Goal: Task Accomplishment & Management: Complete application form

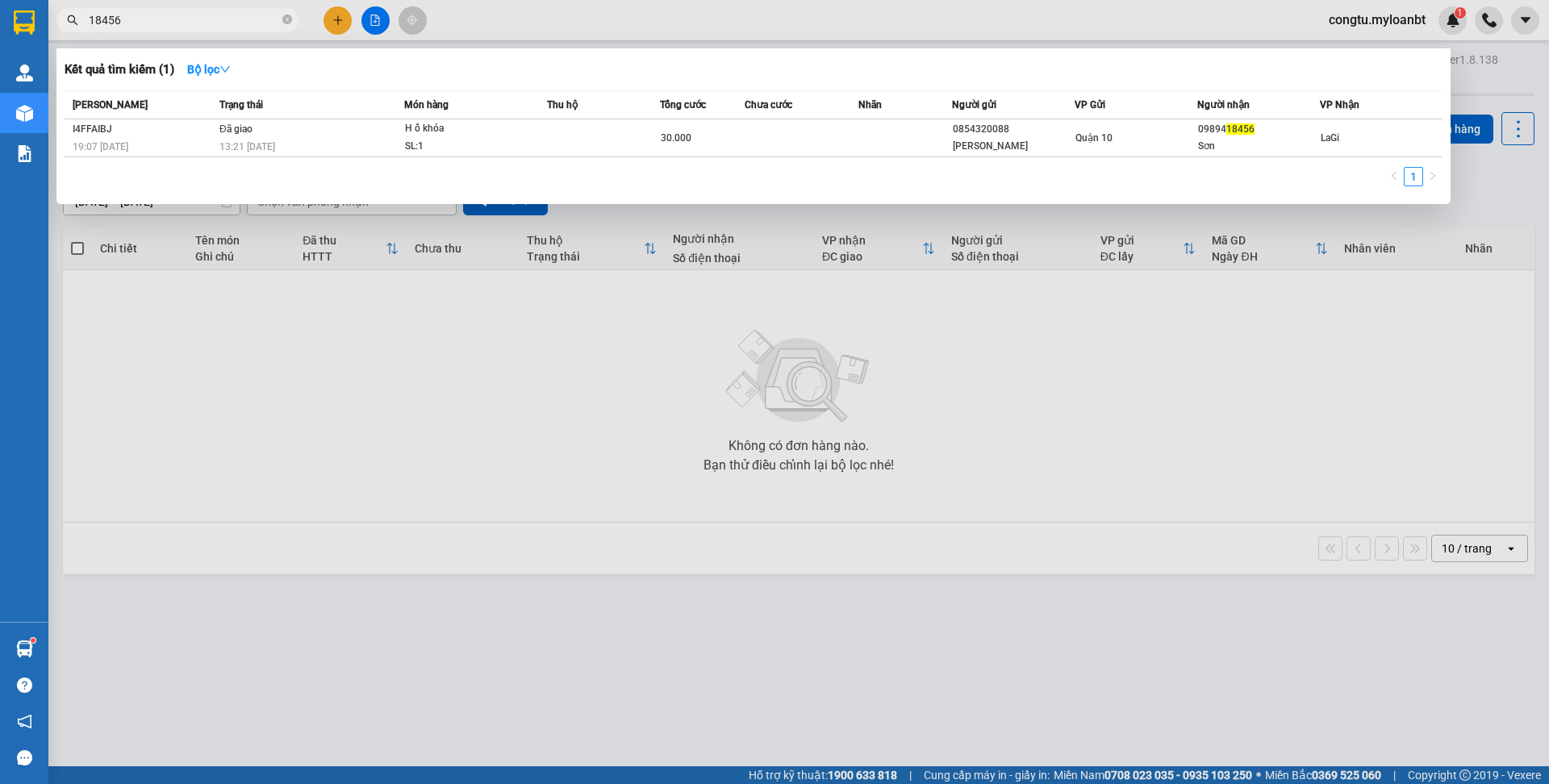
type input "18456"
click at [287, 21] on icon "close-circle" at bounding box center [287, 19] width 10 height 10
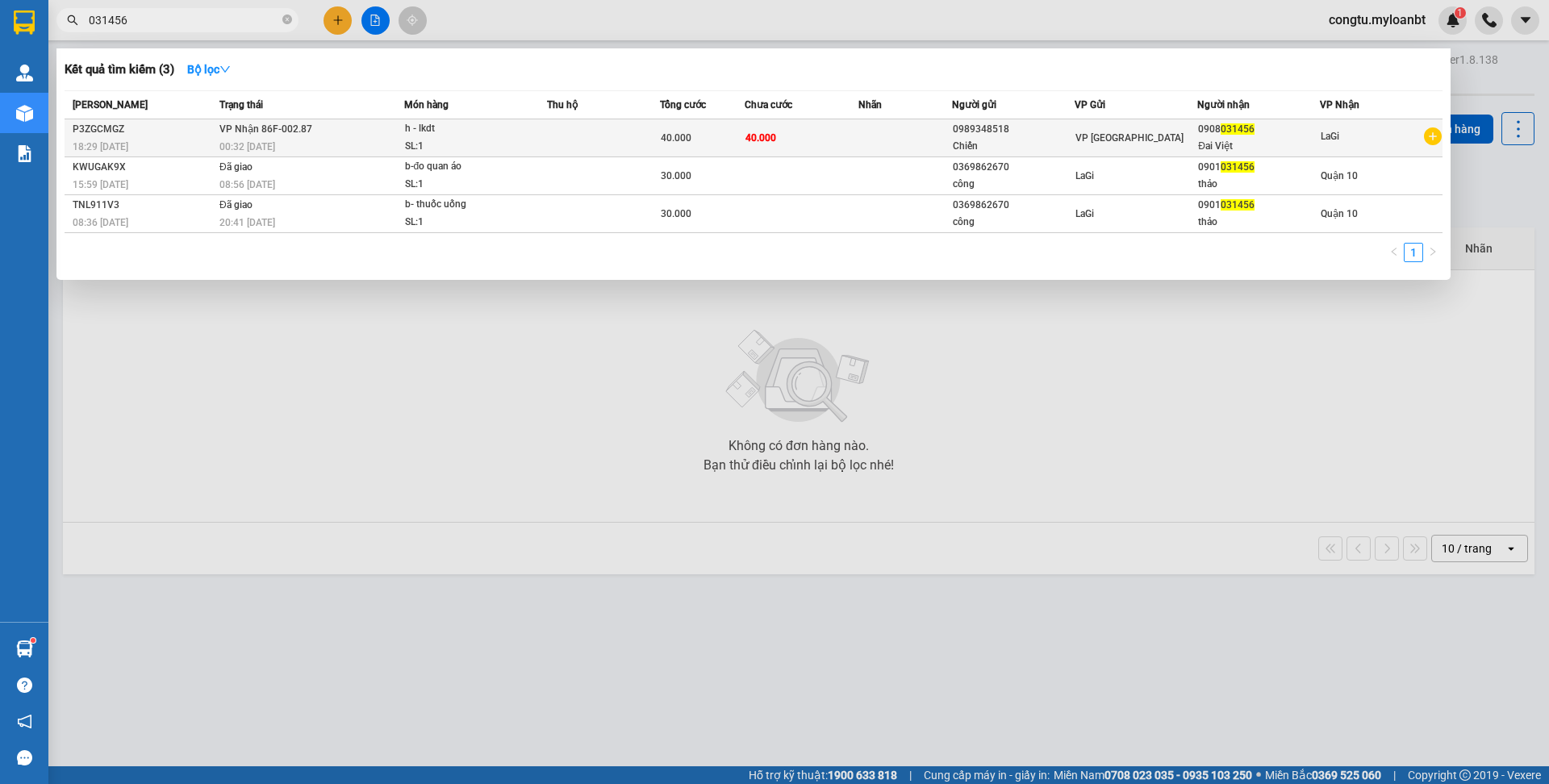
type input "031456"
click at [651, 149] on td at bounding box center [603, 139] width 113 height 38
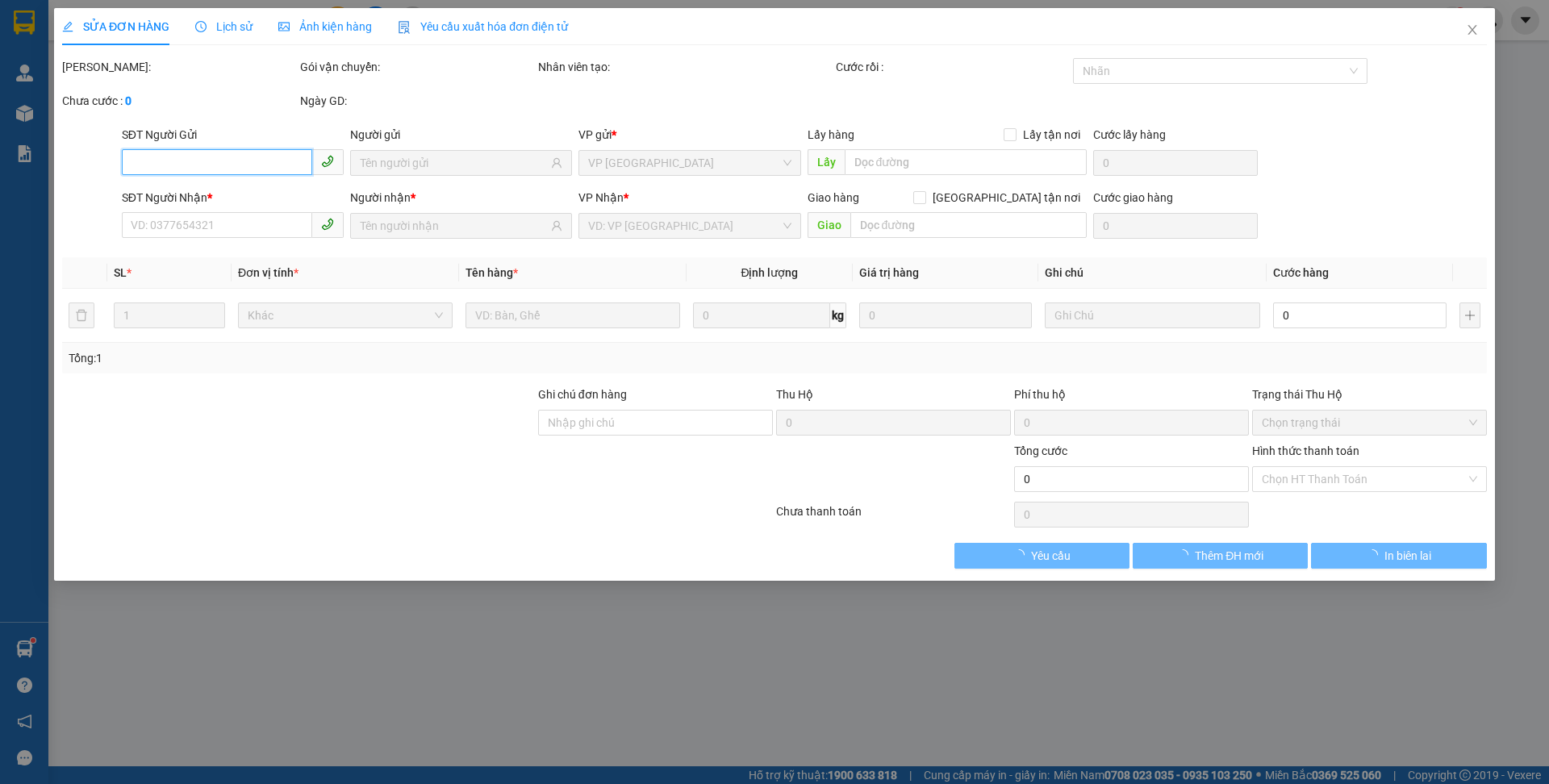
type input "0989348518"
type input "0908031456"
type input "40.000"
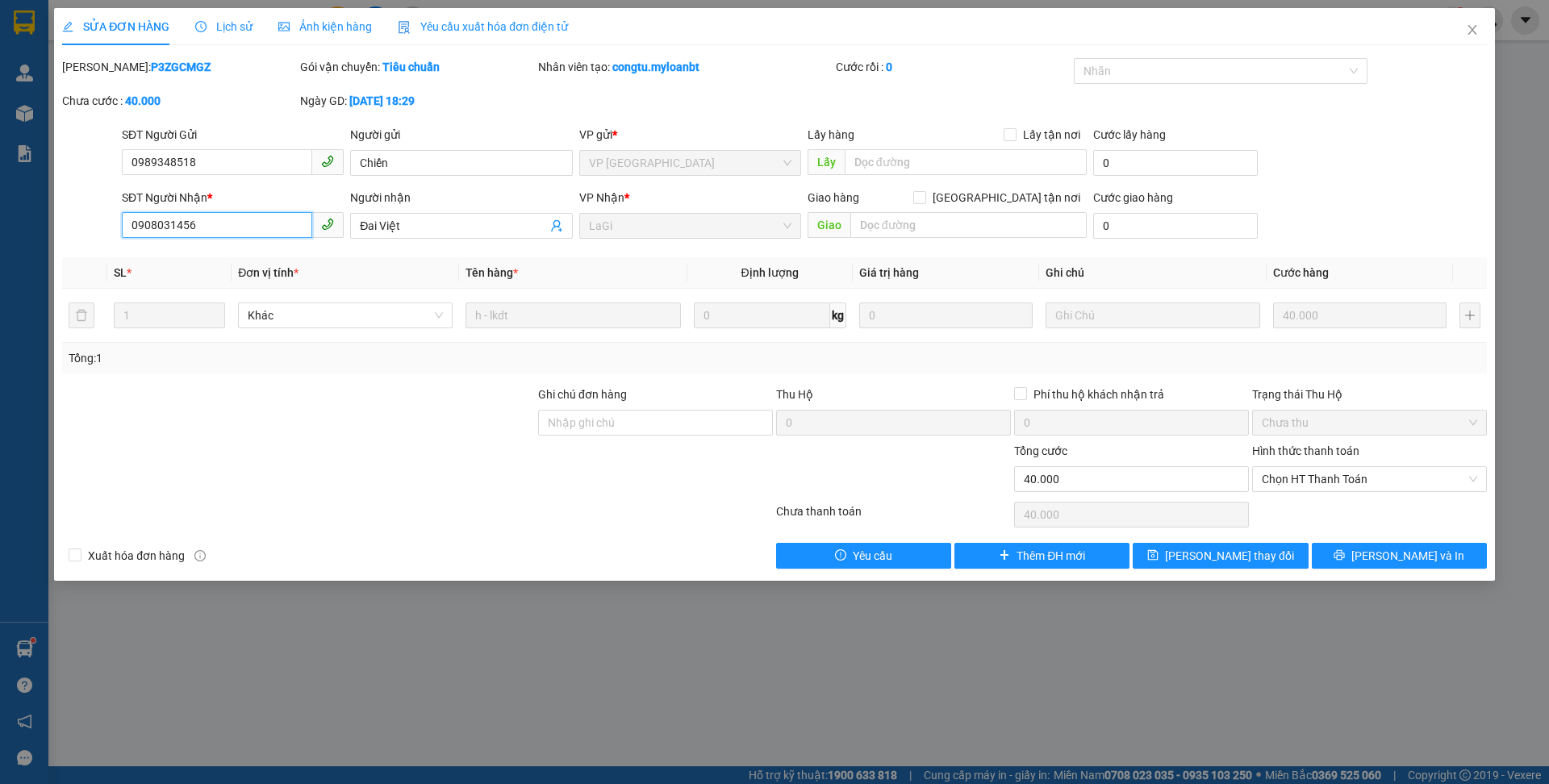
drag, startPoint x: 174, startPoint y: 227, endPoint x: 246, endPoint y: 225, distance: 72.0
click at [179, 227] on input "0908031456" at bounding box center [216, 225] width 190 height 25
type input "0908091456"
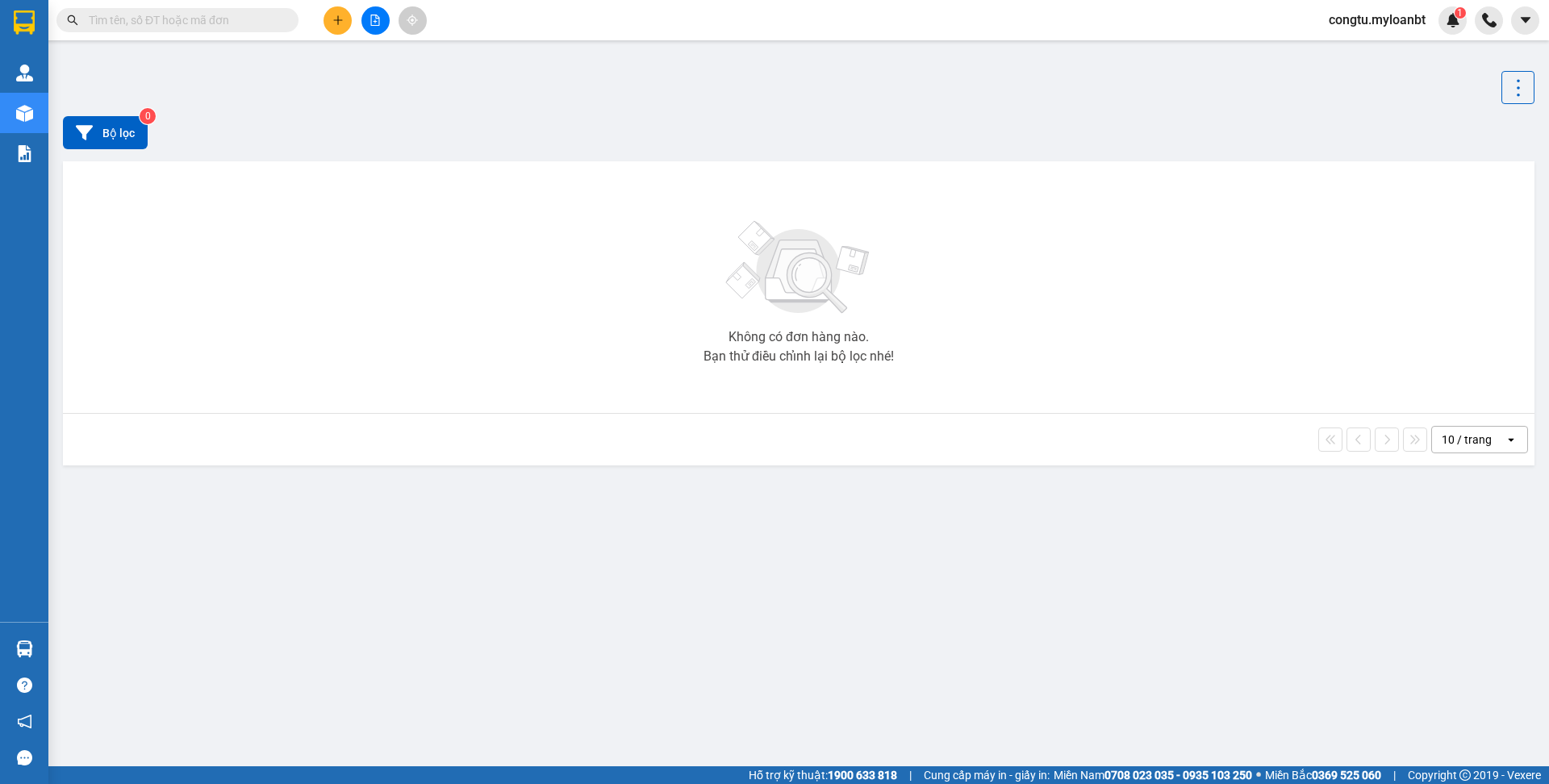
click at [253, 23] on input "text" at bounding box center [184, 20] width 190 height 18
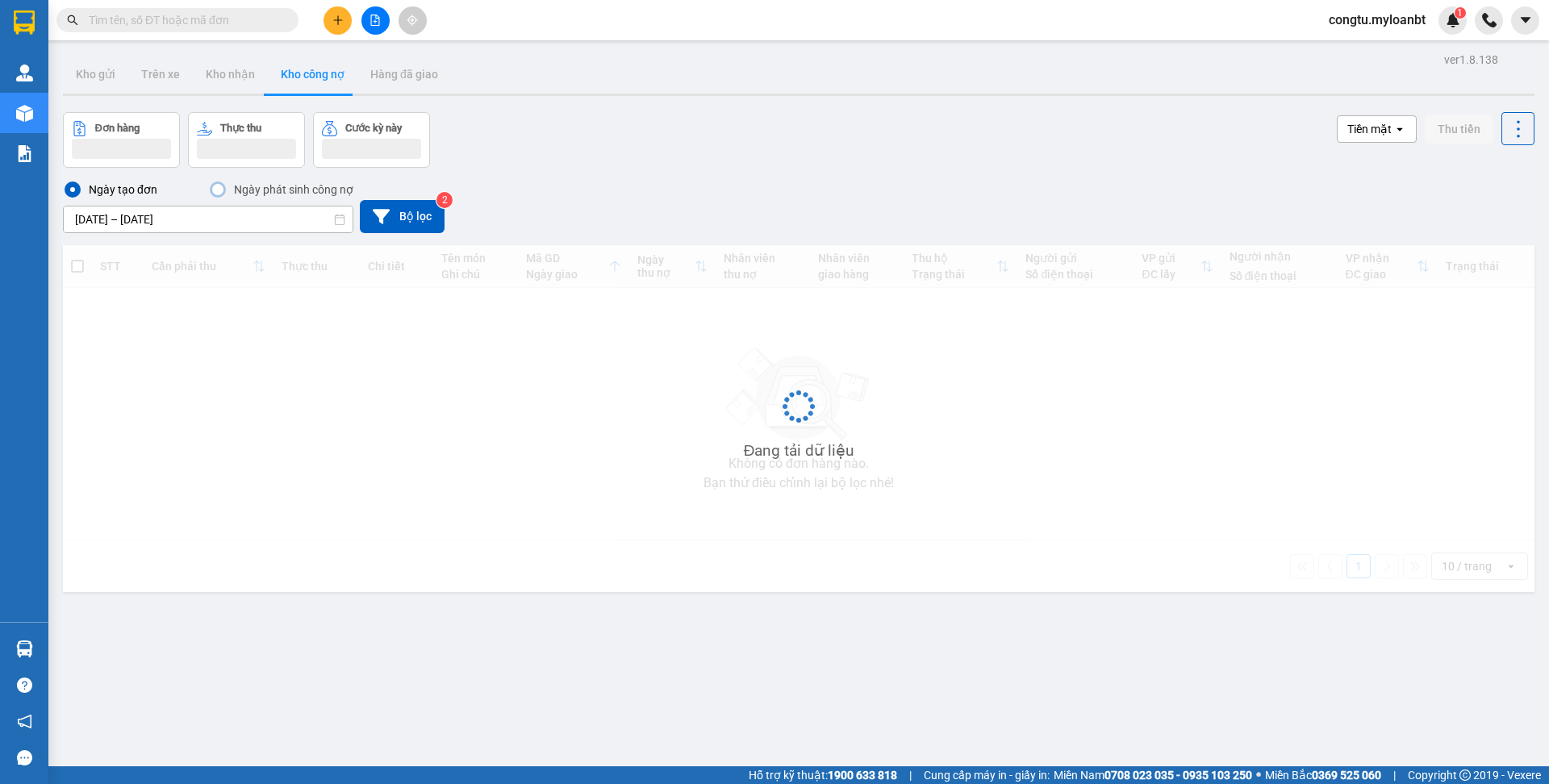
type input "0"
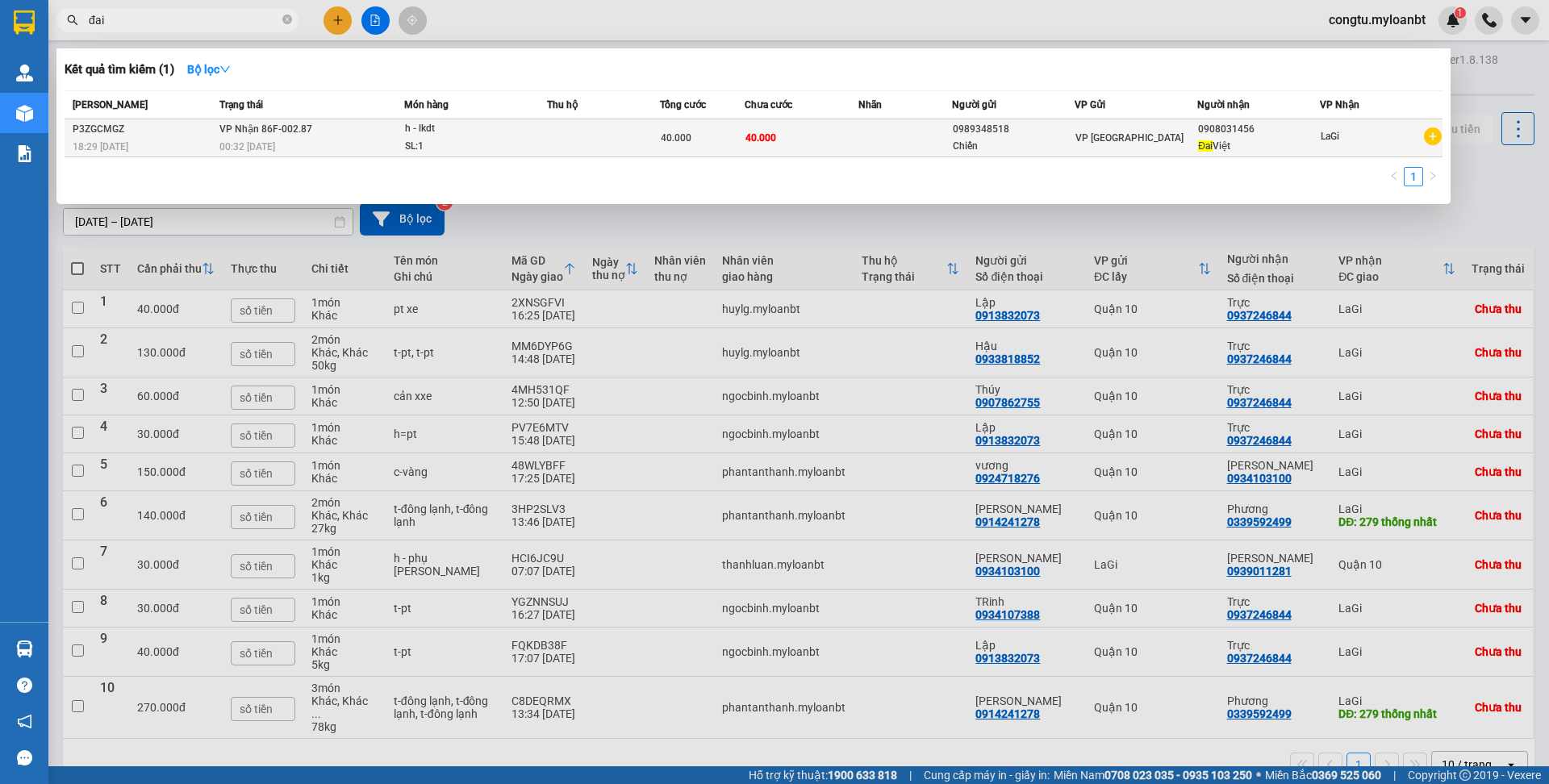
type input "đai"
click at [1323, 154] on td "LaGi" at bounding box center [1381, 139] width 122 height 38
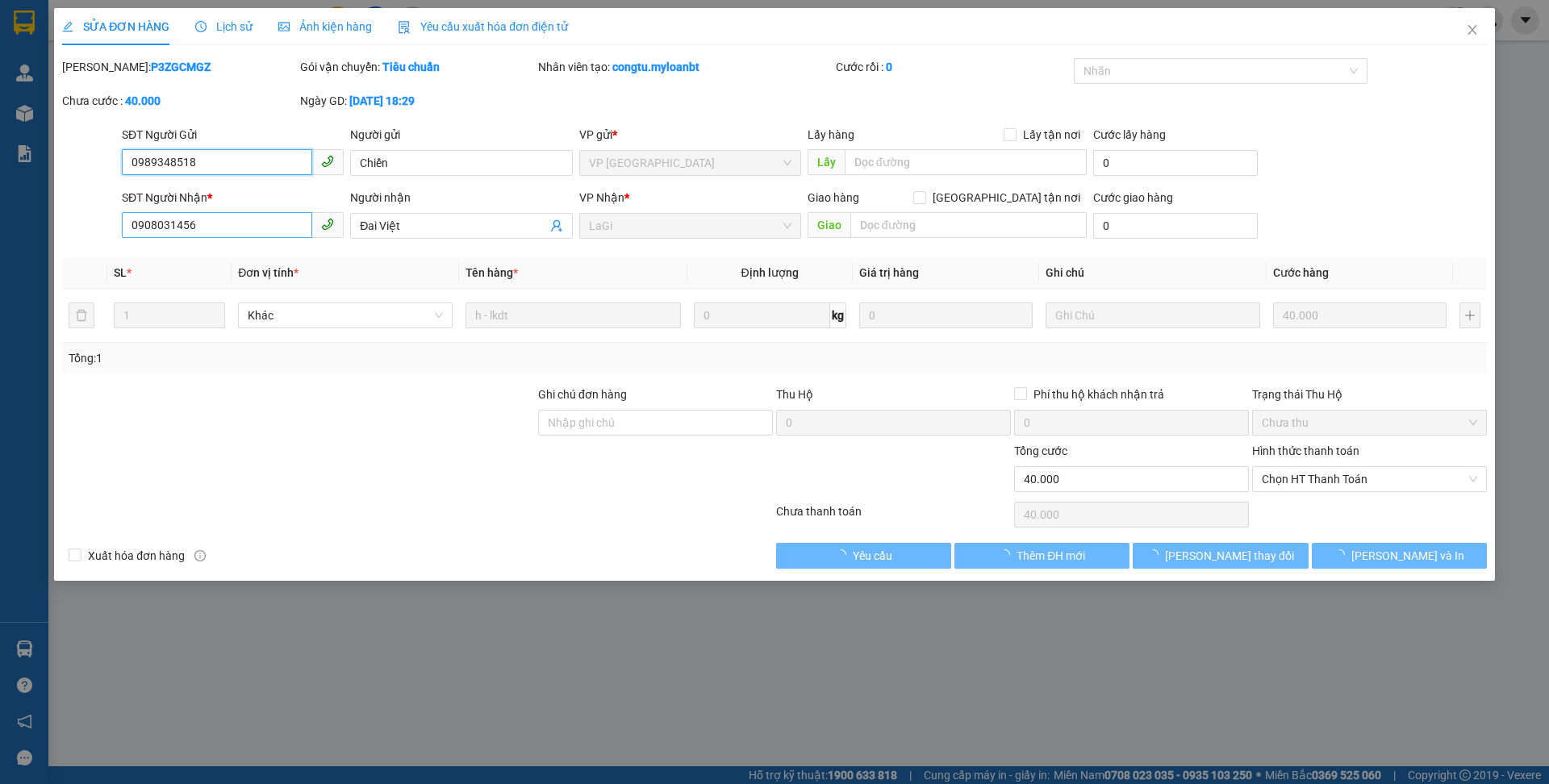
type input "0989348518"
type input "0908031456"
type input "40.000"
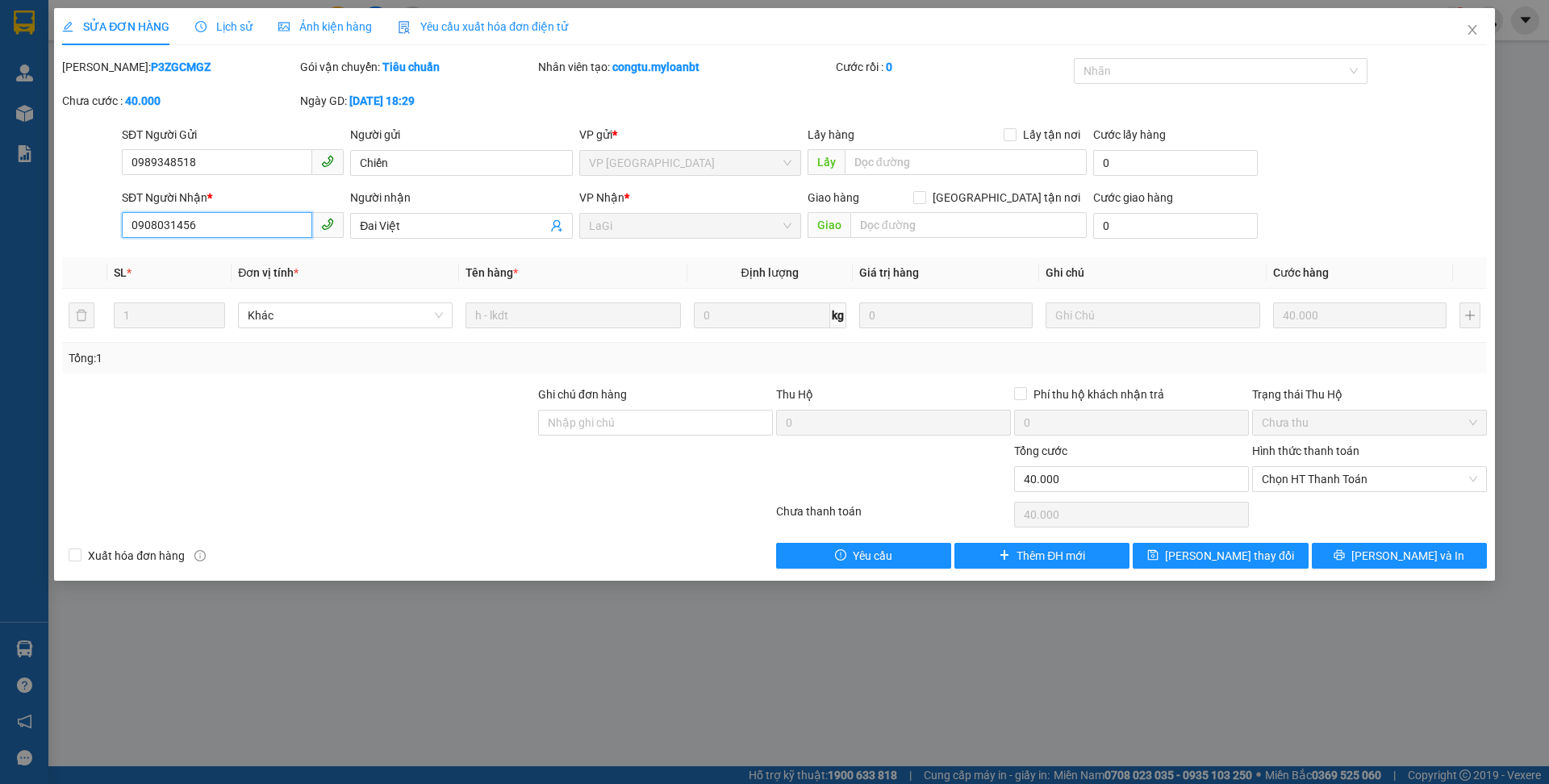
drag, startPoint x: 166, startPoint y: 226, endPoint x: 188, endPoint y: 222, distance: 22.4
click at [166, 225] on input "0908031456" at bounding box center [216, 225] width 190 height 25
type input "0908091456"
click at [1265, 568] on button "[PERSON_NAME] thay đổi" at bounding box center [1219, 555] width 175 height 25
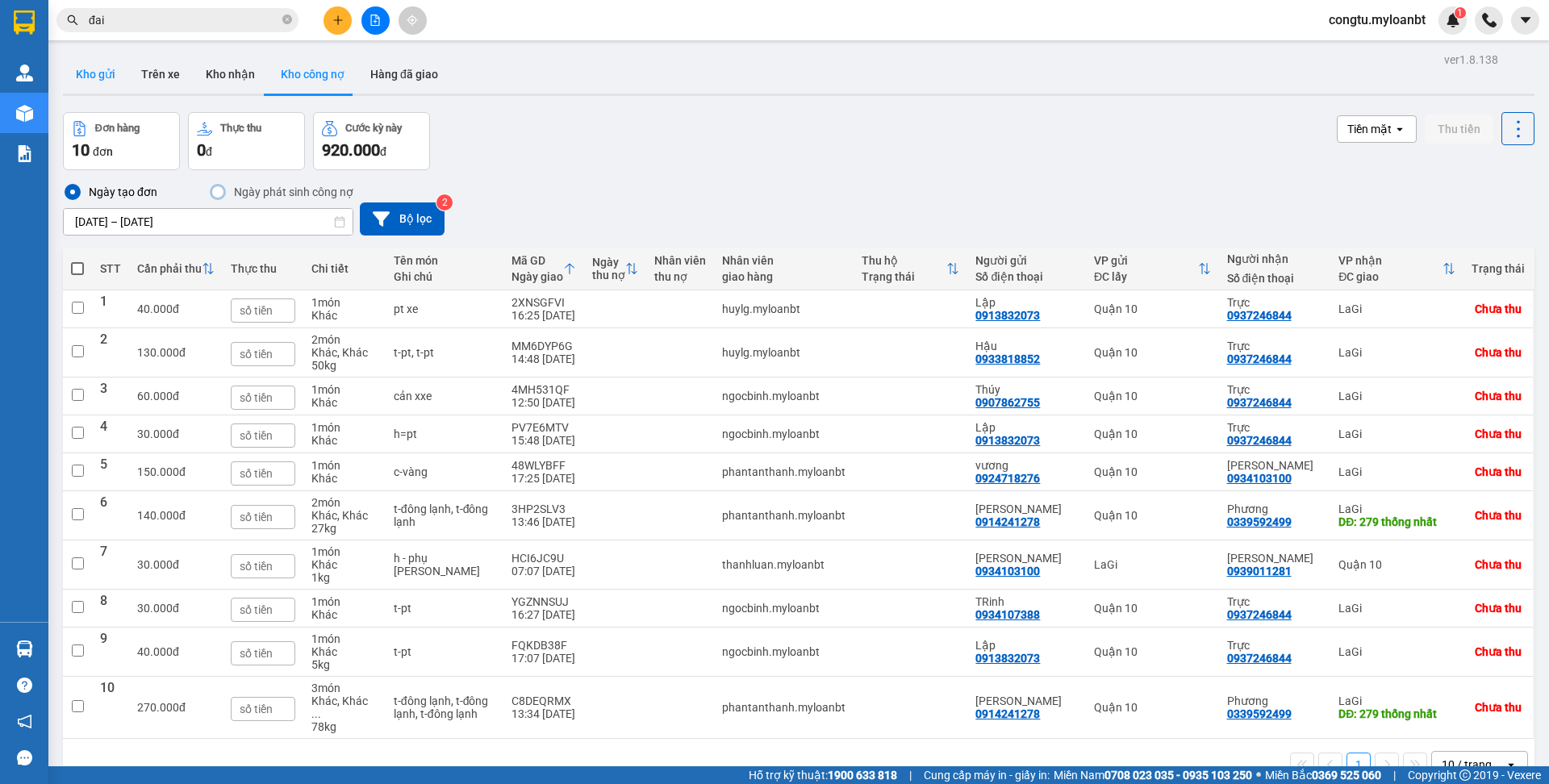
click at [79, 72] on button "Kho gửi" at bounding box center [95, 74] width 65 height 39
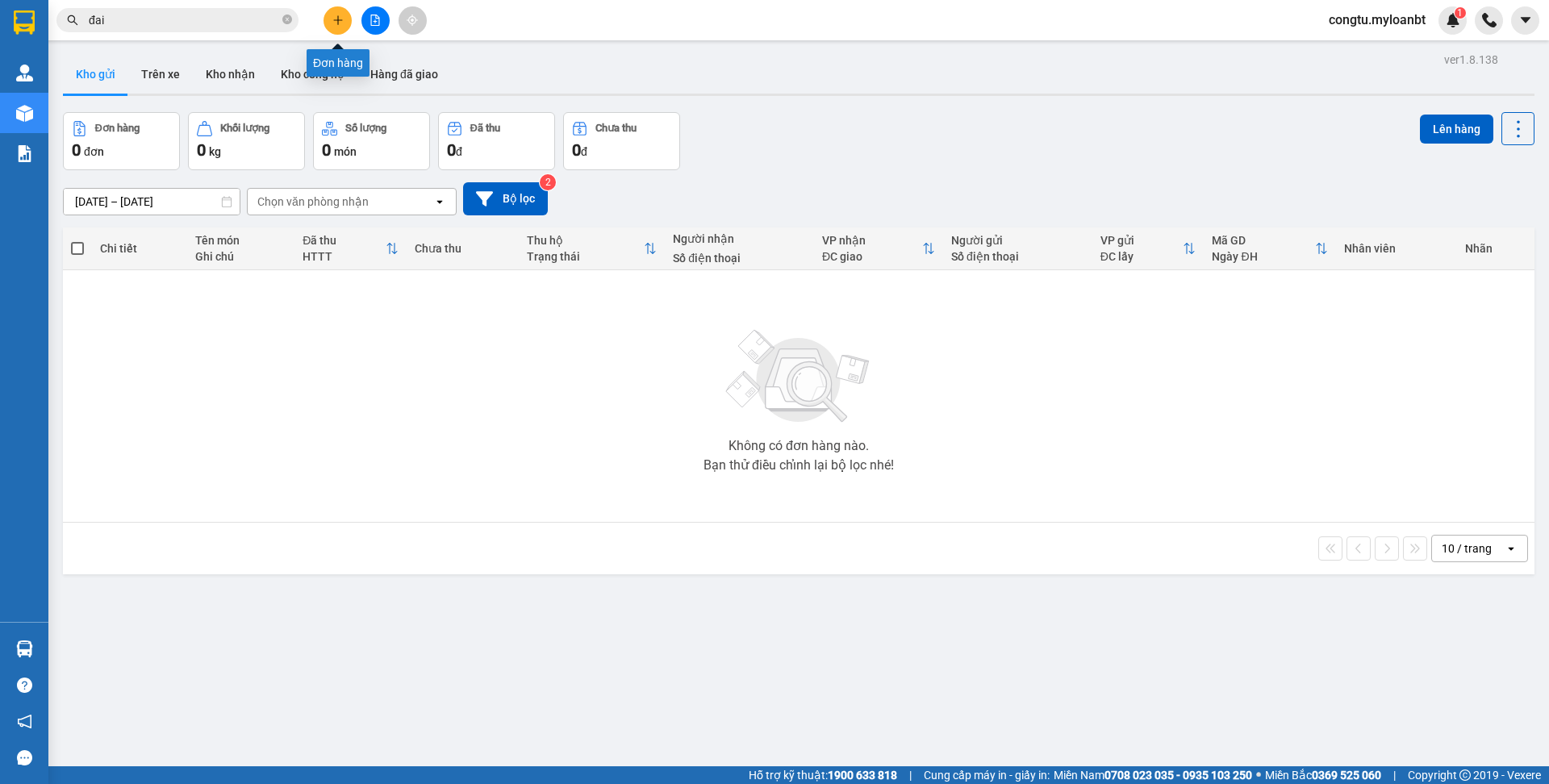
click at [338, 18] on icon "plus" at bounding box center [338, 20] width 11 height 11
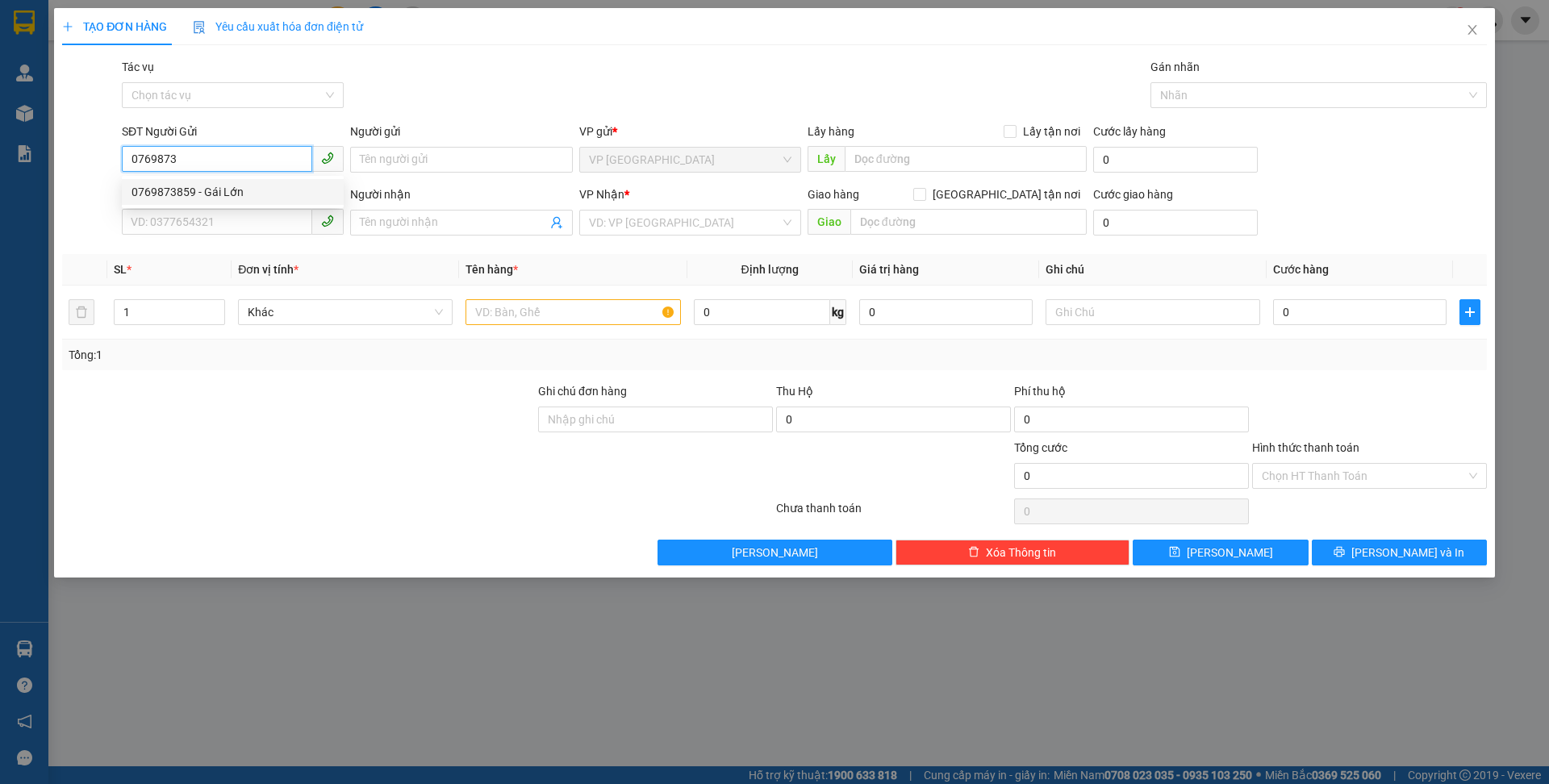
click at [213, 185] on div "0769873859 - Gái Lớn" at bounding box center [233, 192] width 203 height 18
type input "0769873859"
type input "Gái Lớn"
type input "0769873859"
type input "Gái Lớn"
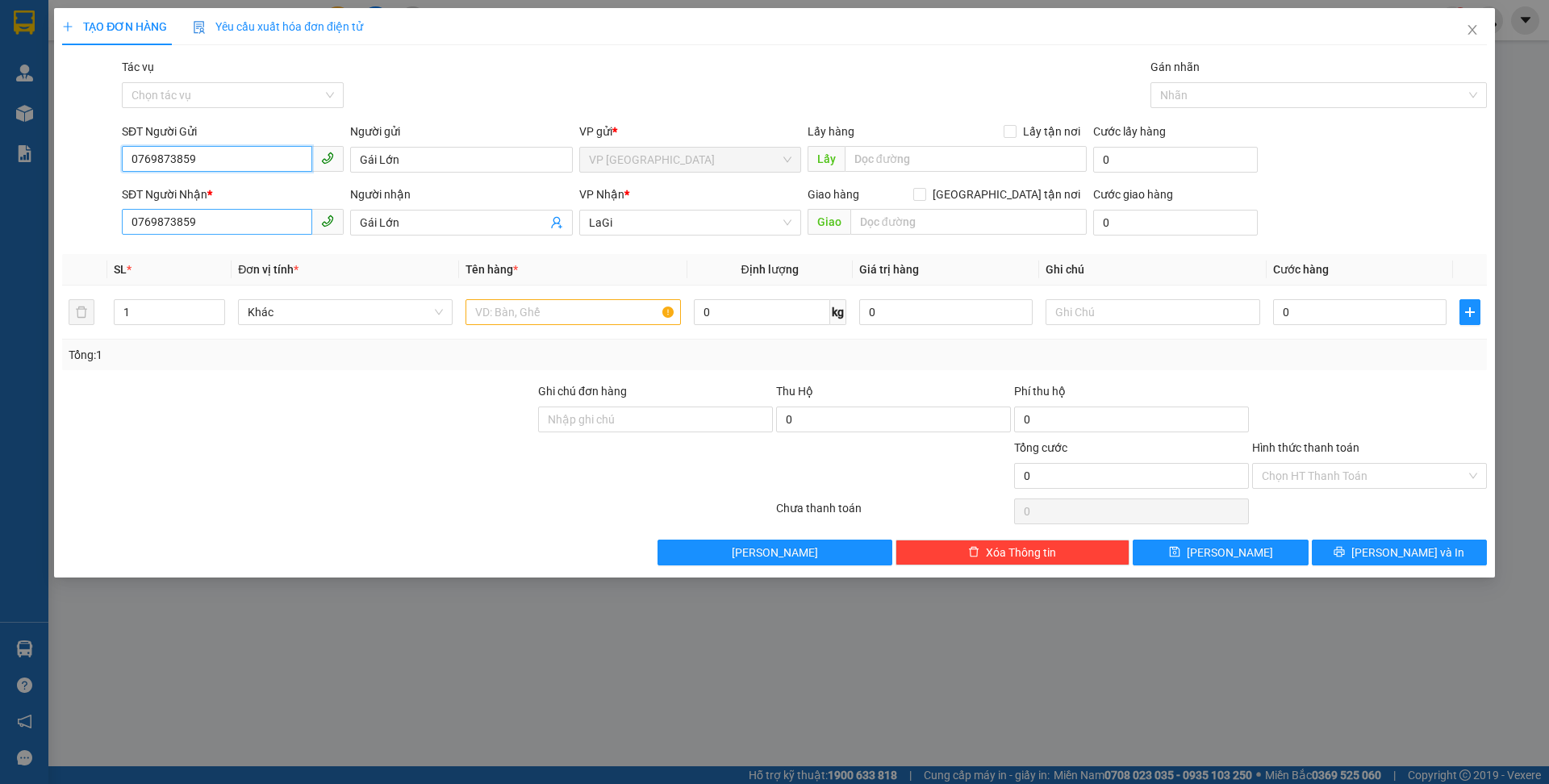
type input "0769873859"
click at [237, 230] on input "0769873859" at bounding box center [216, 222] width 190 height 25
click at [238, 230] on input "0769873859" at bounding box center [216, 222] width 190 height 25
drag, startPoint x: 524, startPoint y: 317, endPoint x: 515, endPoint y: 314, distance: 9.5
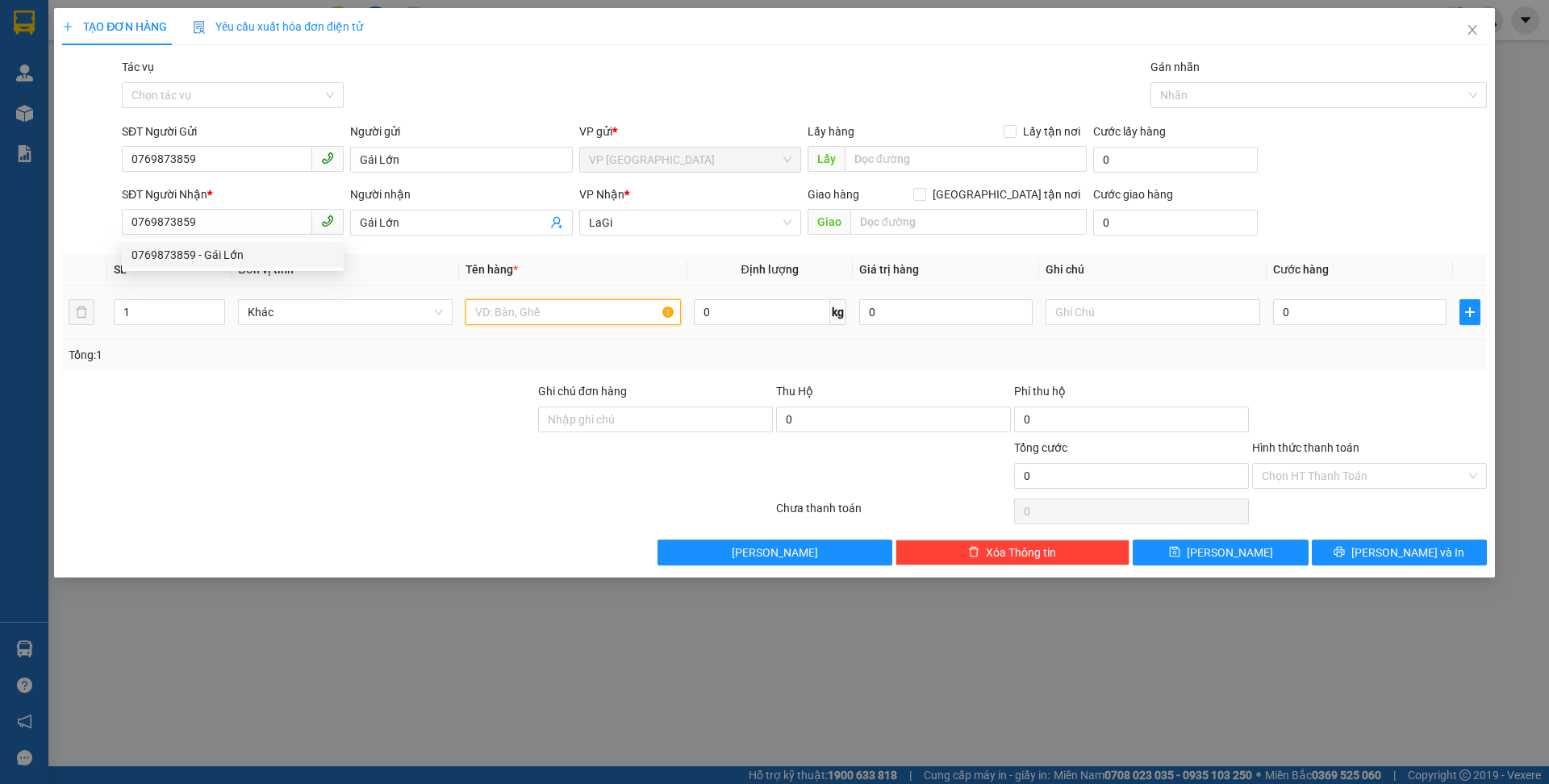
click at [516, 315] on input "text" at bounding box center [572, 311] width 215 height 25
type input "t - yến"
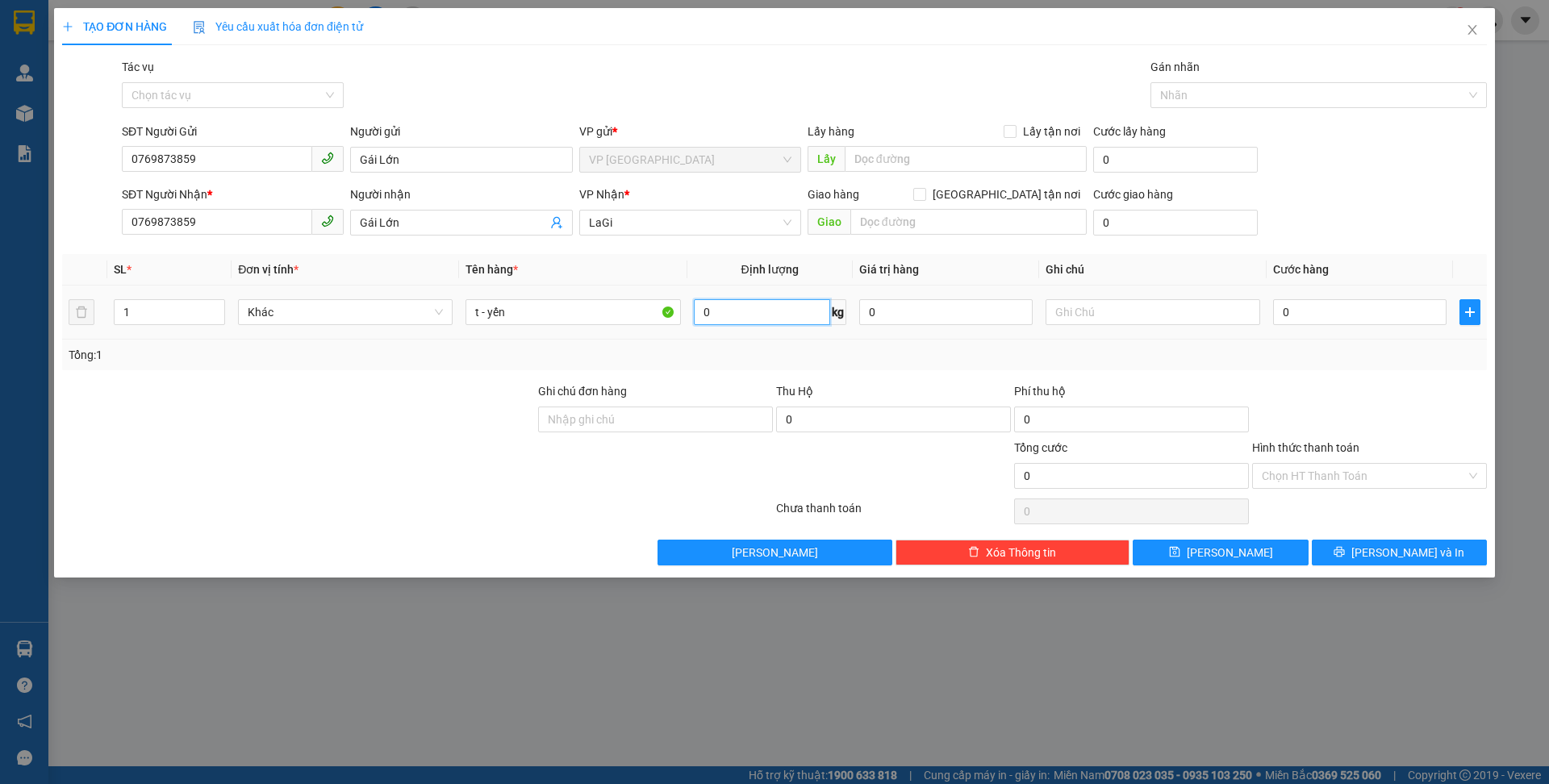
click at [755, 305] on input "0" at bounding box center [762, 311] width 136 height 25
type input "6"
click at [1312, 313] on input "0" at bounding box center [1359, 311] width 173 height 25
type input "5"
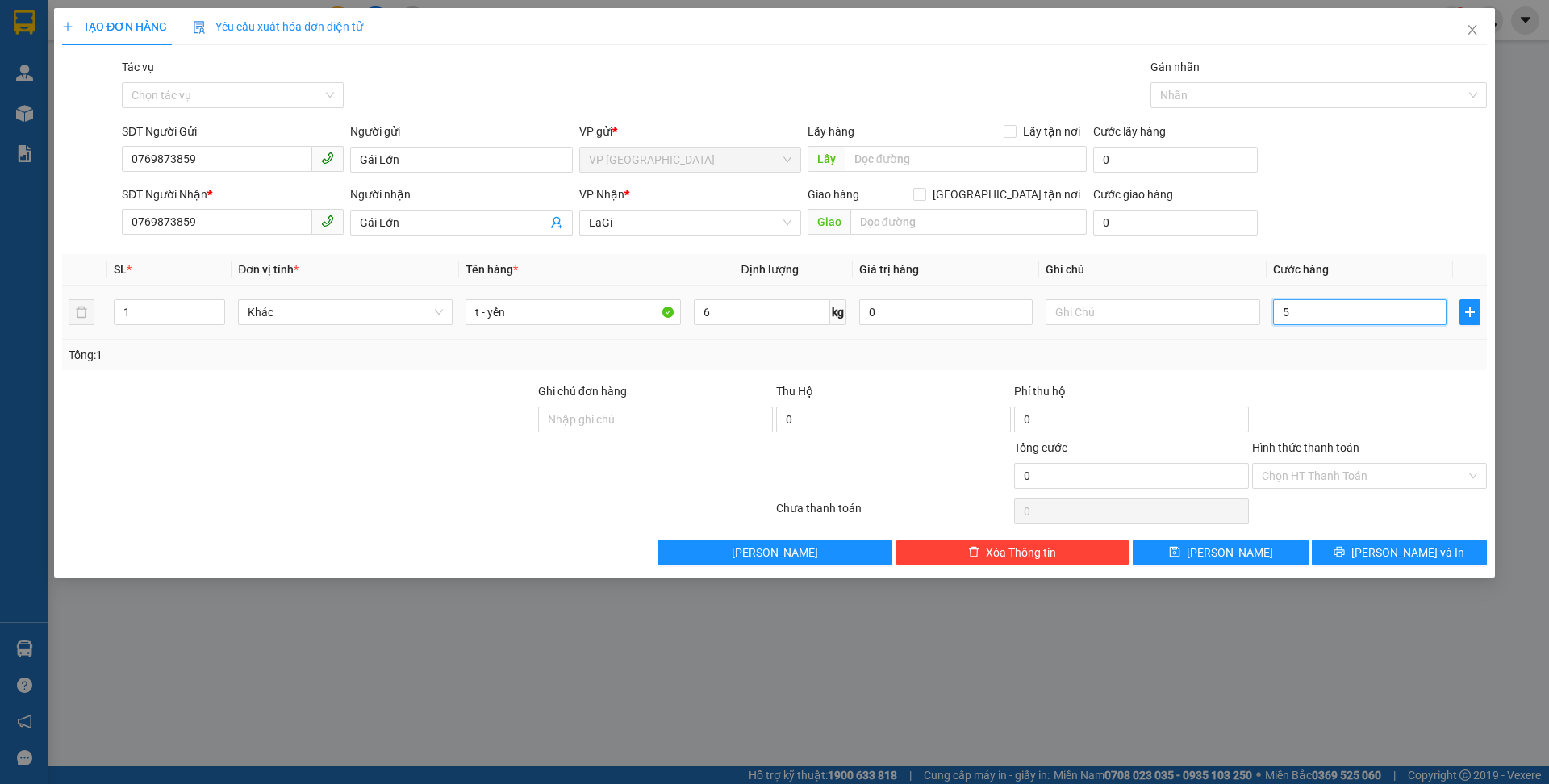
type input "5"
type input "50"
click at [1391, 484] on input "Hình thức thanh toán" at bounding box center [1363, 475] width 204 height 24
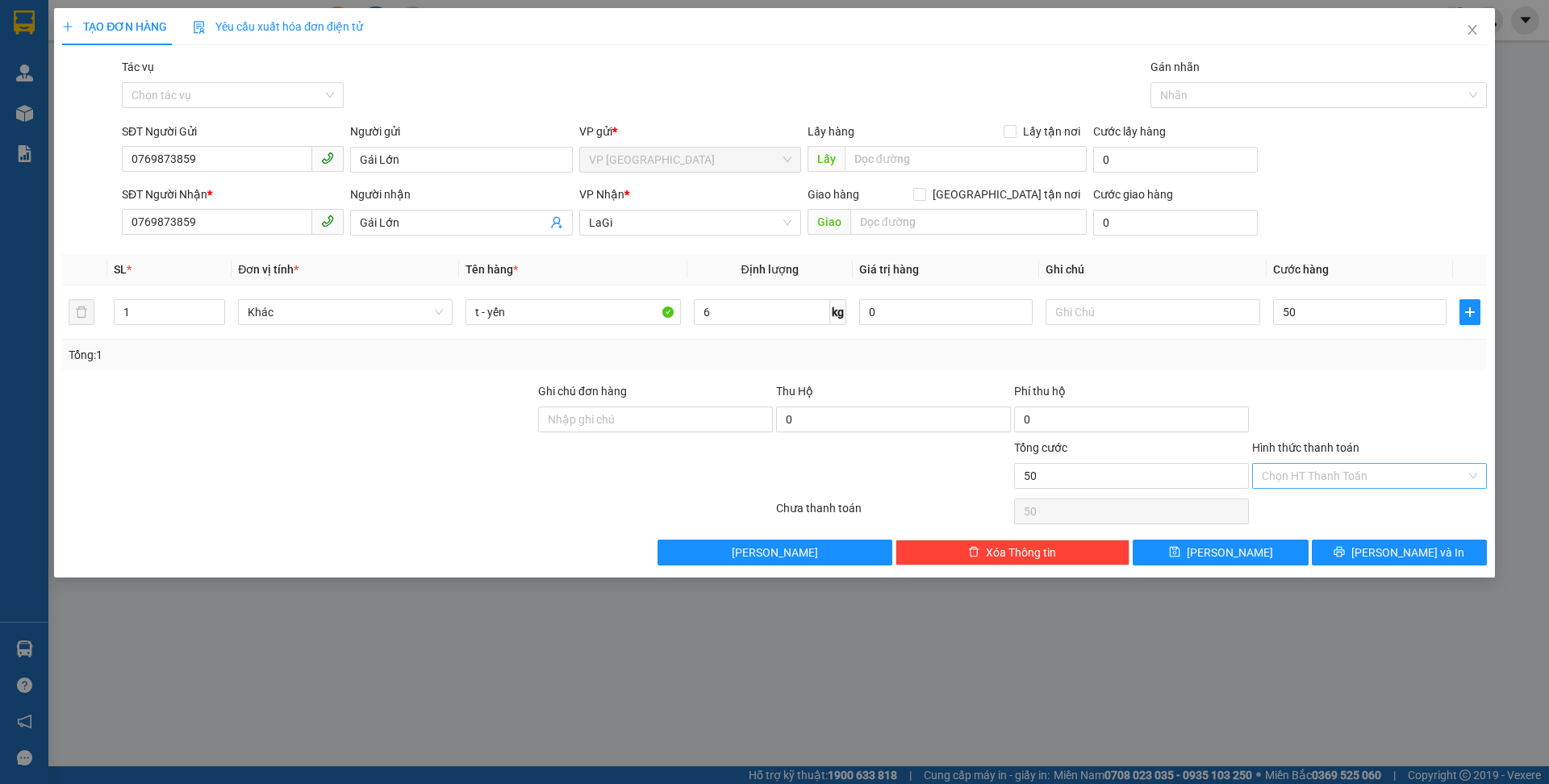
type input "50.000"
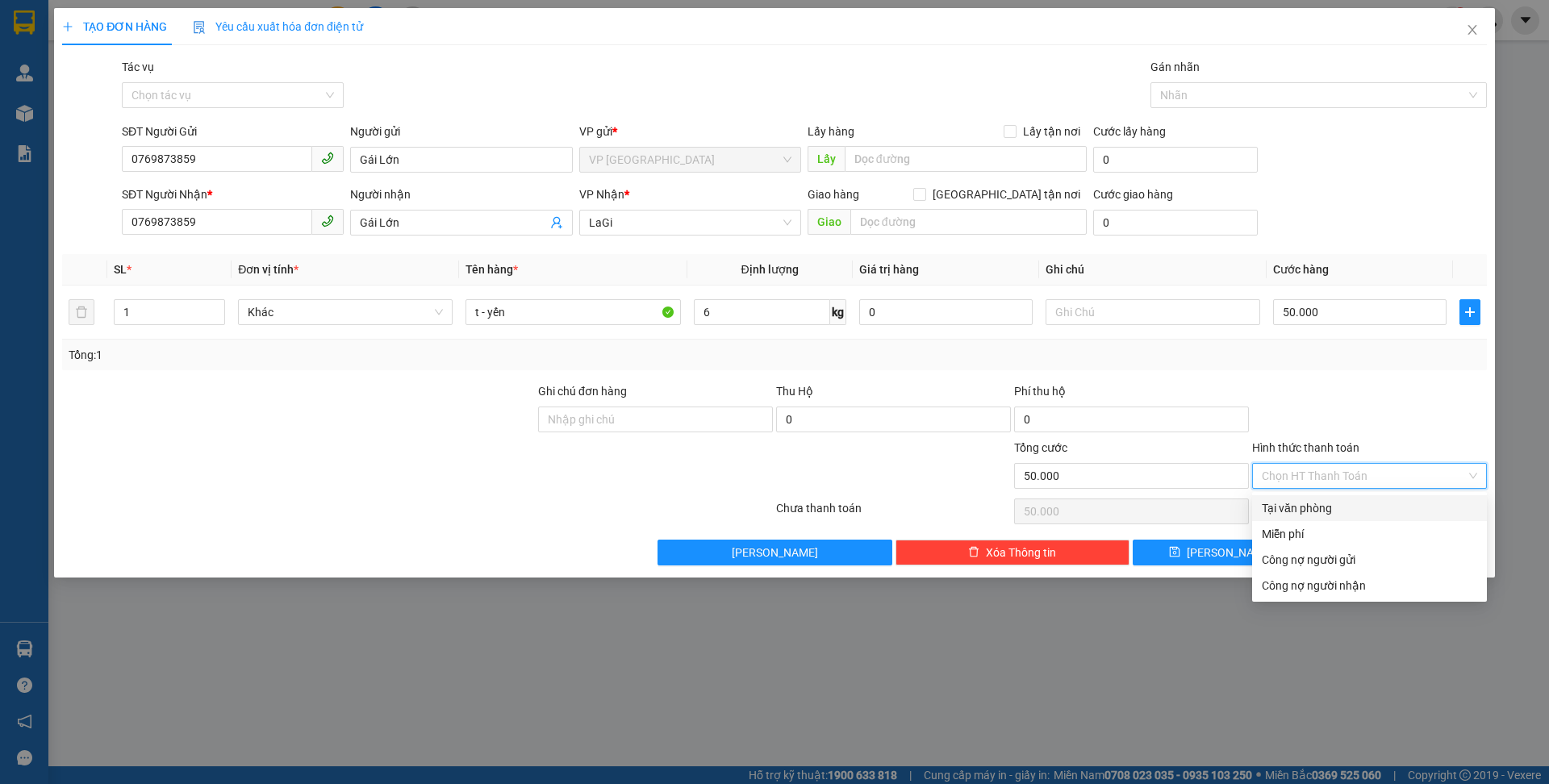
click at [1367, 494] on div "Transit Pickup Surcharge Ids Transit Deliver Surcharge Ids Transit Deliver Surc…" at bounding box center [774, 311] width 1425 height 507
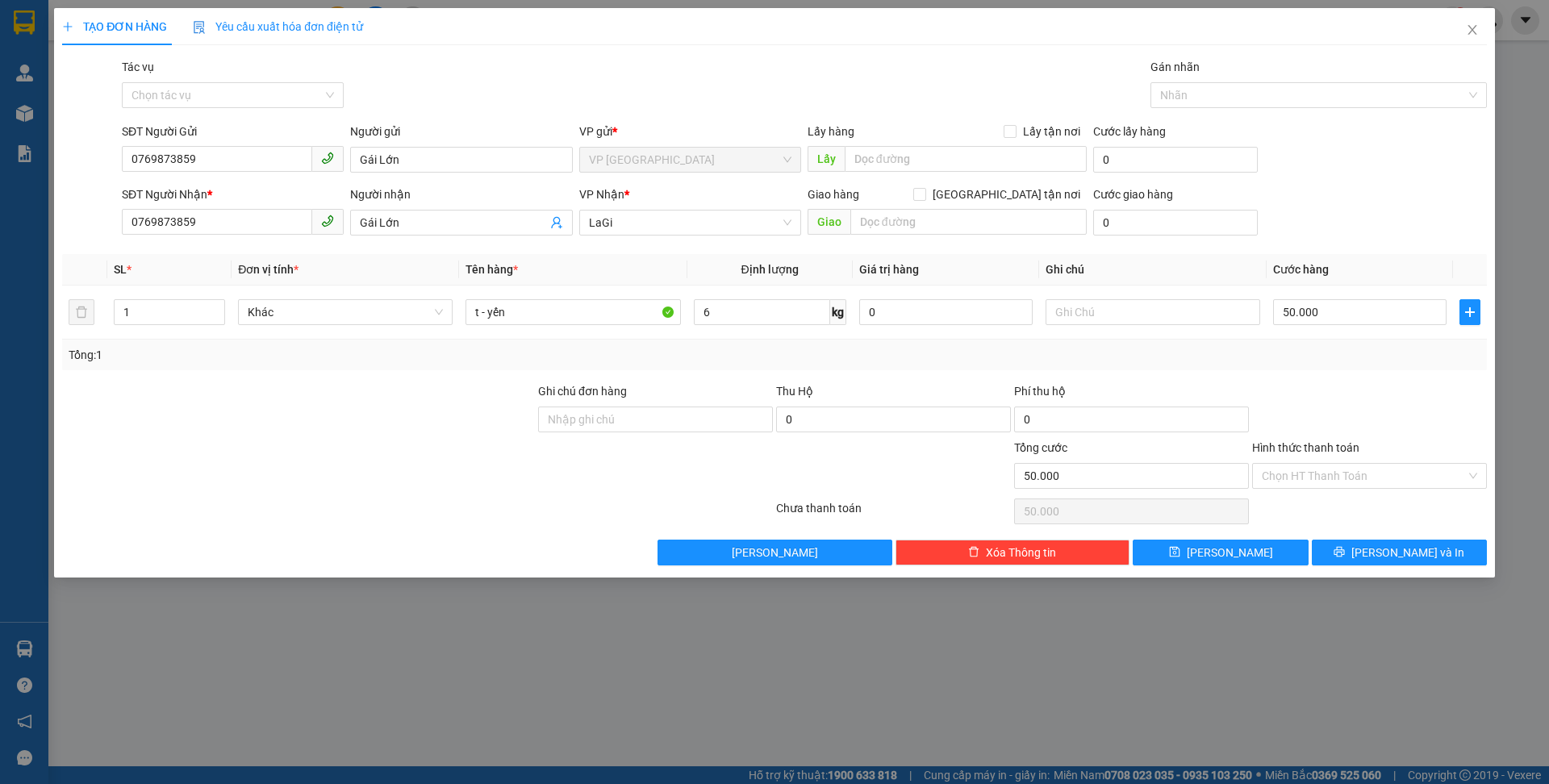
click at [1377, 487] on input "Hình thức thanh toán" at bounding box center [1363, 475] width 204 height 24
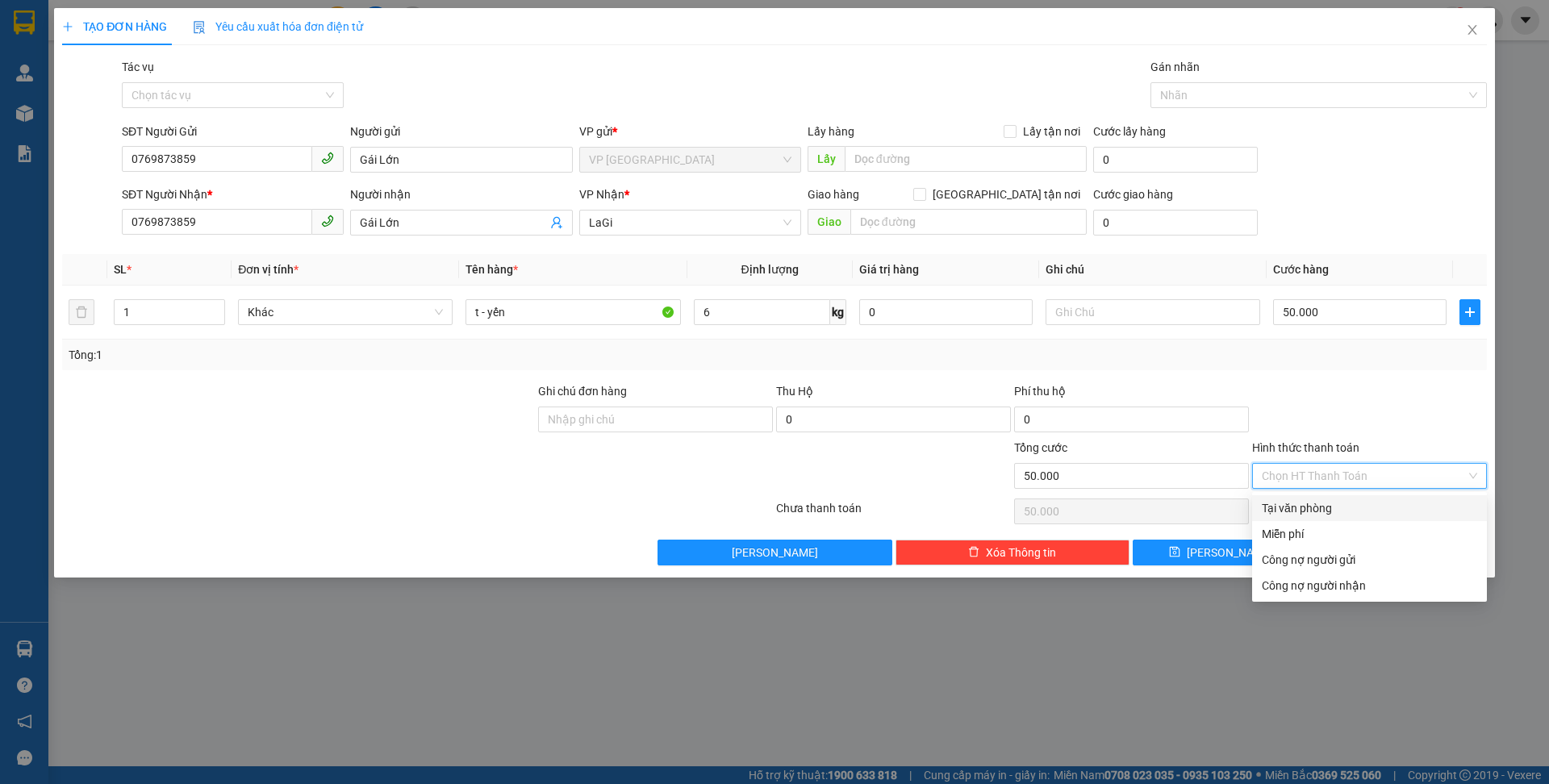
drag, startPoint x: 1380, startPoint y: 512, endPoint x: 1406, endPoint y: 529, distance: 31.1
click at [1381, 512] on div "Tại văn phòng" at bounding box center [1370, 508] width 216 height 18
type input "0"
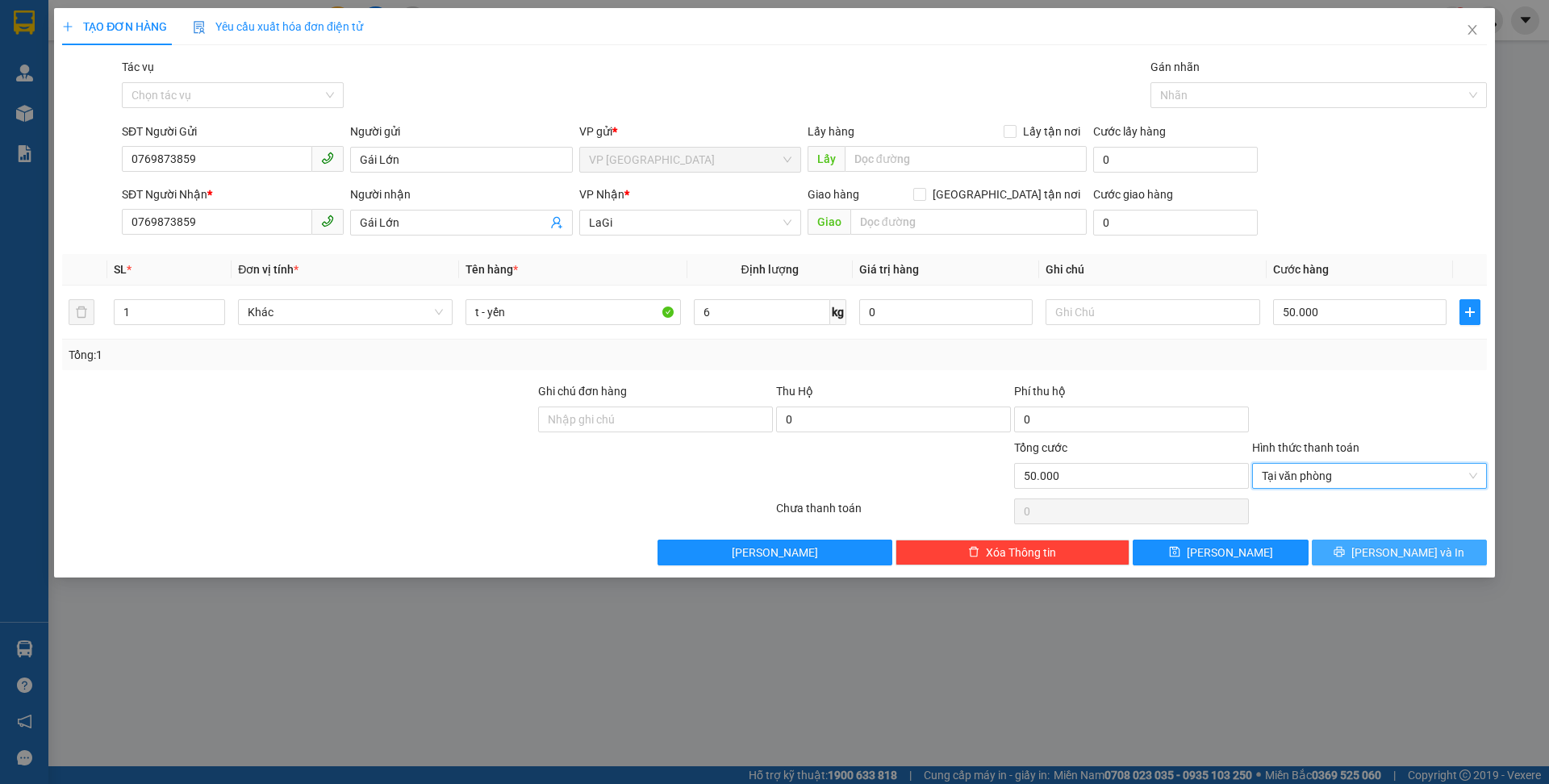
click at [1410, 549] on span "[PERSON_NAME] và In" at bounding box center [1408, 552] width 113 height 18
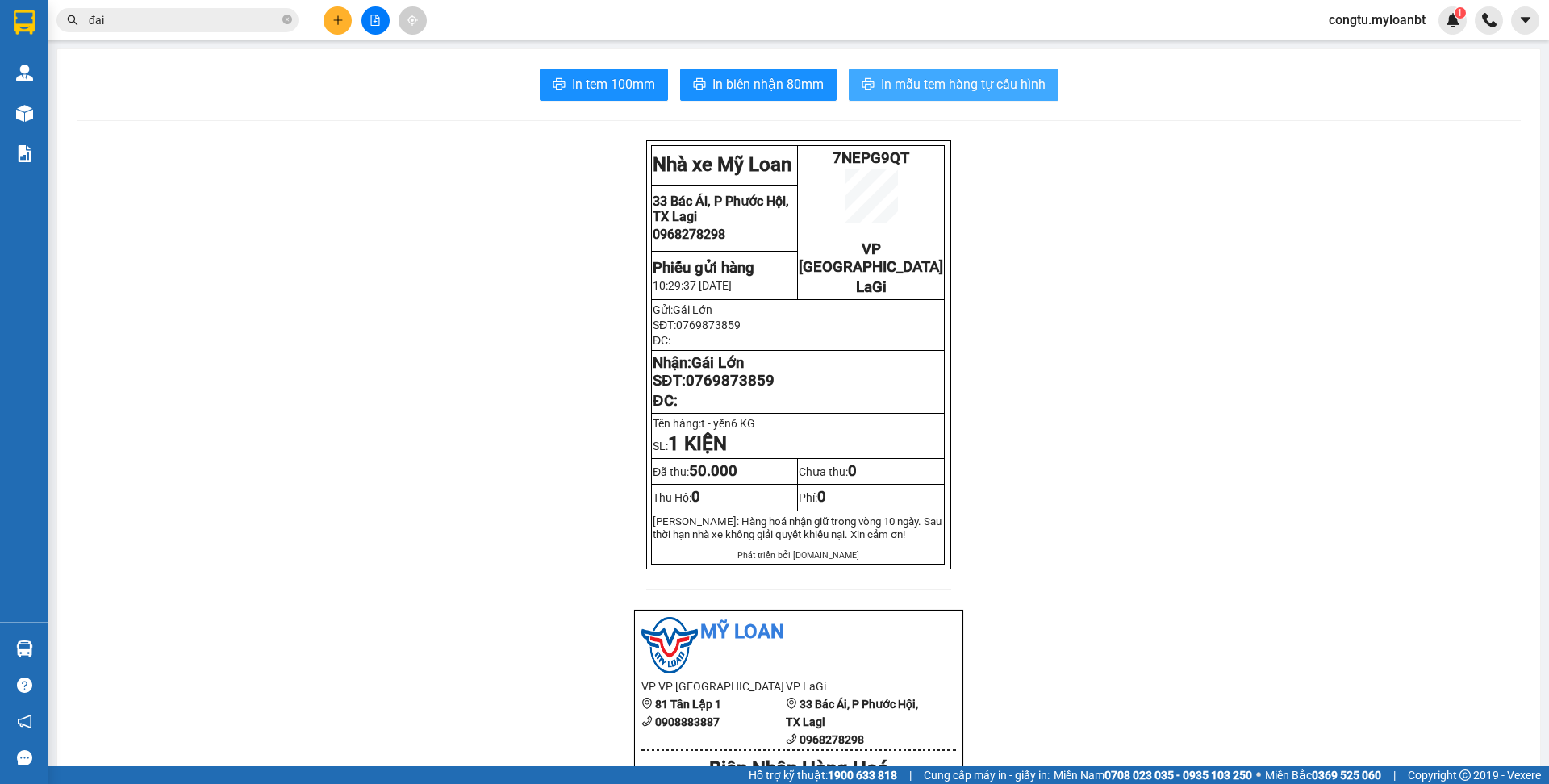
drag, startPoint x: 976, startPoint y: 66, endPoint x: 982, endPoint y: 81, distance: 16.2
click at [944, 91] on span "In mẫu tem hàng tự cấu hình" at bounding box center [963, 84] width 165 height 20
click at [984, 72] on button "In mẫu tem hàng tự cấu hình" at bounding box center [954, 85] width 210 height 33
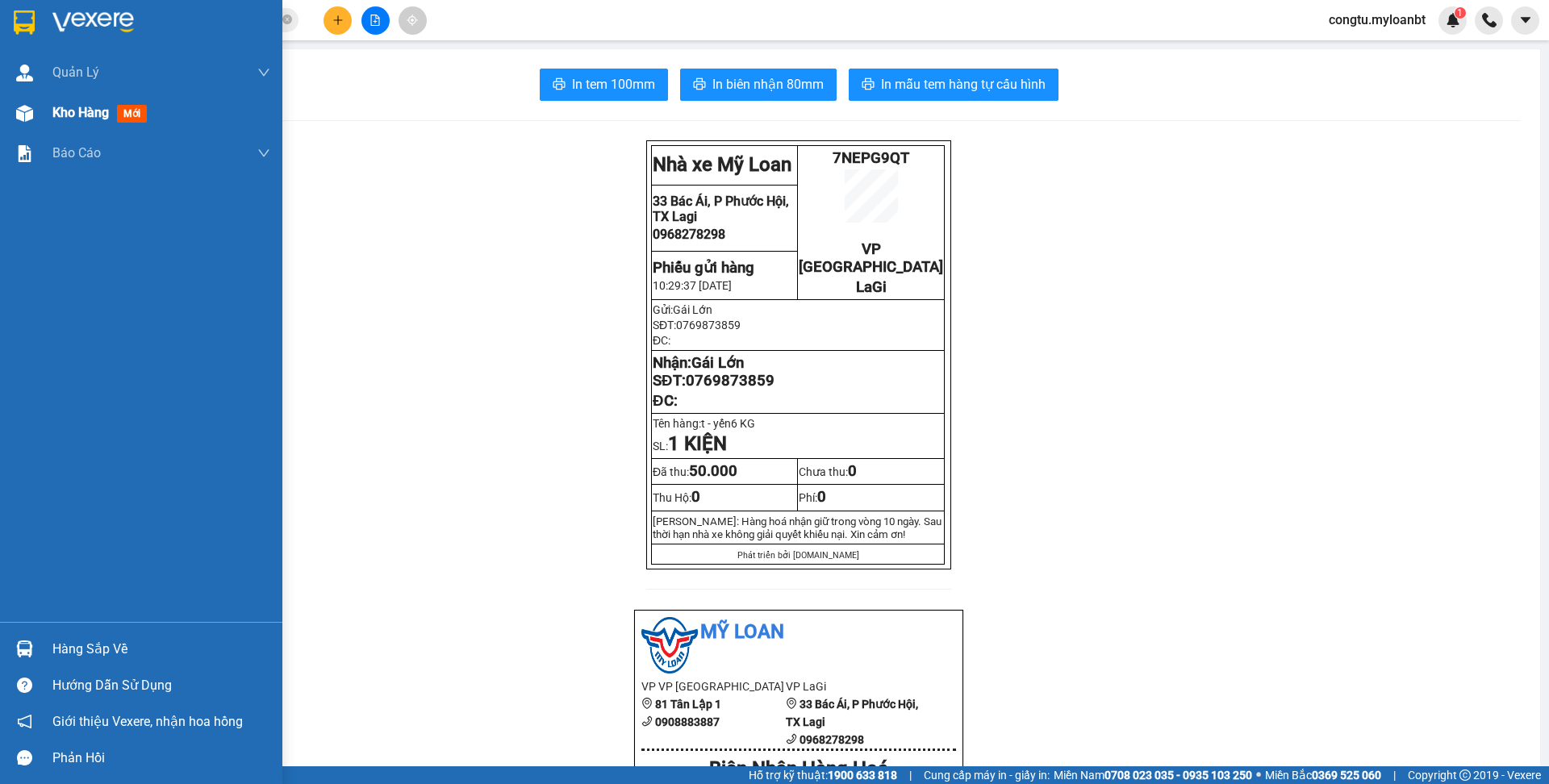
click at [92, 121] on div "Kho hàng mới" at bounding box center [102, 112] width 101 height 20
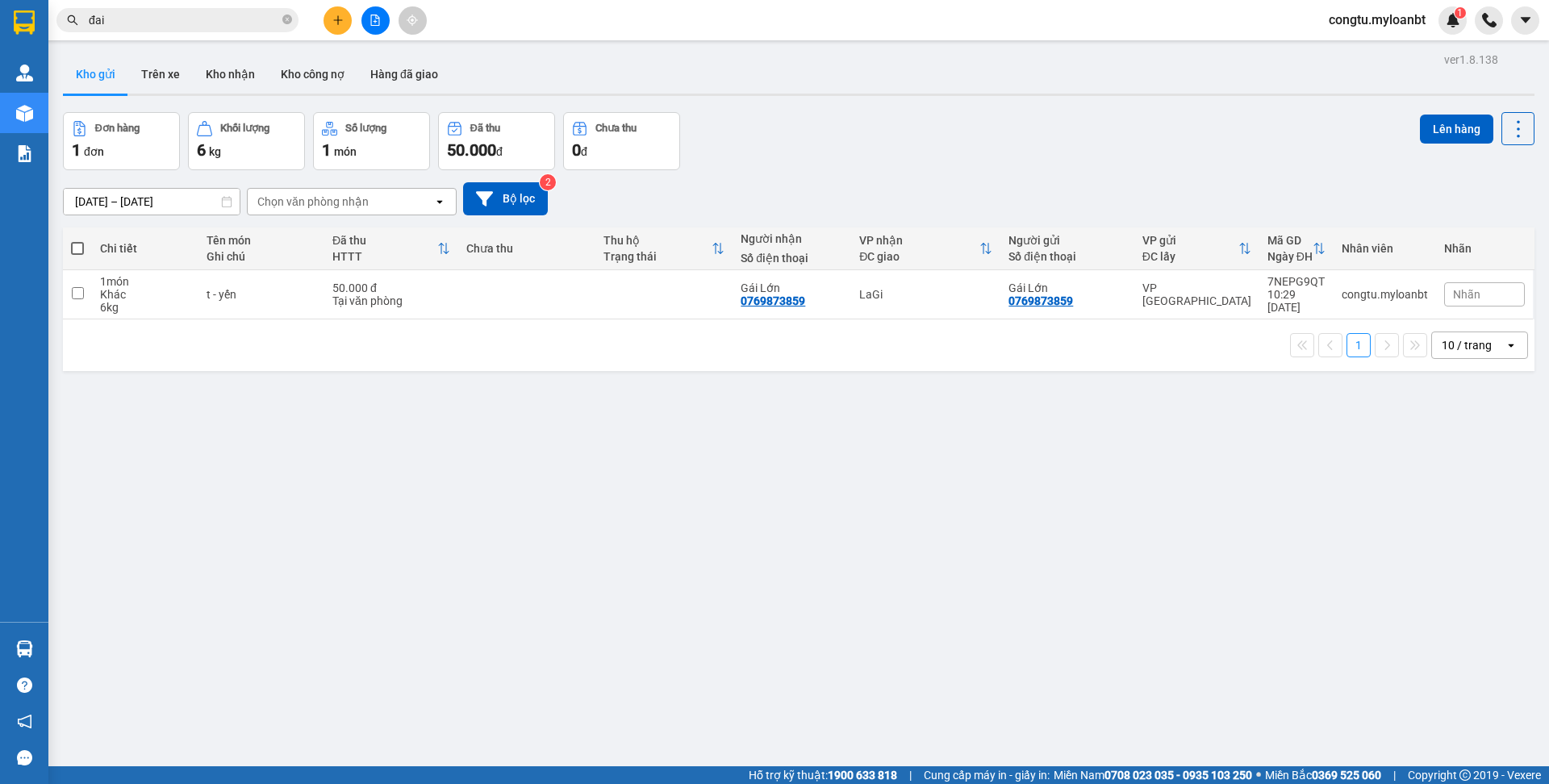
click at [875, 107] on div "ver 1.8.138 Kho gửi Trên xe Kho nhận Kho công nợ Hàng đã giao Đơn hàng 1 đơn Kh…" at bounding box center [798, 440] width 1484 height 784
click at [925, 119] on div "Đơn hàng 1 đơn Khối lượng 6 kg Số lượng 1 món Đã thu 50.000 đ Chưa thu 0 đ Lên …" at bounding box center [798, 141] width 1471 height 58
click at [913, 102] on div "ver 1.8.138 Kho gửi Trên xe Kho nhận Kho công nợ Hàng đã giao Đơn hàng 1 đơn Kh…" at bounding box center [798, 440] width 1484 height 784
click at [826, 129] on div "Đơn hàng 1 đơn Khối lượng 6 kg Số lượng 1 món Đã thu 50.000 đ Chưa thu 0 đ Lên …" at bounding box center [798, 141] width 1471 height 58
click at [648, 98] on div "ver 1.8.138 Kho gửi Trên xe Kho nhận Kho công nợ Hàng đã giao Đơn hàng 1 đơn Kh…" at bounding box center [798, 440] width 1484 height 784
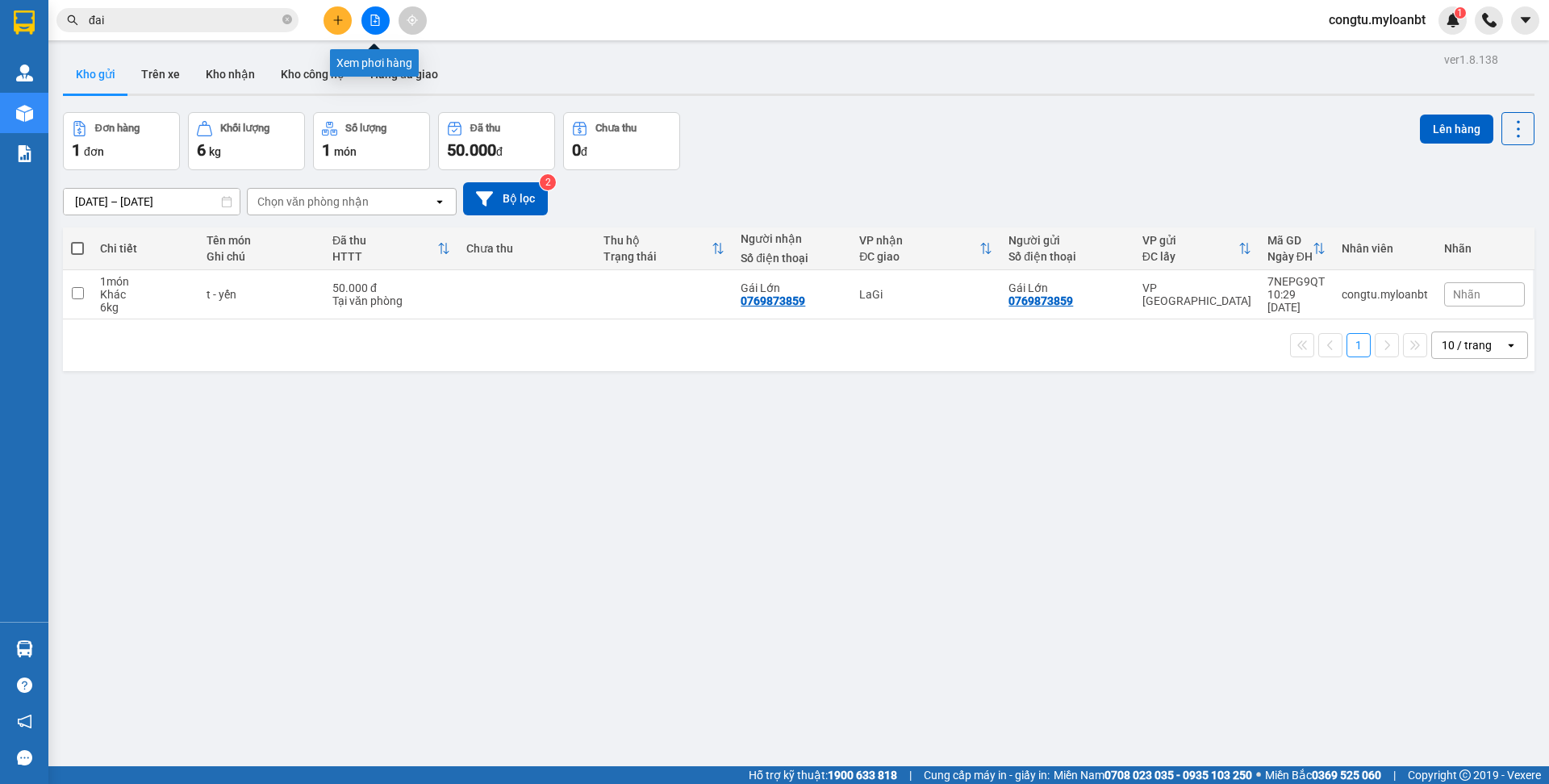
click at [326, 14] on button at bounding box center [337, 20] width 28 height 28
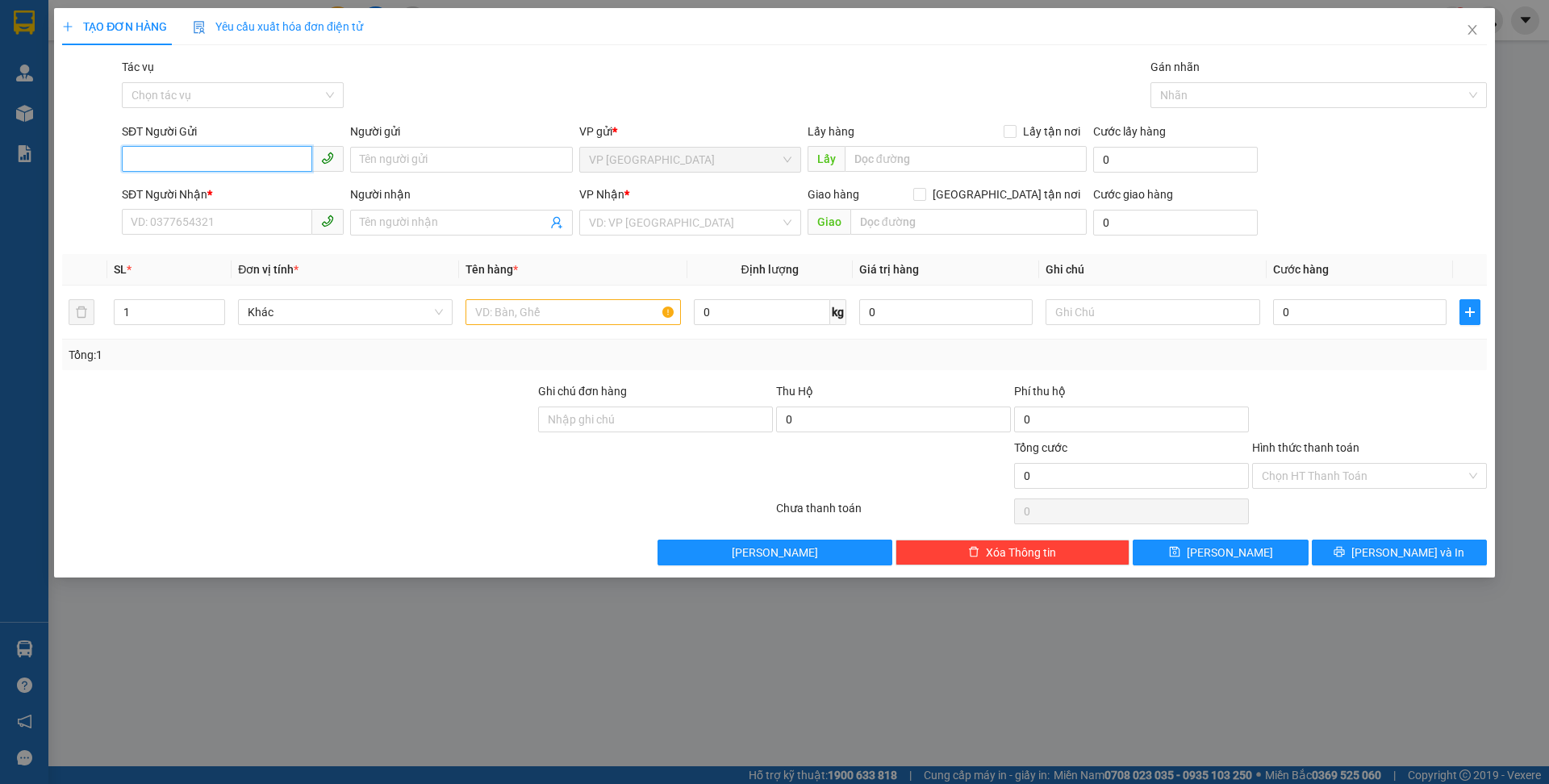
type input "2"
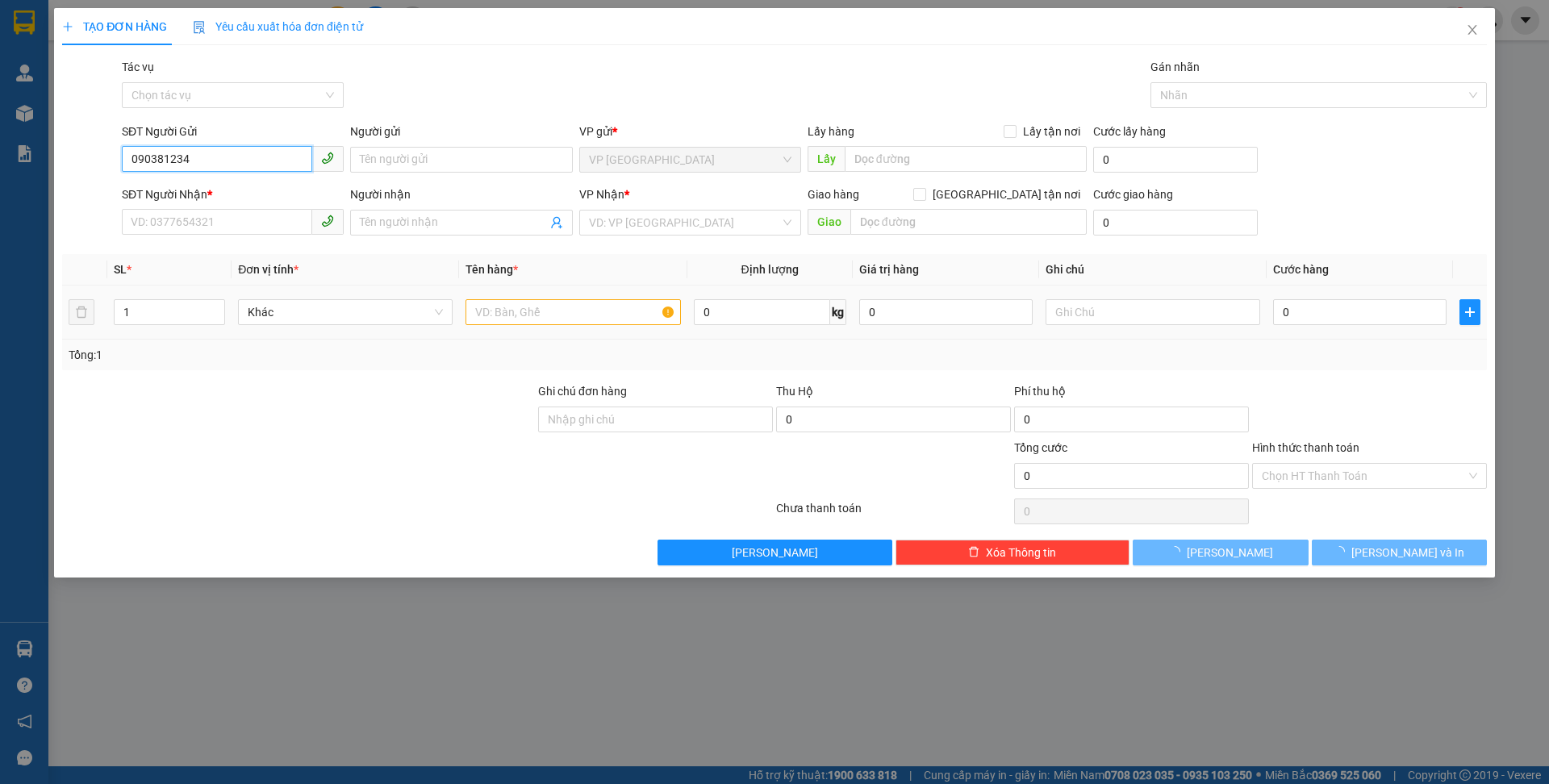
type input "0903812349"
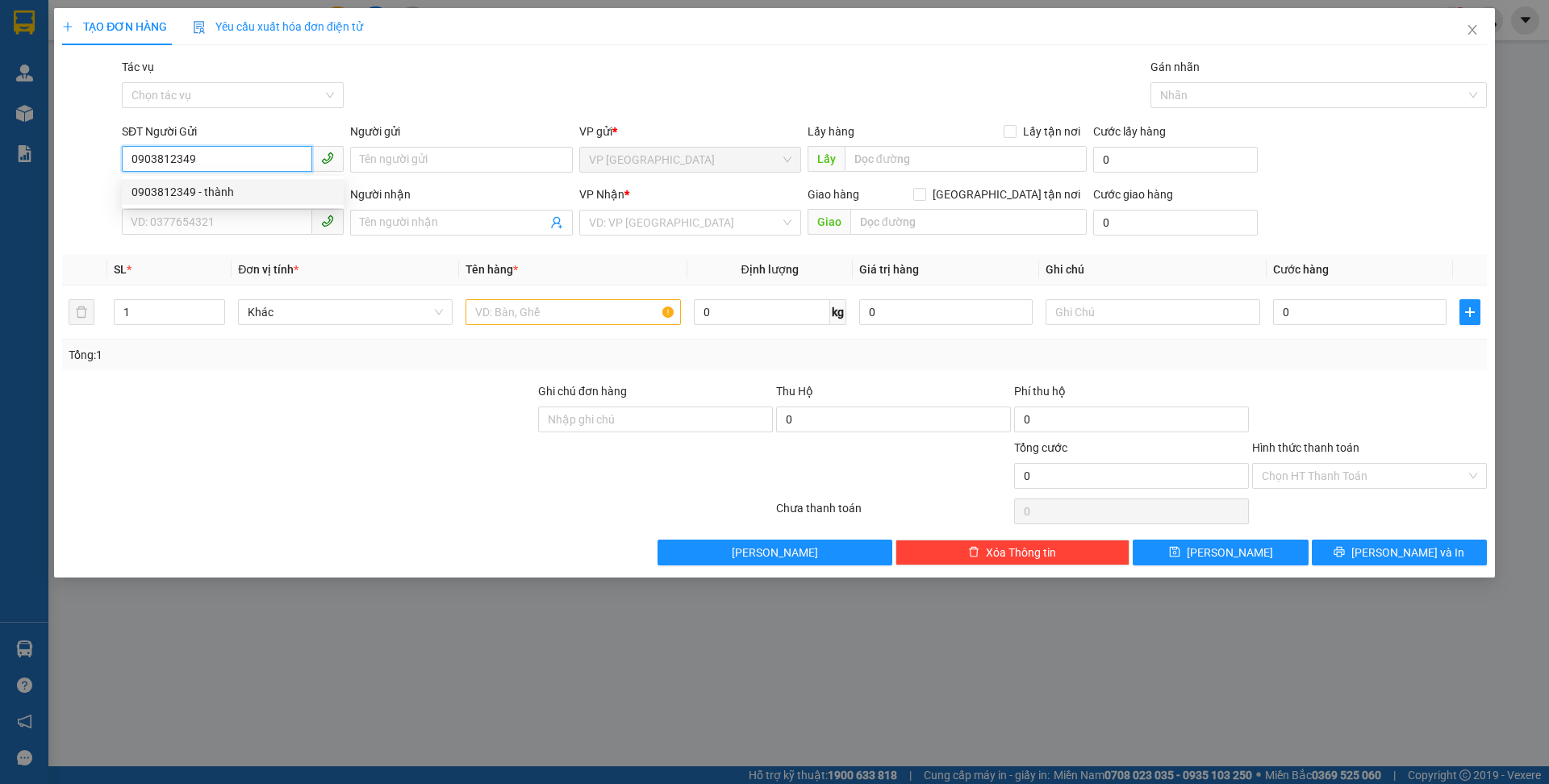
drag, startPoint x: 230, startPoint y: 190, endPoint x: 170, endPoint y: 173, distance: 62.4
click at [231, 190] on div "0903812349 - thành" at bounding box center [233, 192] width 203 height 18
type input "thành"
type input "0965187172"
type input "Khoa"
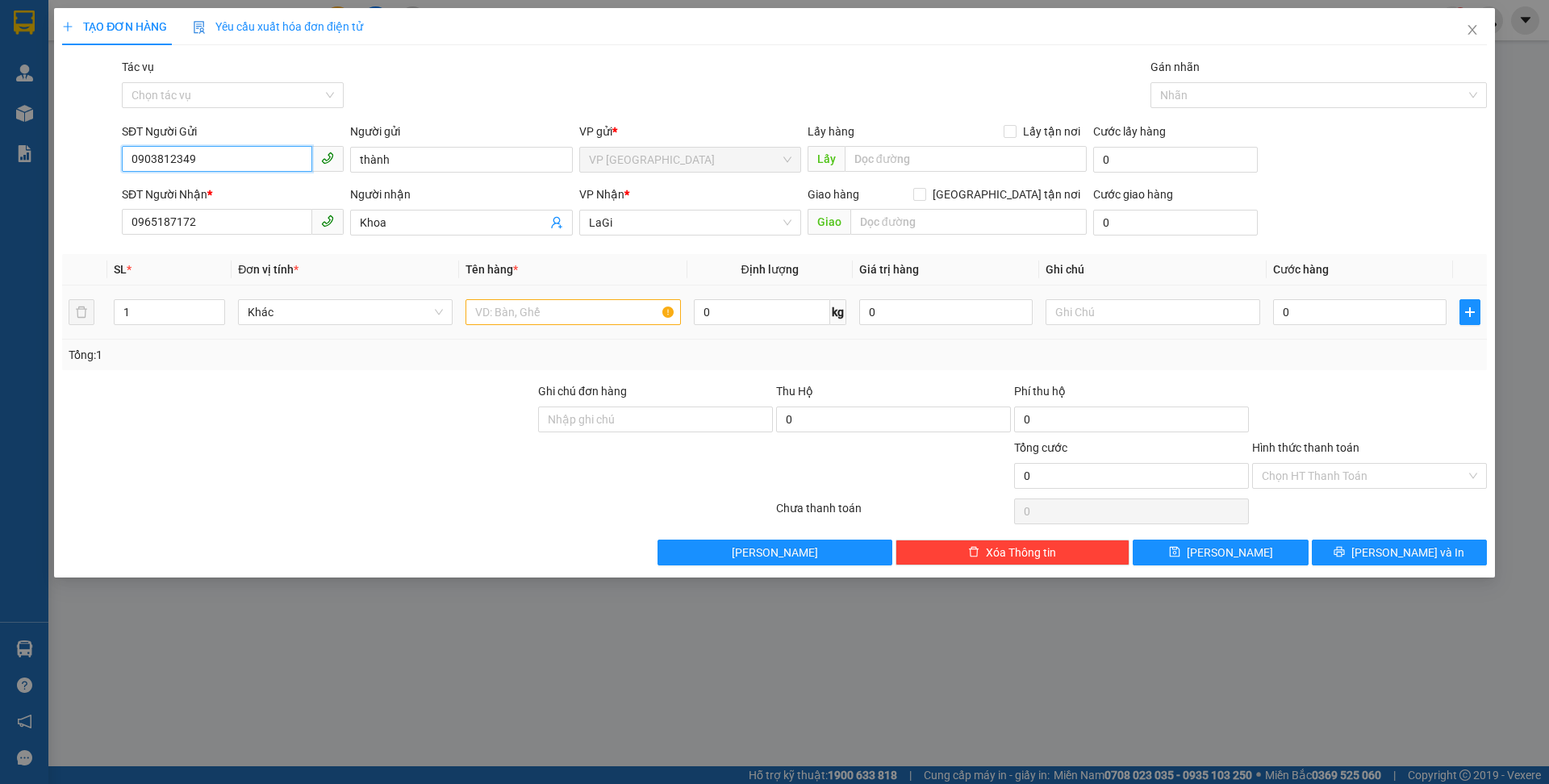
type input "0903812349"
click at [581, 313] on input "text" at bounding box center [572, 311] width 215 height 25
type input "T- lạp xưởng"
click at [739, 311] on input "0" at bounding box center [762, 311] width 136 height 25
type input "17"
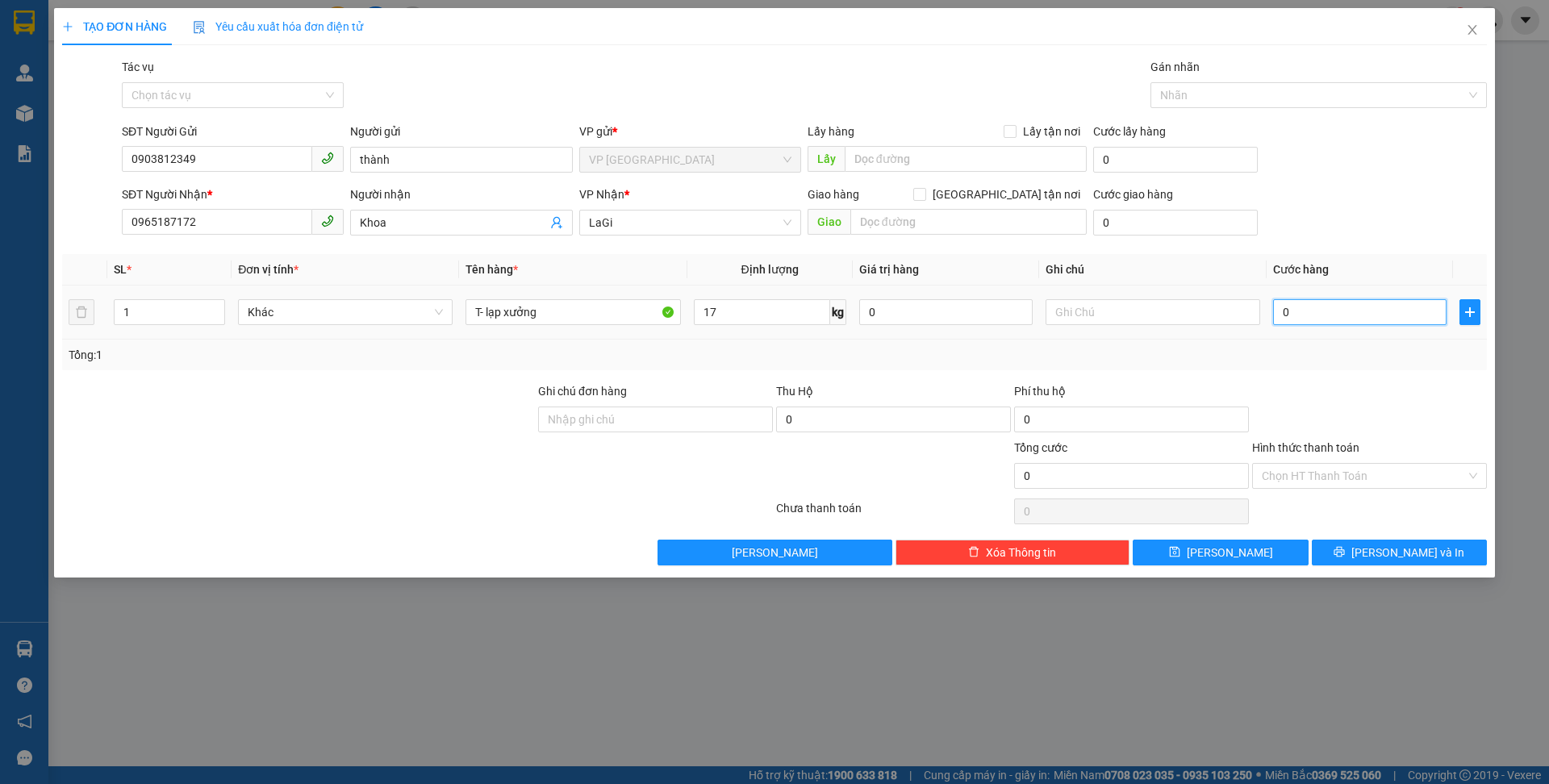
click at [1351, 308] on input "0" at bounding box center [1359, 311] width 173 height 25
click at [1447, 484] on input "Hình thức thanh toán" at bounding box center [1363, 475] width 204 height 24
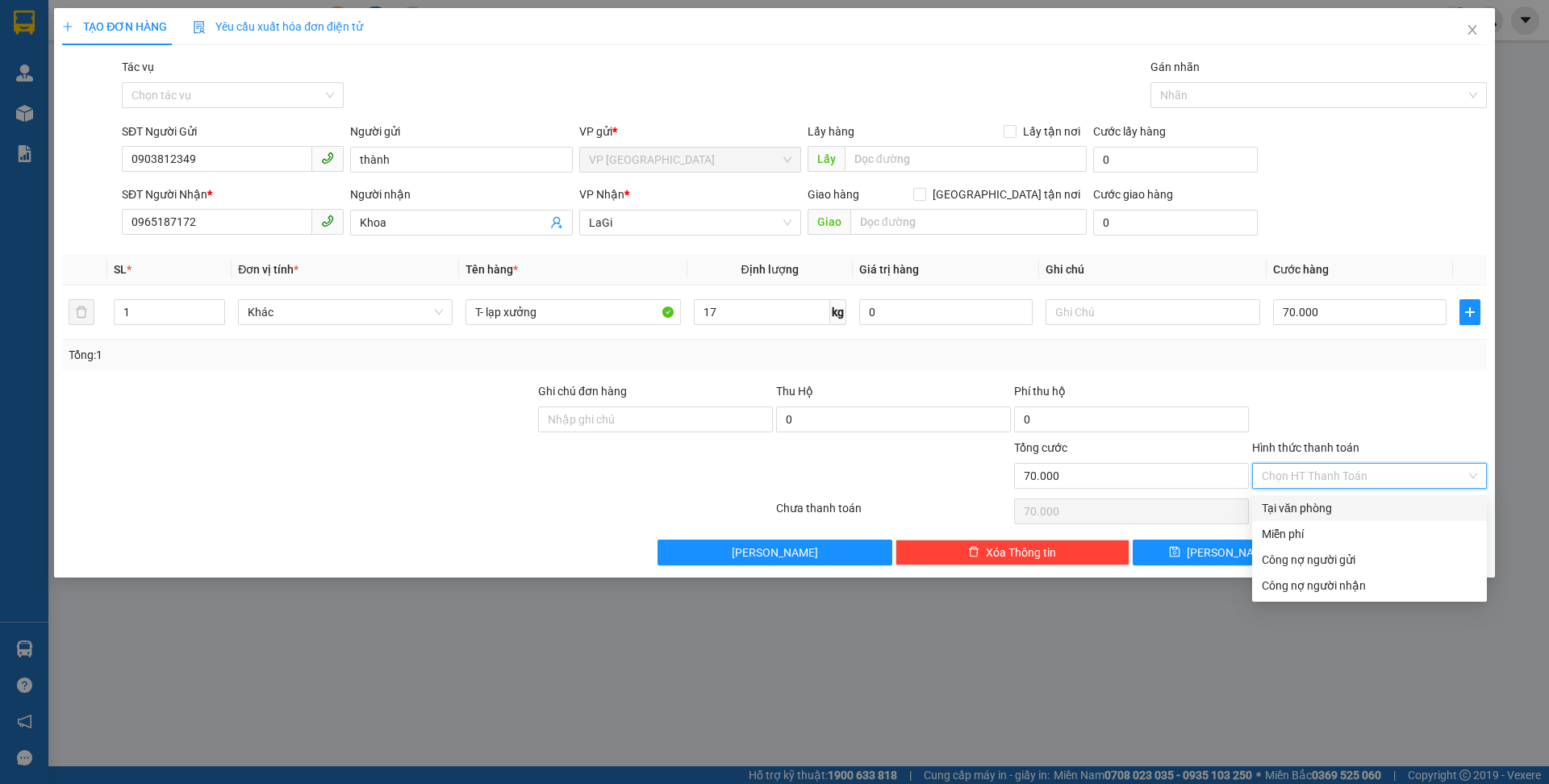
click at [1363, 509] on div "Tại văn phòng" at bounding box center [1370, 508] width 216 height 18
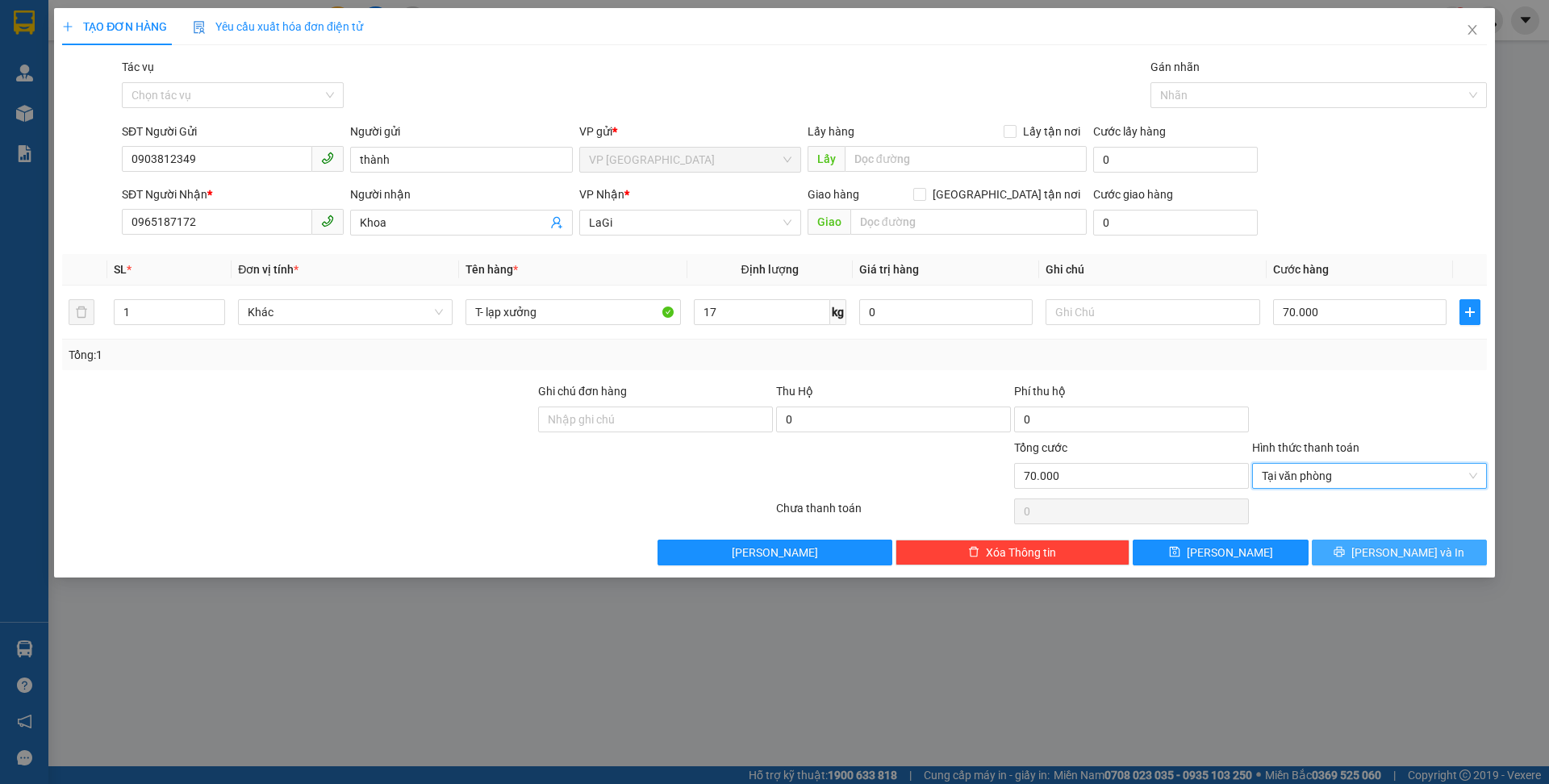
click at [1410, 548] on span "[PERSON_NAME] và In" at bounding box center [1408, 552] width 113 height 18
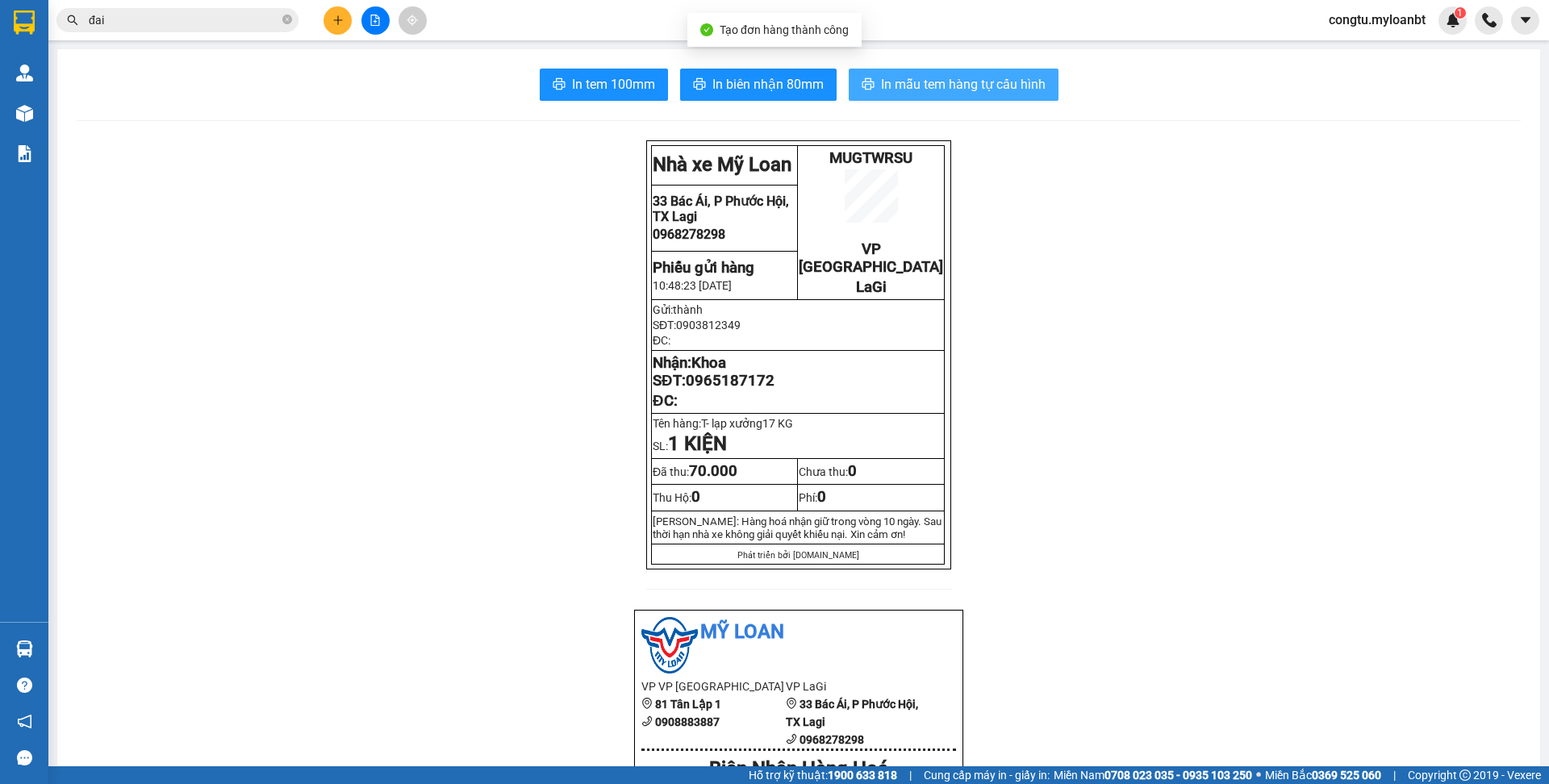
click at [1011, 82] on span "In mẫu tem hàng tự cấu hình" at bounding box center [963, 84] width 165 height 20
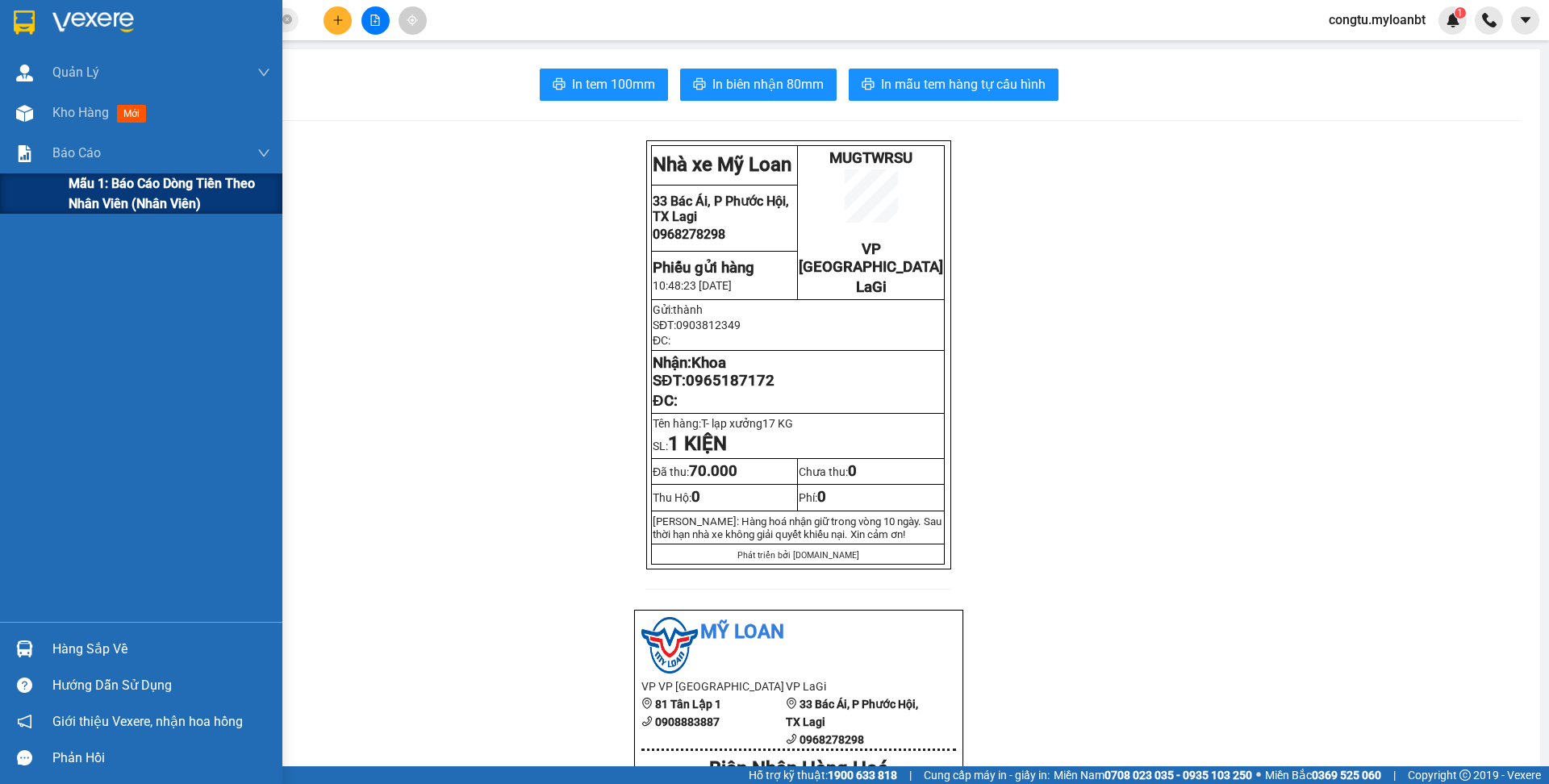
drag, startPoint x: 68, startPoint y: 196, endPoint x: 90, endPoint y: 196, distance: 22.0
click at [69, 196] on span "Mẫu 1: Báo cáo dòng tiền theo nhân viên (Nhân viên)" at bounding box center [169, 193] width 202 height 41
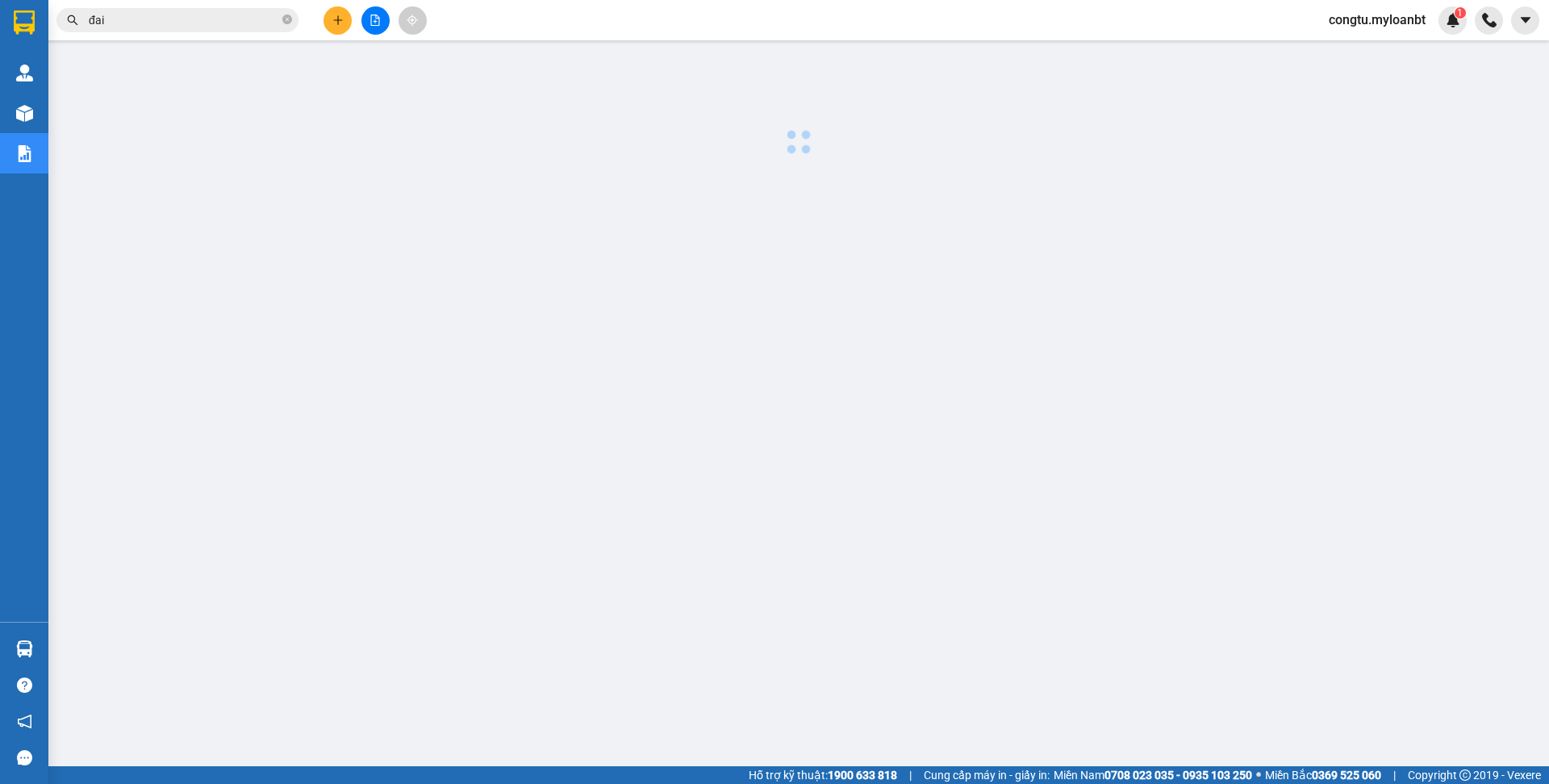
click at [972, 162] on div at bounding box center [798, 410] width 1484 height 725
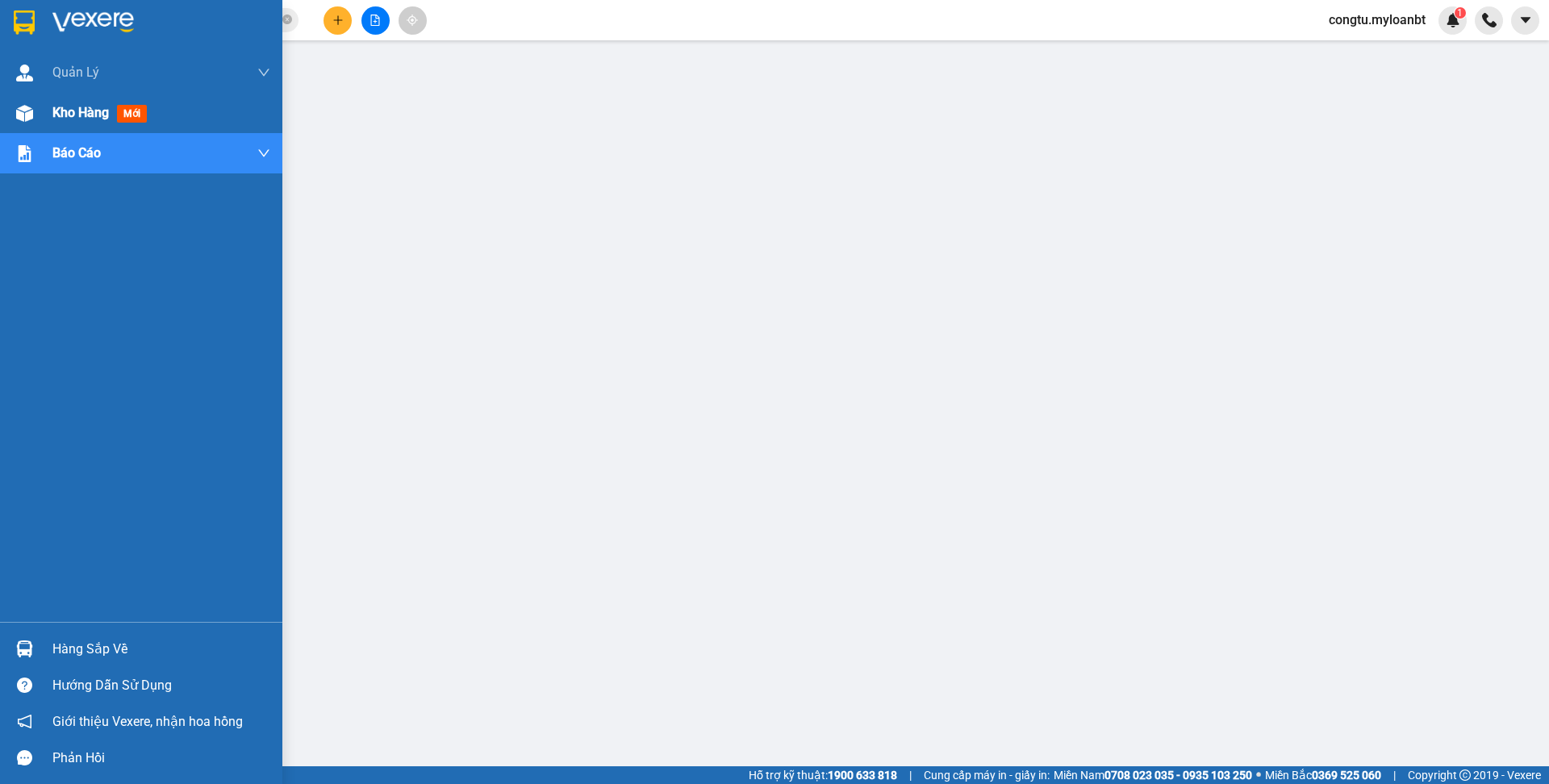
click at [32, 129] on div "Kho hàng mới" at bounding box center [141, 112] width 283 height 41
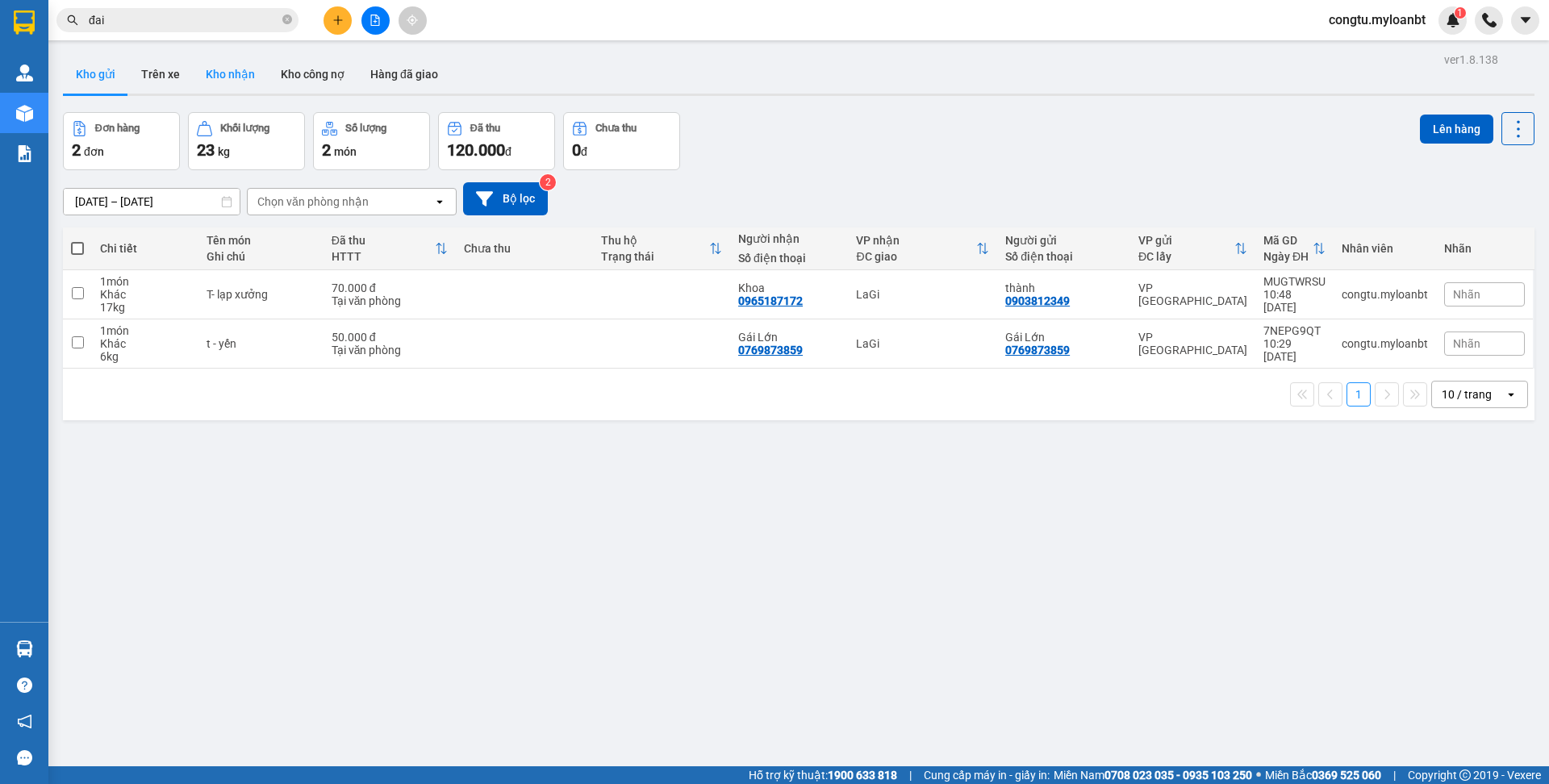
click at [223, 72] on button "Kho nhận" at bounding box center [230, 74] width 75 height 39
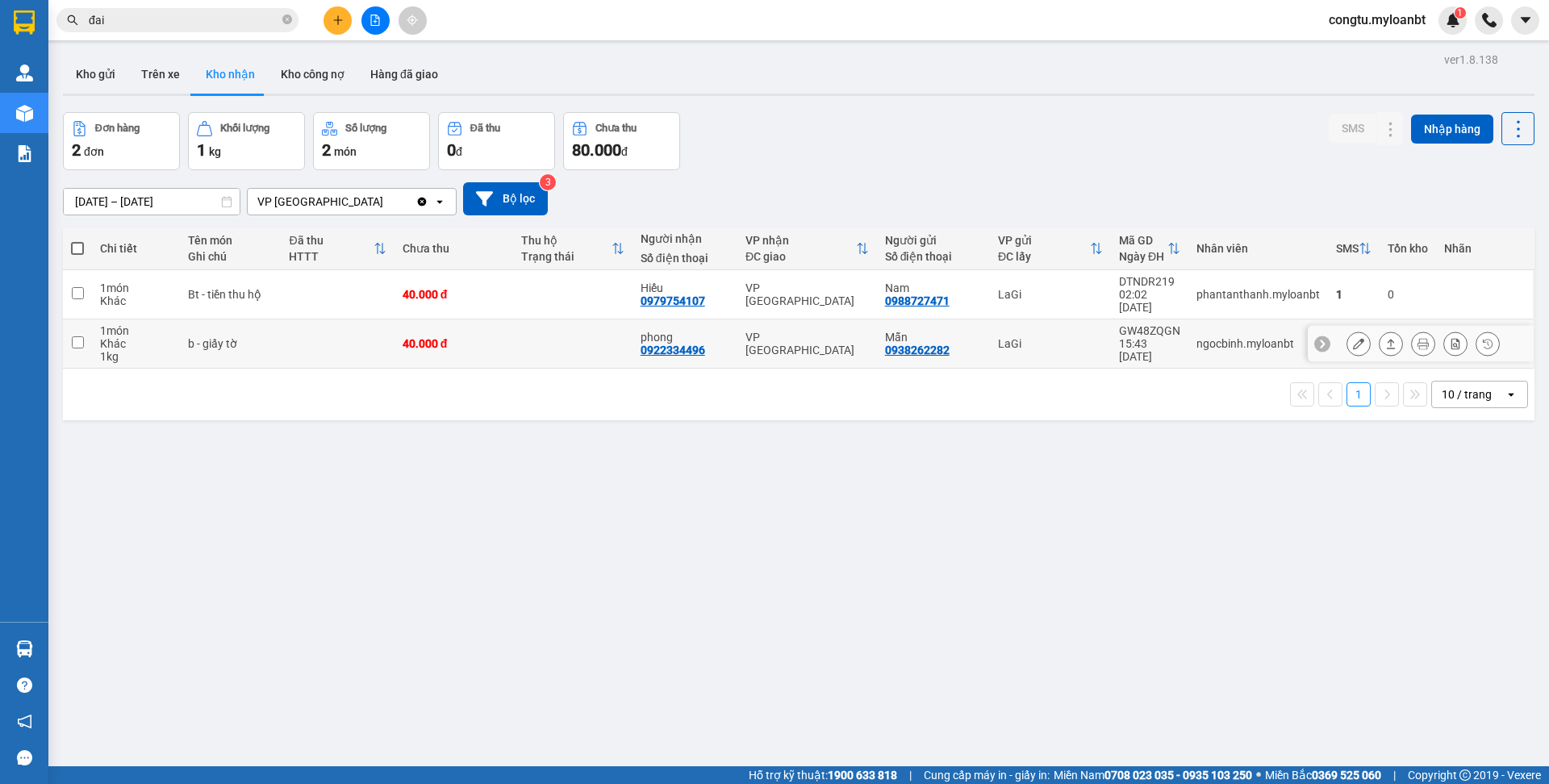
click at [1380, 349] on button at bounding box center [1390, 343] width 23 height 28
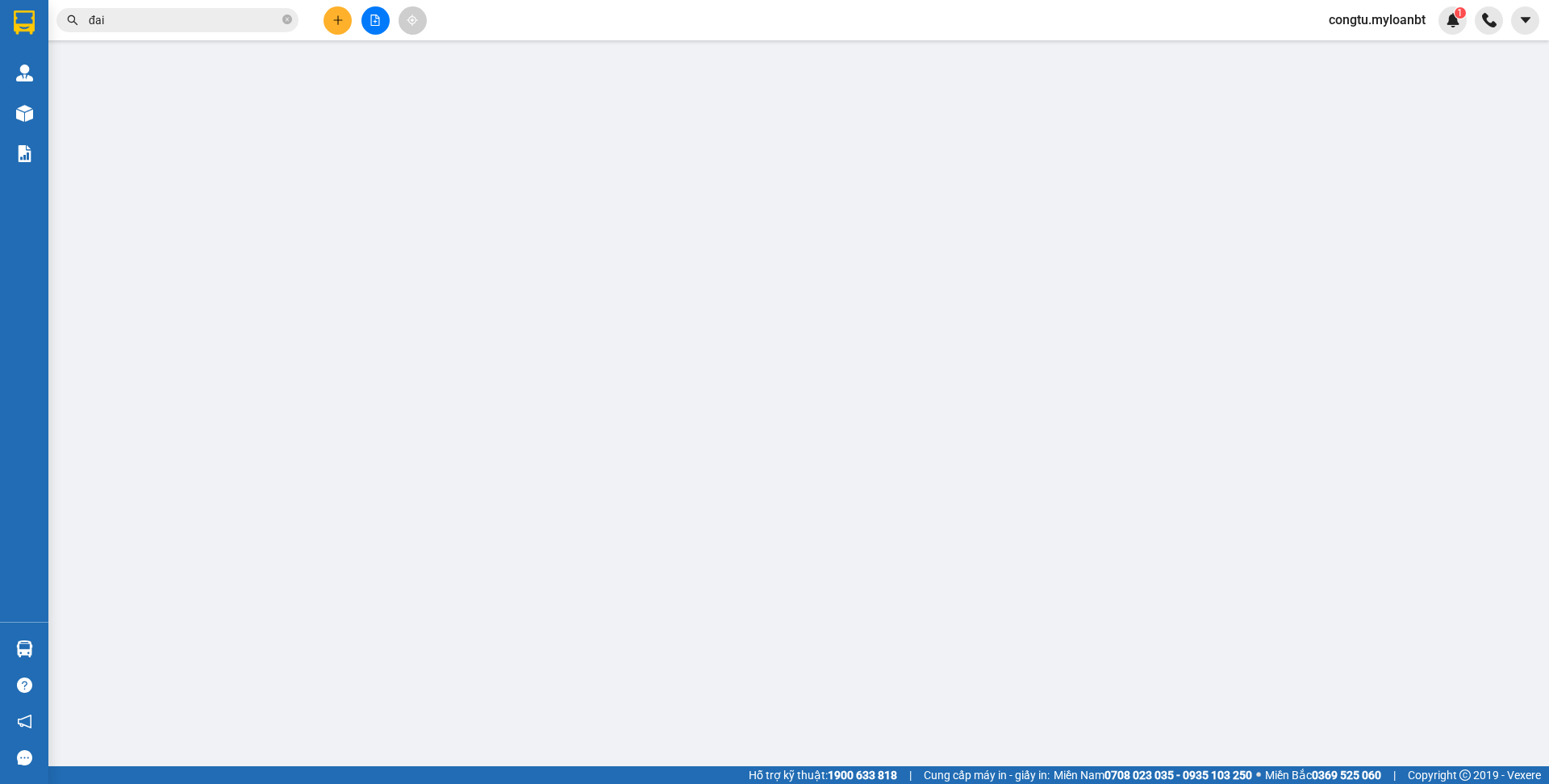
type input "0938262282"
type input "Mẫn"
type input "0922334496"
type input "phong"
type input "40.000"
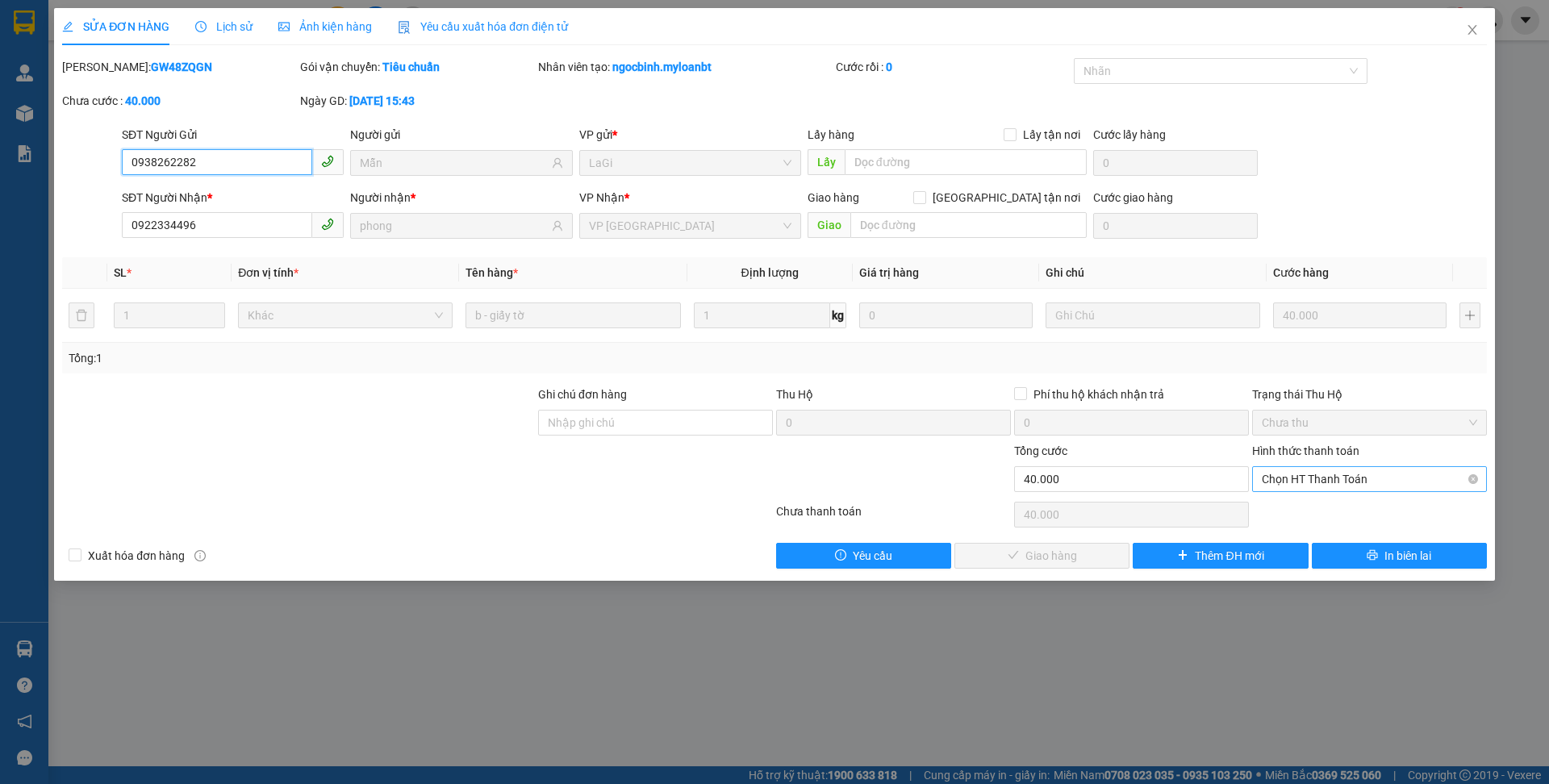
click at [1334, 482] on span "Chọn HT Thanh Toán" at bounding box center [1370, 479] width 216 height 24
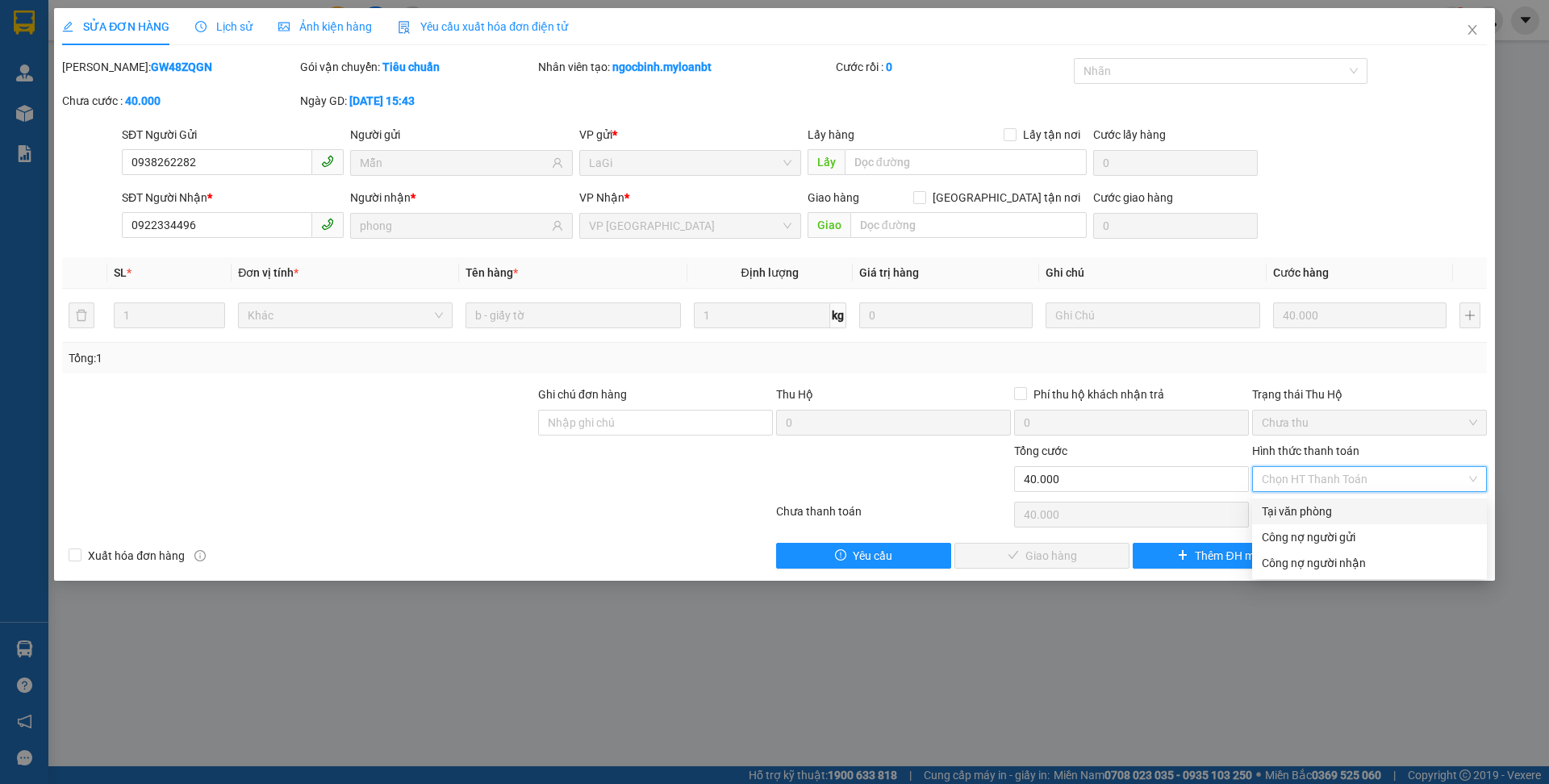
click at [1311, 507] on div "Tại văn phòng" at bounding box center [1370, 512] width 216 height 18
type input "0"
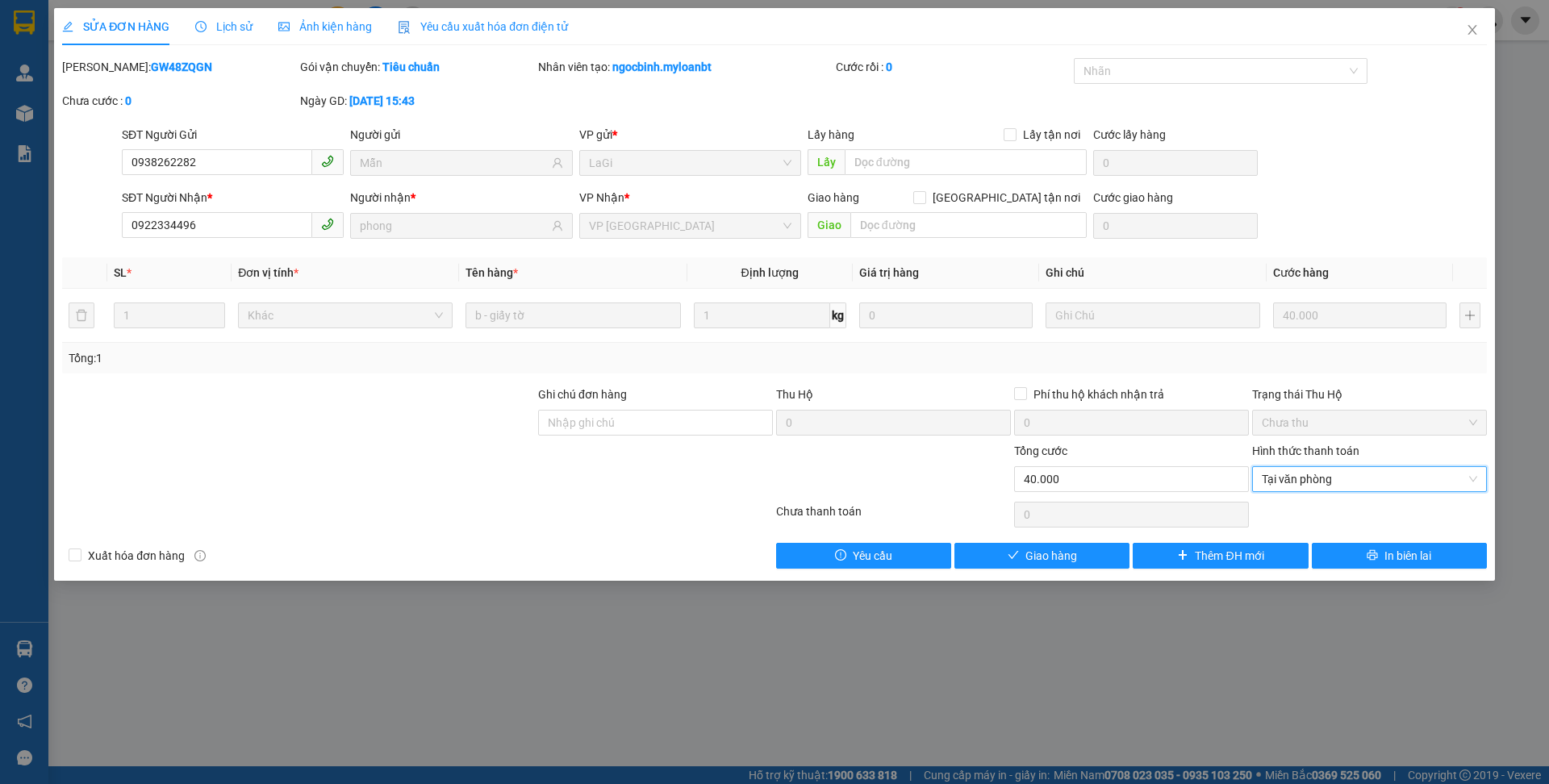
drag, startPoint x: 1049, startPoint y: 576, endPoint x: 1059, endPoint y: 570, distance: 11.7
click at [1051, 575] on div "SỬA ĐƠN HÀNG Lịch sử Ảnh kiện hàng Yêu cầu xuất hóa đơn điện tử Total Paid Fee …" at bounding box center [774, 294] width 1440 height 572
click at [1083, 557] on button "Giao hàng" at bounding box center [1041, 555] width 175 height 25
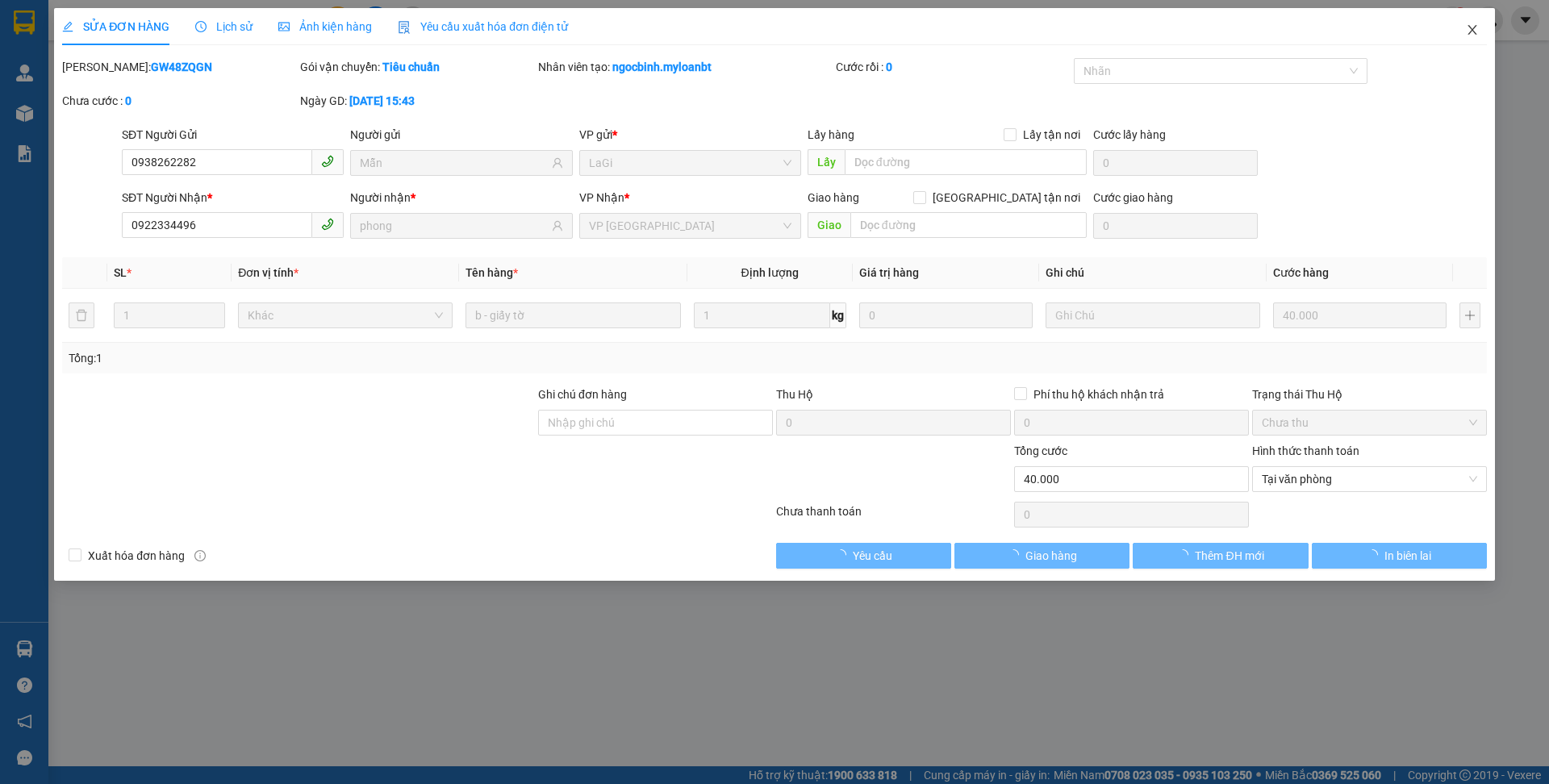
click at [1474, 24] on icon "close" at bounding box center [1472, 30] width 13 height 13
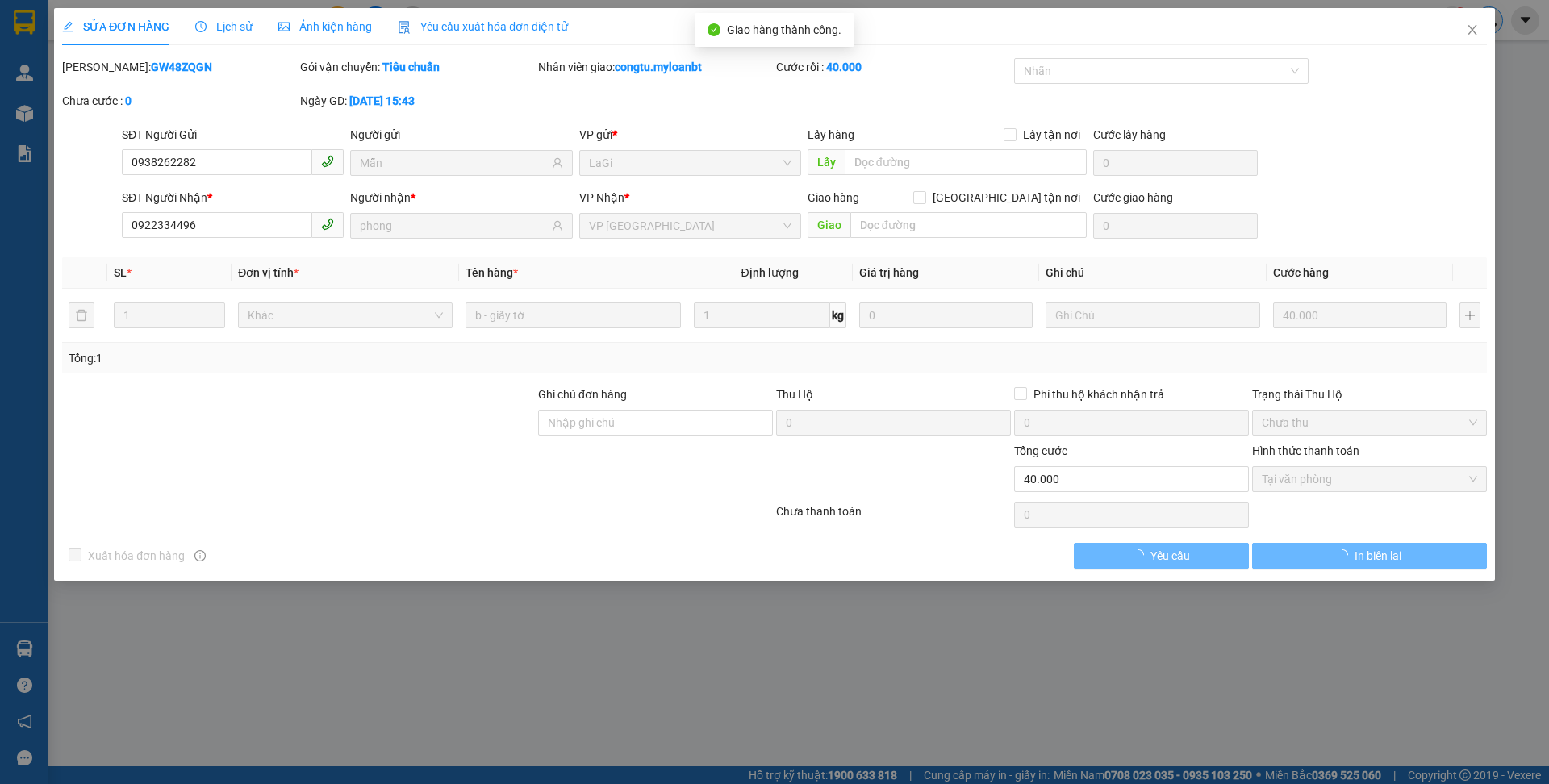
click at [1477, 29] on div at bounding box center [1488, 20] width 28 height 28
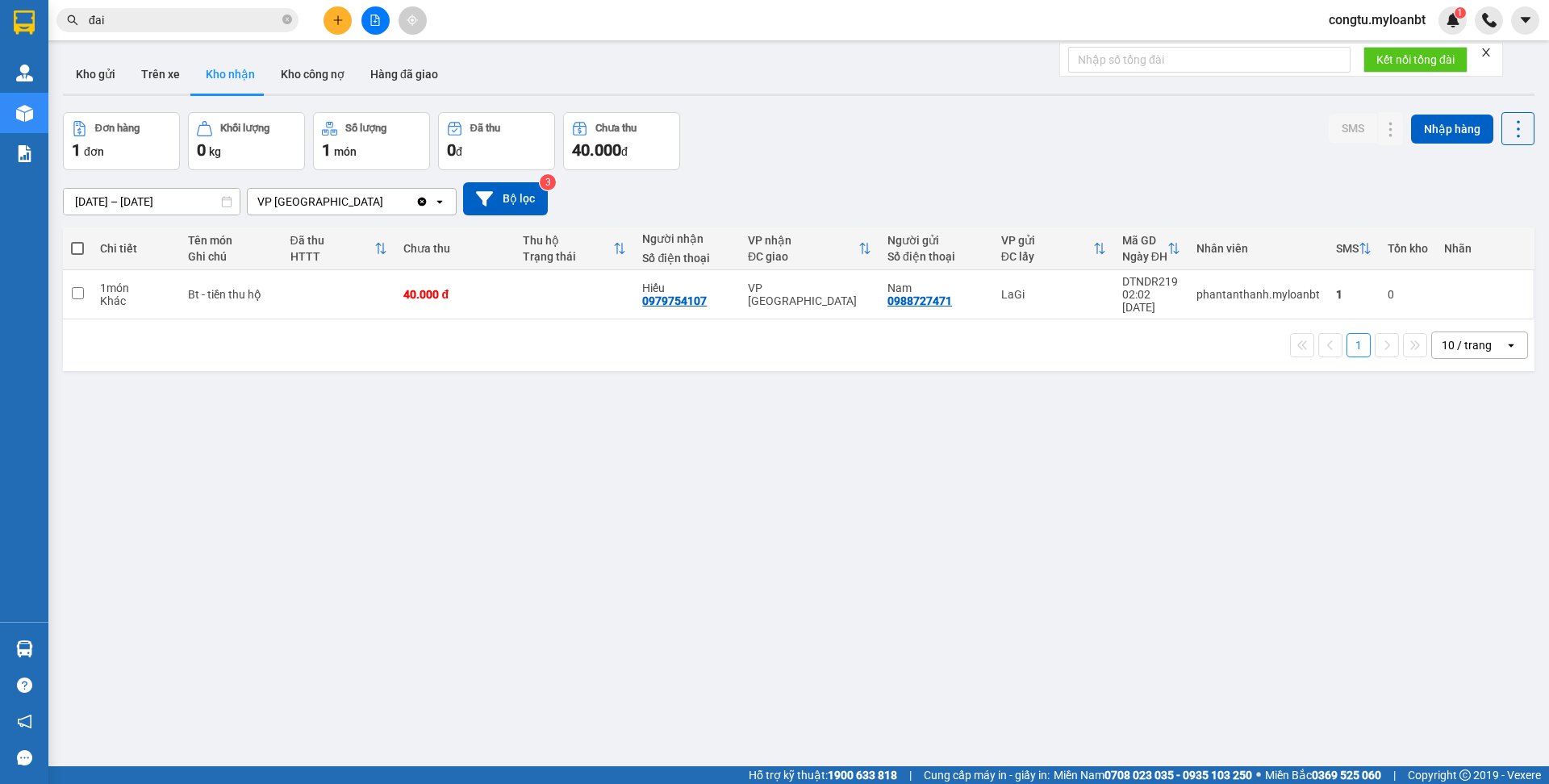
click at [330, 29] on button at bounding box center [337, 20] width 28 height 28
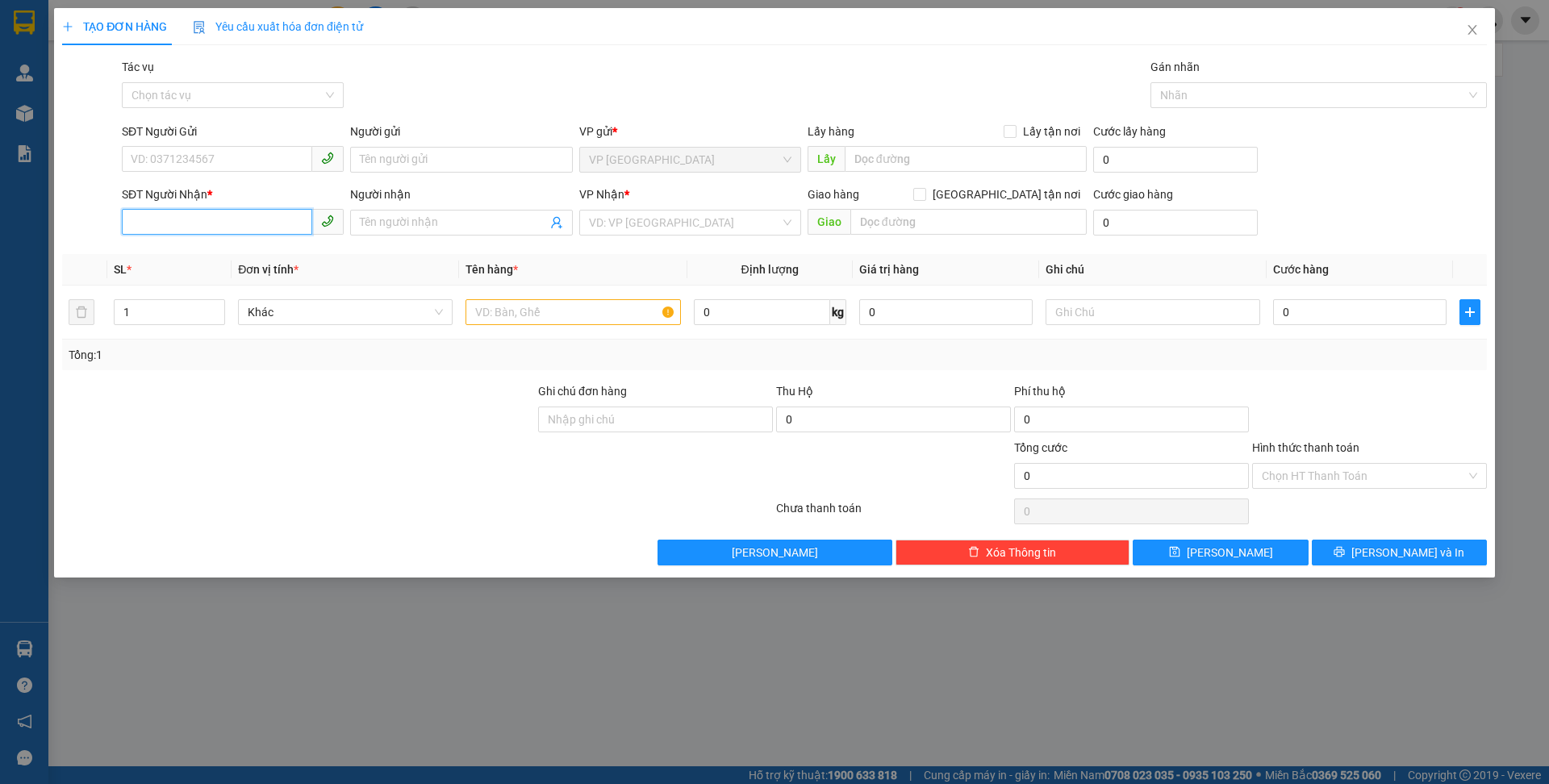
click at [210, 218] on input "SĐT Người Nhận *" at bounding box center [216, 222] width 190 height 25
type input "0927728889"
click at [356, 211] on span at bounding box center [460, 223] width 222 height 25
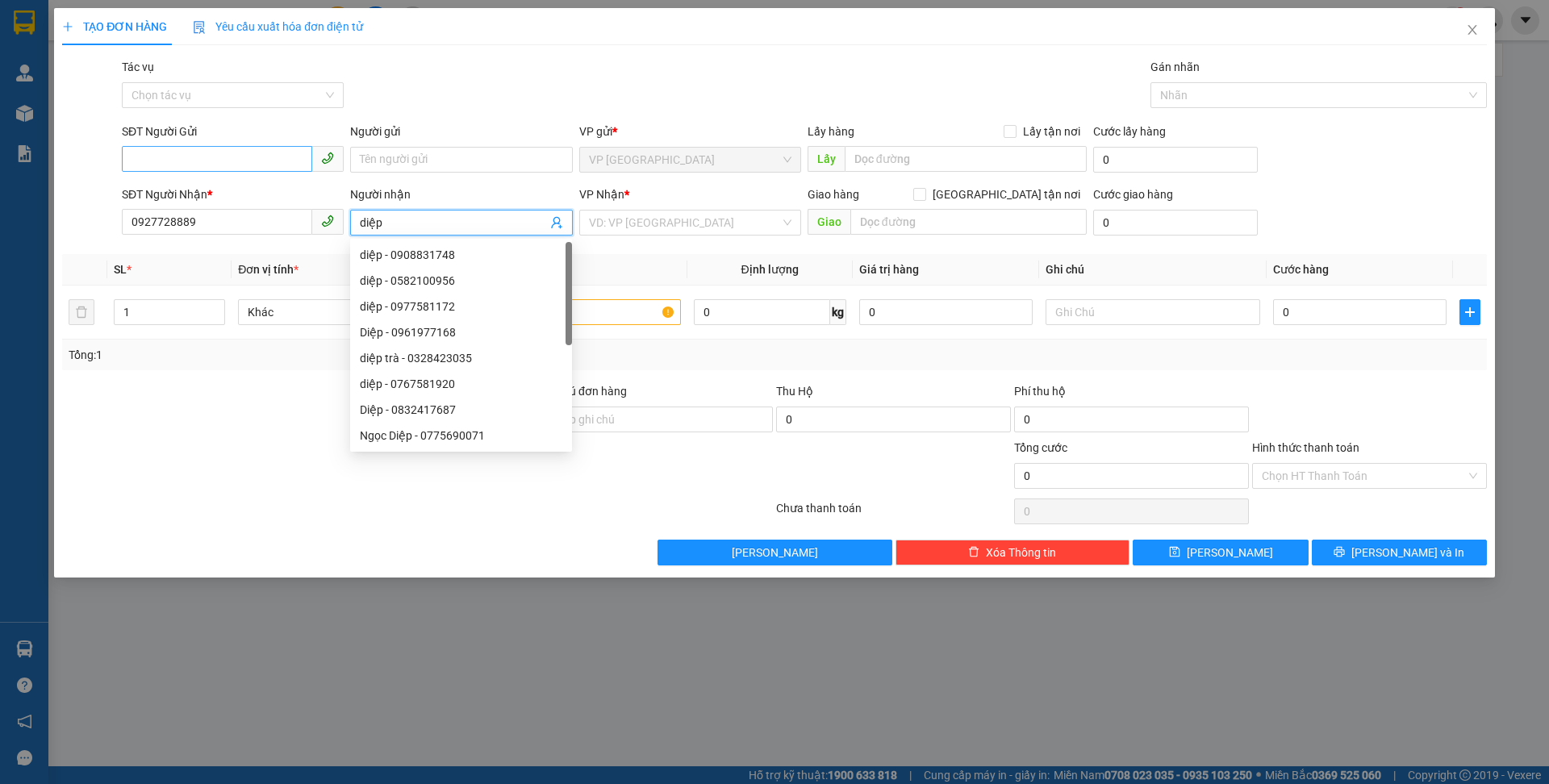
type input "diệp"
drag, startPoint x: 144, startPoint y: 163, endPoint x: 226, endPoint y: 214, distance: 96.6
click at [144, 162] on input "SĐT Người Gửi" at bounding box center [216, 158] width 190 height 25
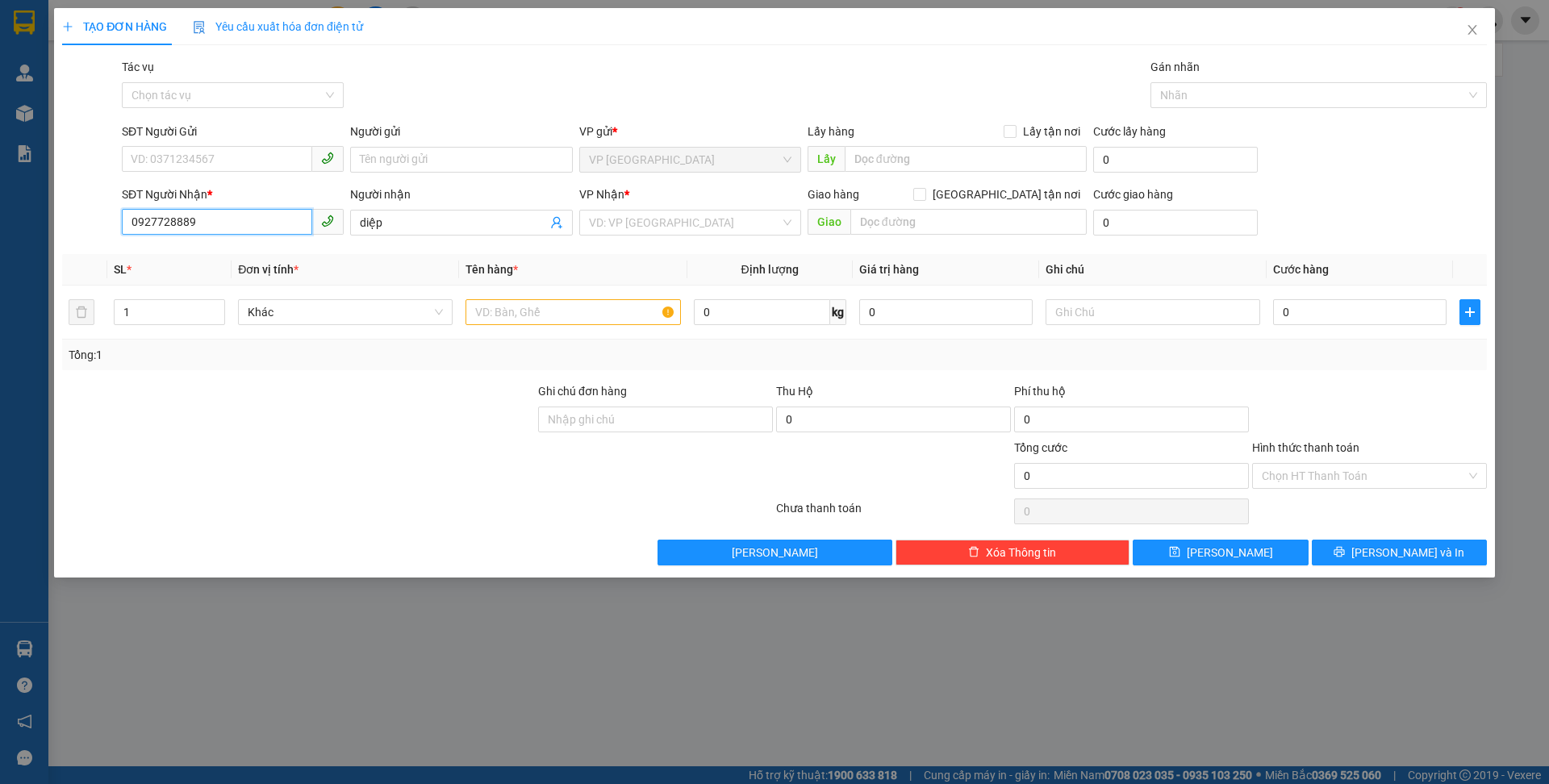
click at [220, 219] on input "0927728889" at bounding box center [216, 222] width 190 height 25
paste input "tân thuận - lagi"
click at [244, 234] on span "tân thuận - lagi" at bounding box center [232, 223] width 222 height 25
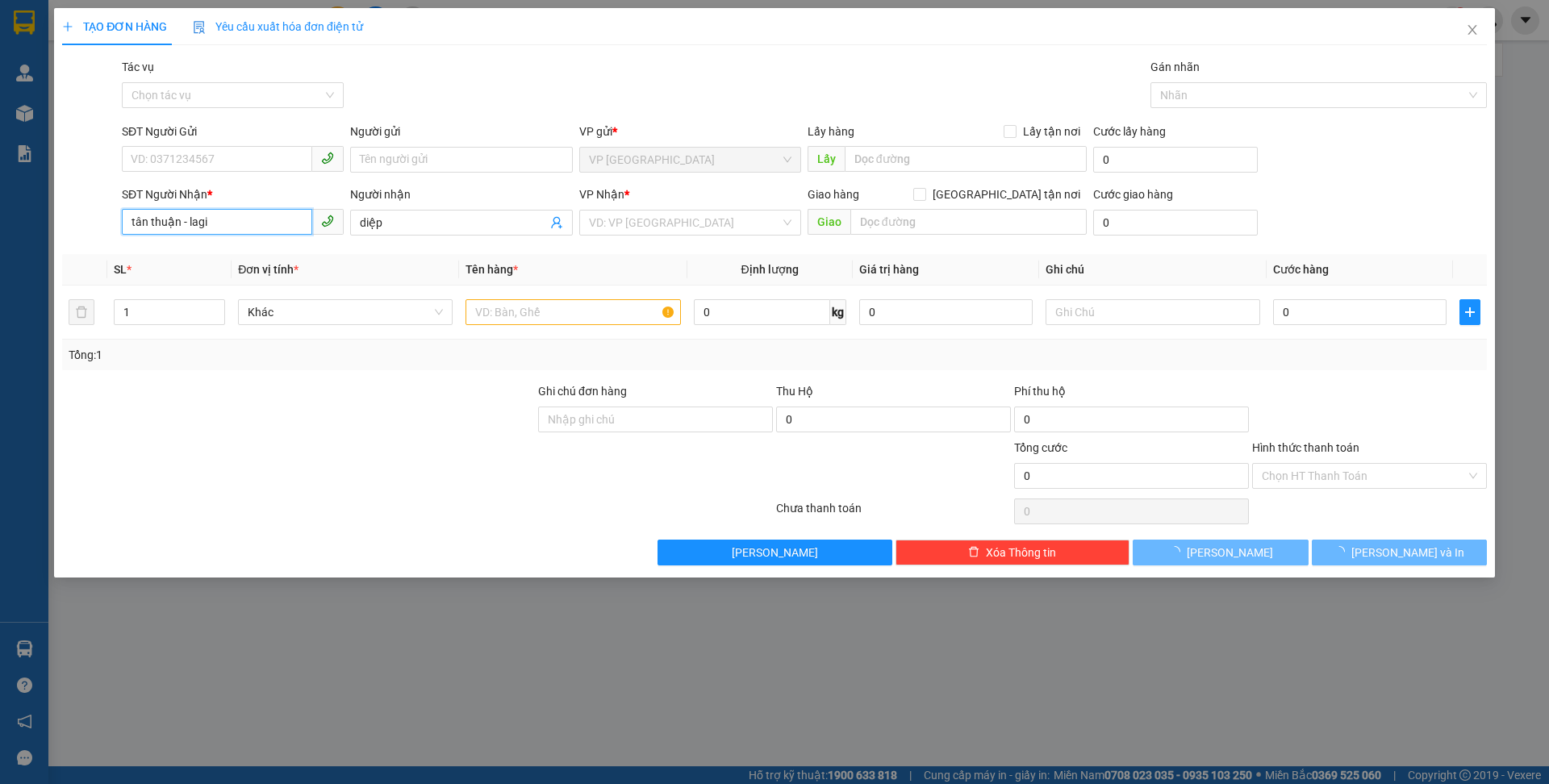
click at [243, 225] on input "tân thuận - lagi" at bounding box center [216, 222] width 190 height 25
drag, startPoint x: 243, startPoint y: 225, endPoint x: 250, endPoint y: 230, distance: 8.6
click at [245, 226] on input "tân thuận - lagi" at bounding box center [216, 222] width 190 height 25
click at [251, 230] on input "tân thuận - lagi" at bounding box center [216, 222] width 190 height 25
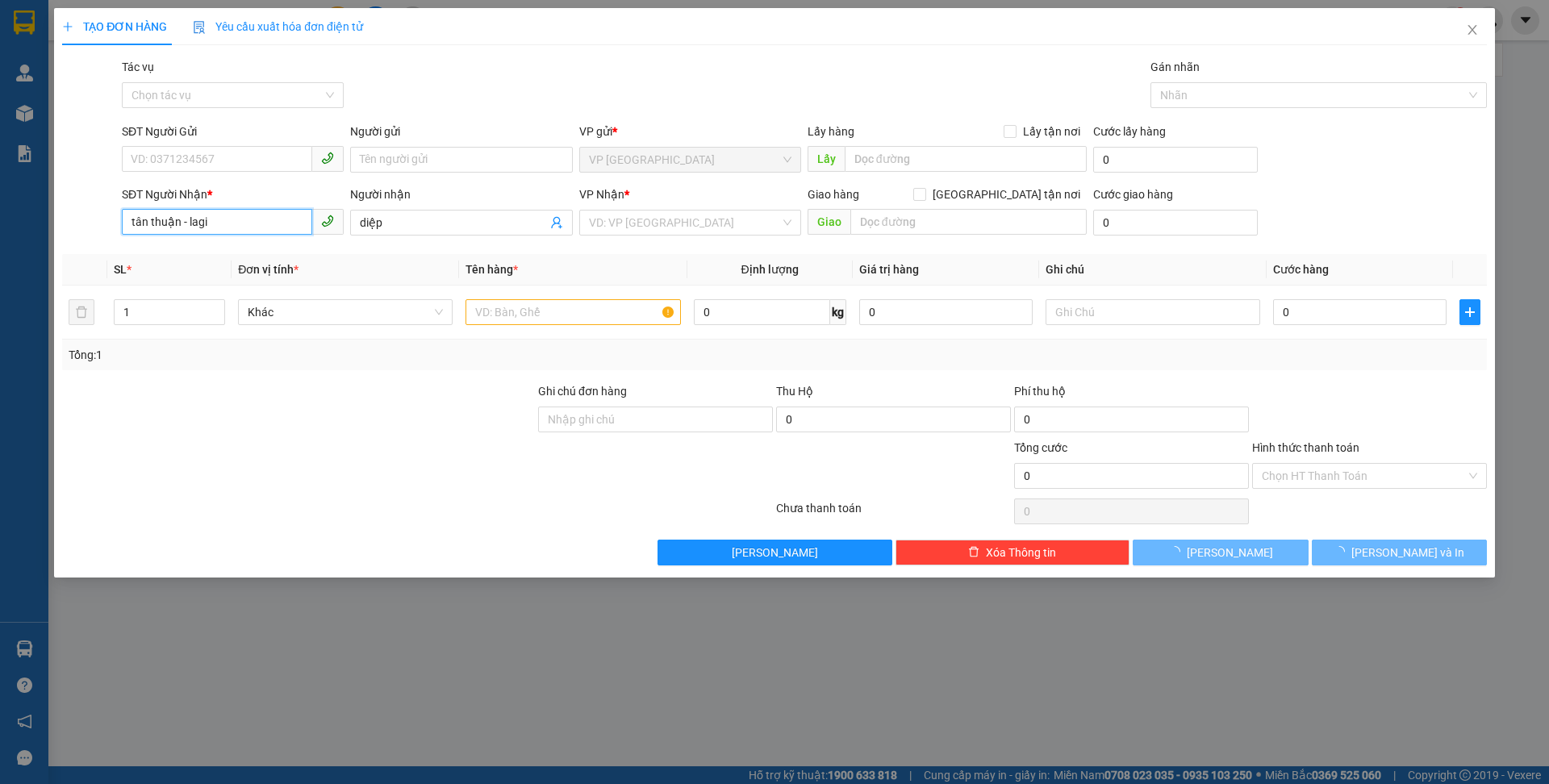
click at [251, 231] on input "tân thuận - lagi" at bounding box center [216, 222] width 190 height 25
type input "0927728889"
click at [263, 228] on input "0927728889" at bounding box center [216, 222] width 190 height 25
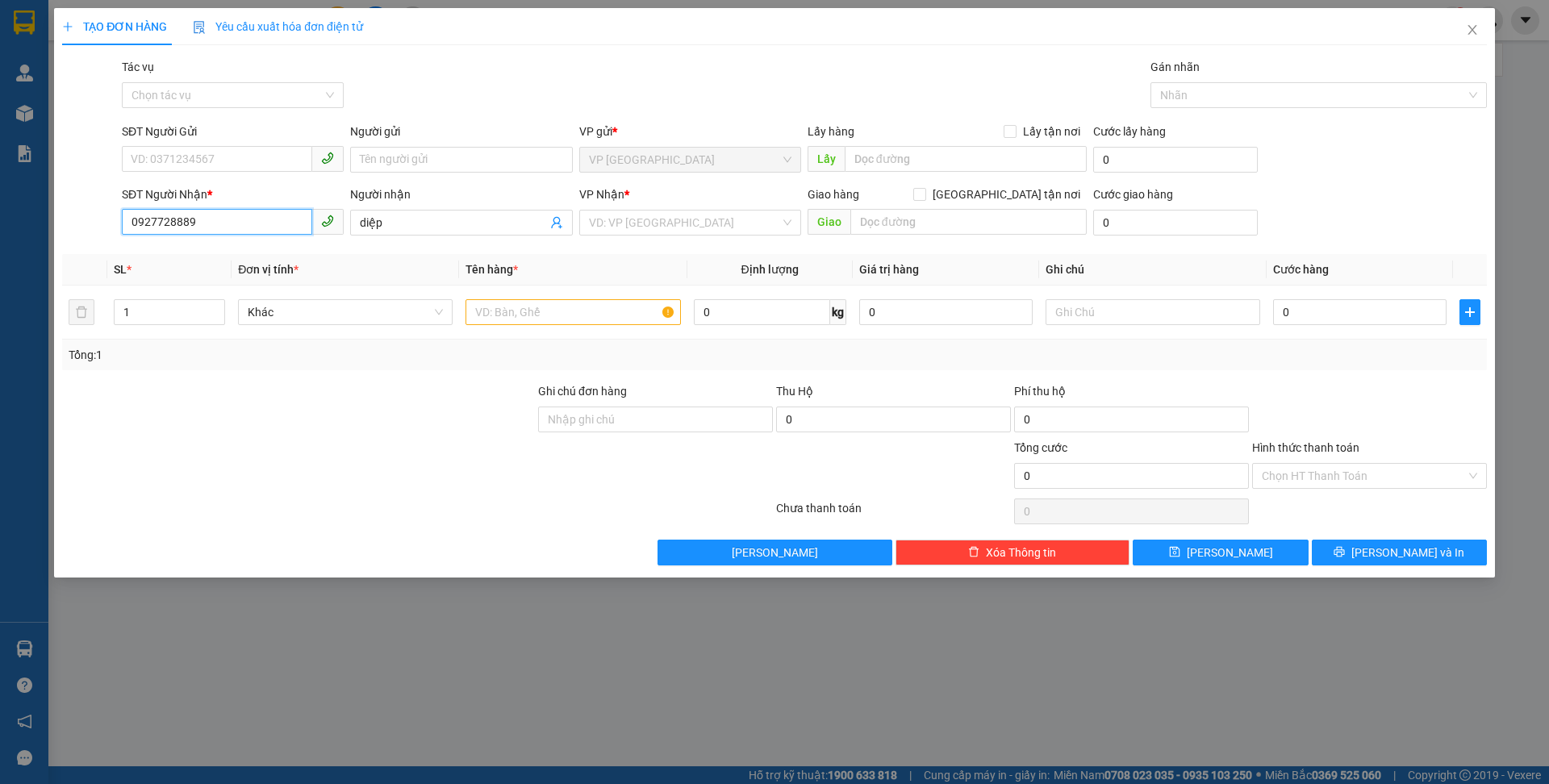
click at [263, 228] on input "0927728889" at bounding box center [216, 222] width 190 height 25
click at [251, 171] on input "SĐT Người Gửi" at bounding box center [216, 158] width 190 height 25
click at [253, 169] on input "SĐT Người Gửi" at bounding box center [216, 158] width 190 height 25
paste input "0927728889"
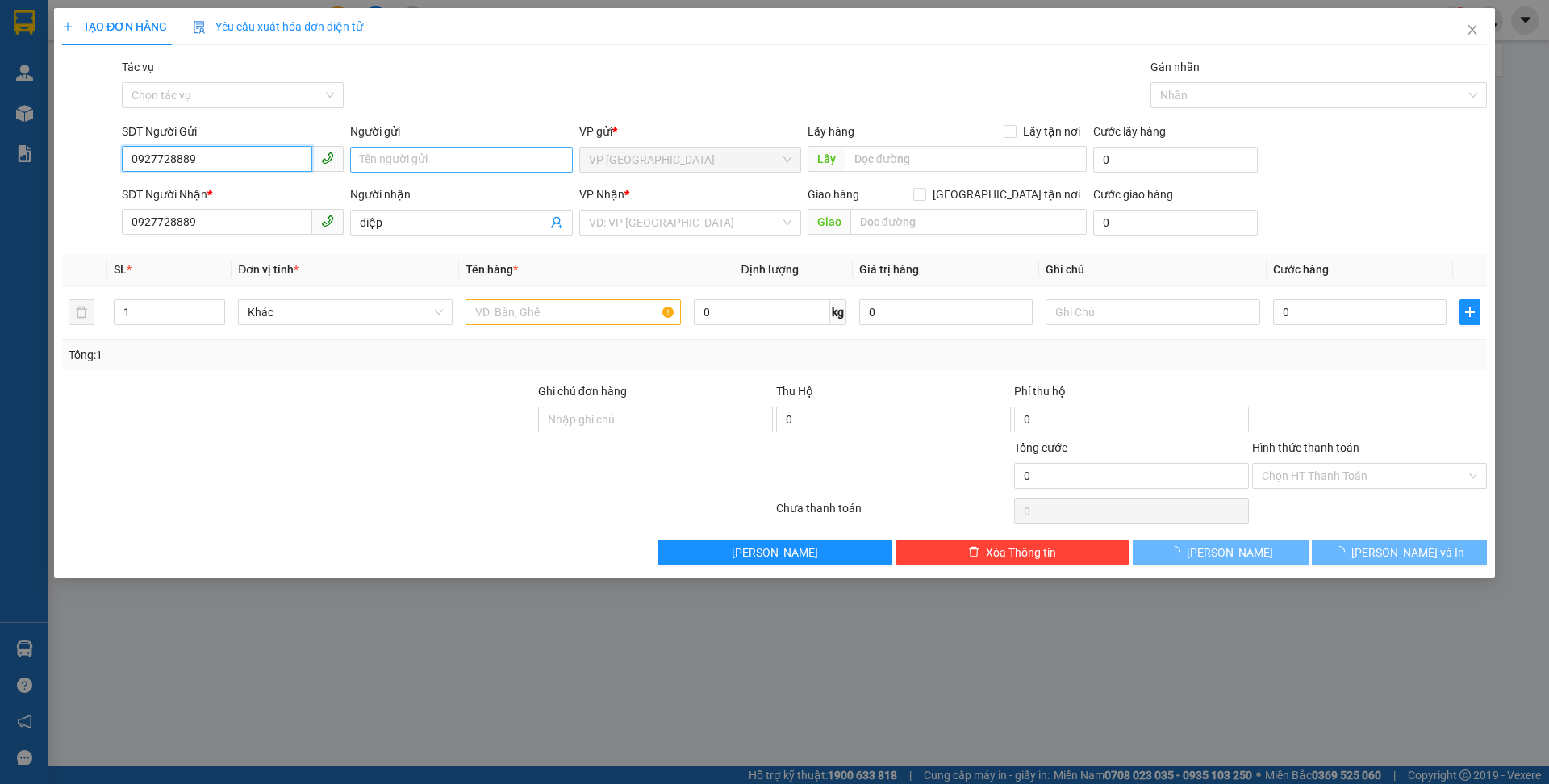
type input "0927728889"
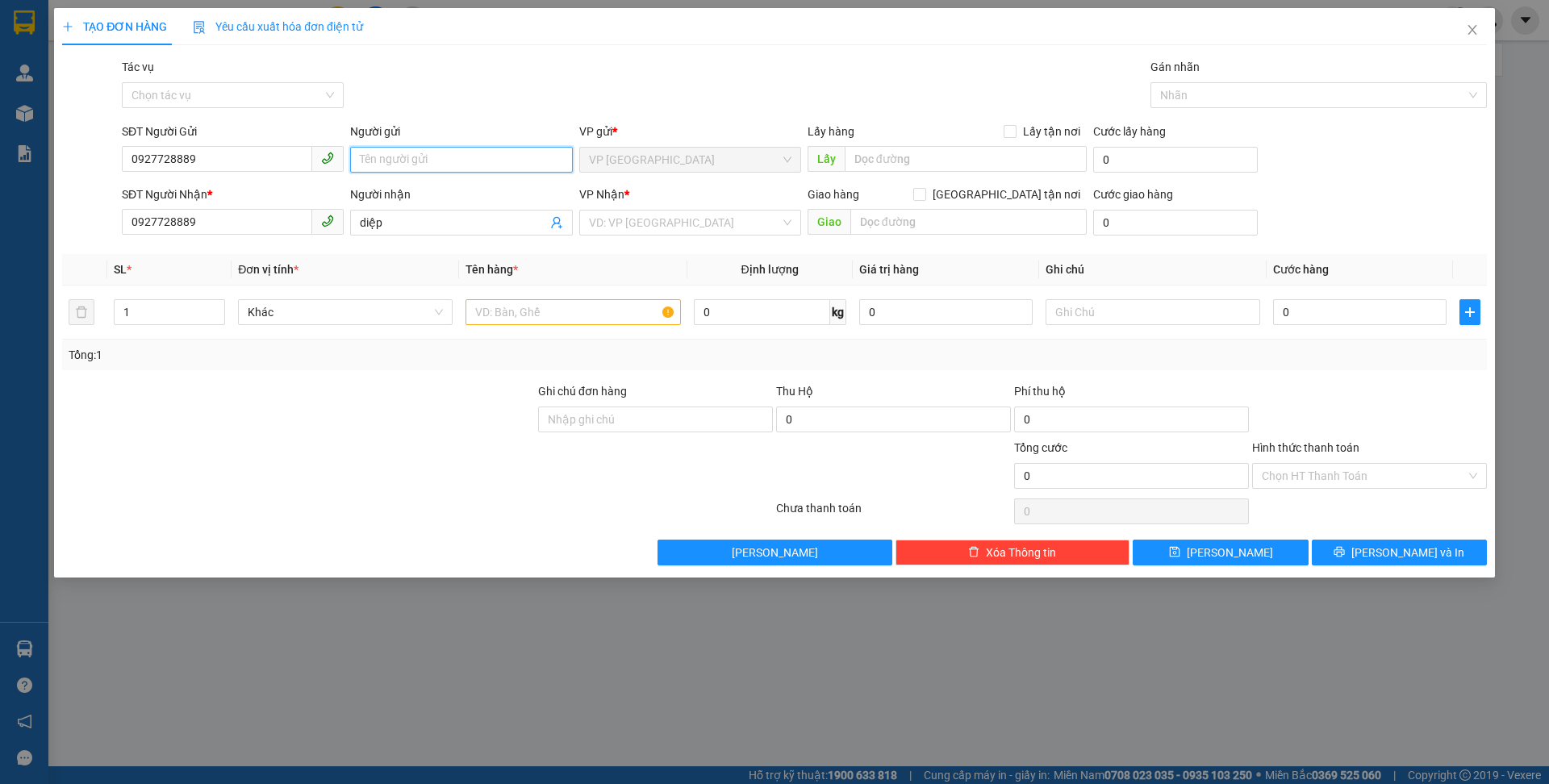
click at [403, 163] on input "Người gửi" at bounding box center [460, 159] width 222 height 25
click at [405, 158] on input "Người gửi" at bounding box center [460, 159] width 222 height 25
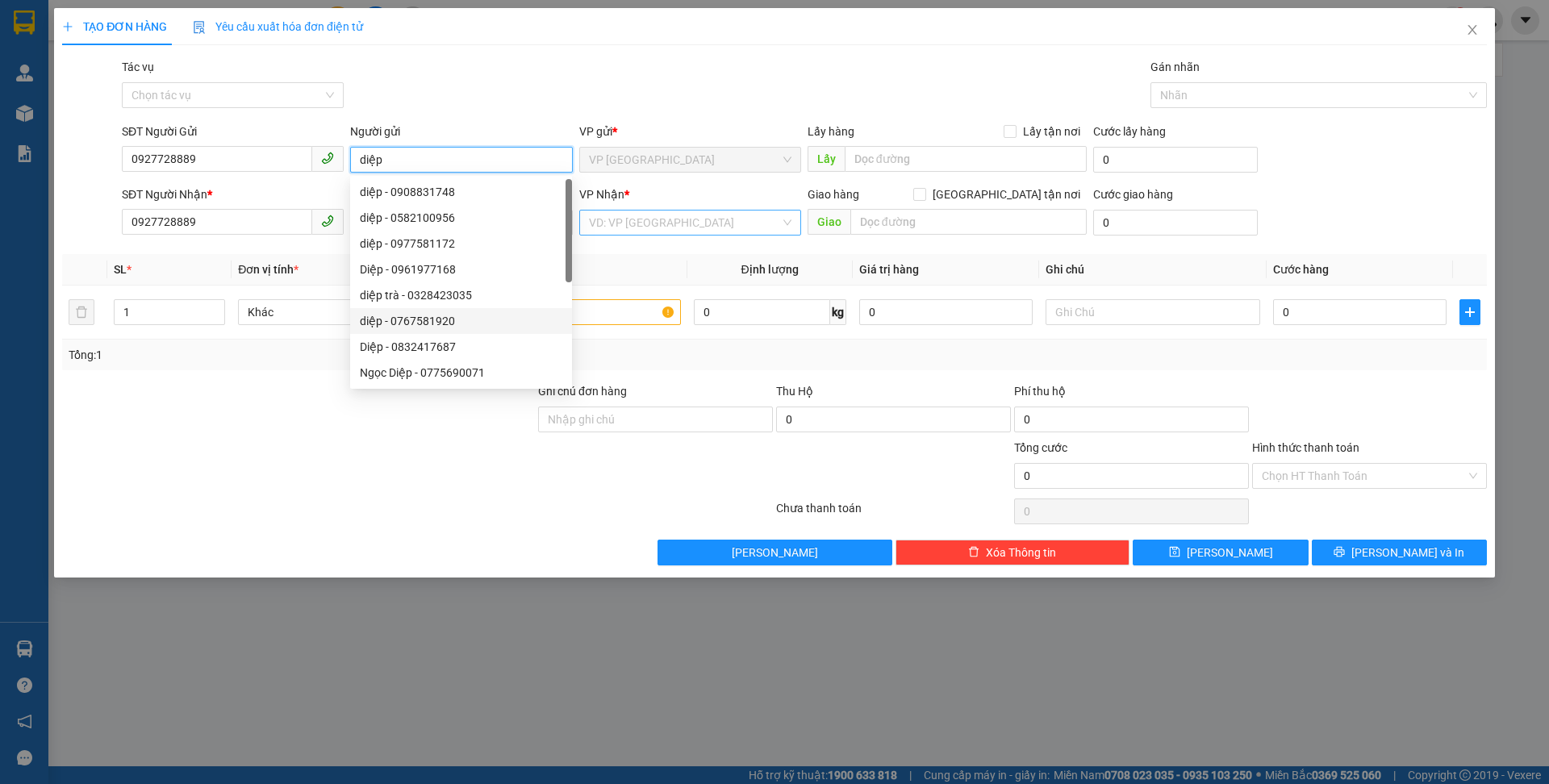
type input "diệp"
click at [648, 218] on input "search" at bounding box center [684, 222] width 191 height 24
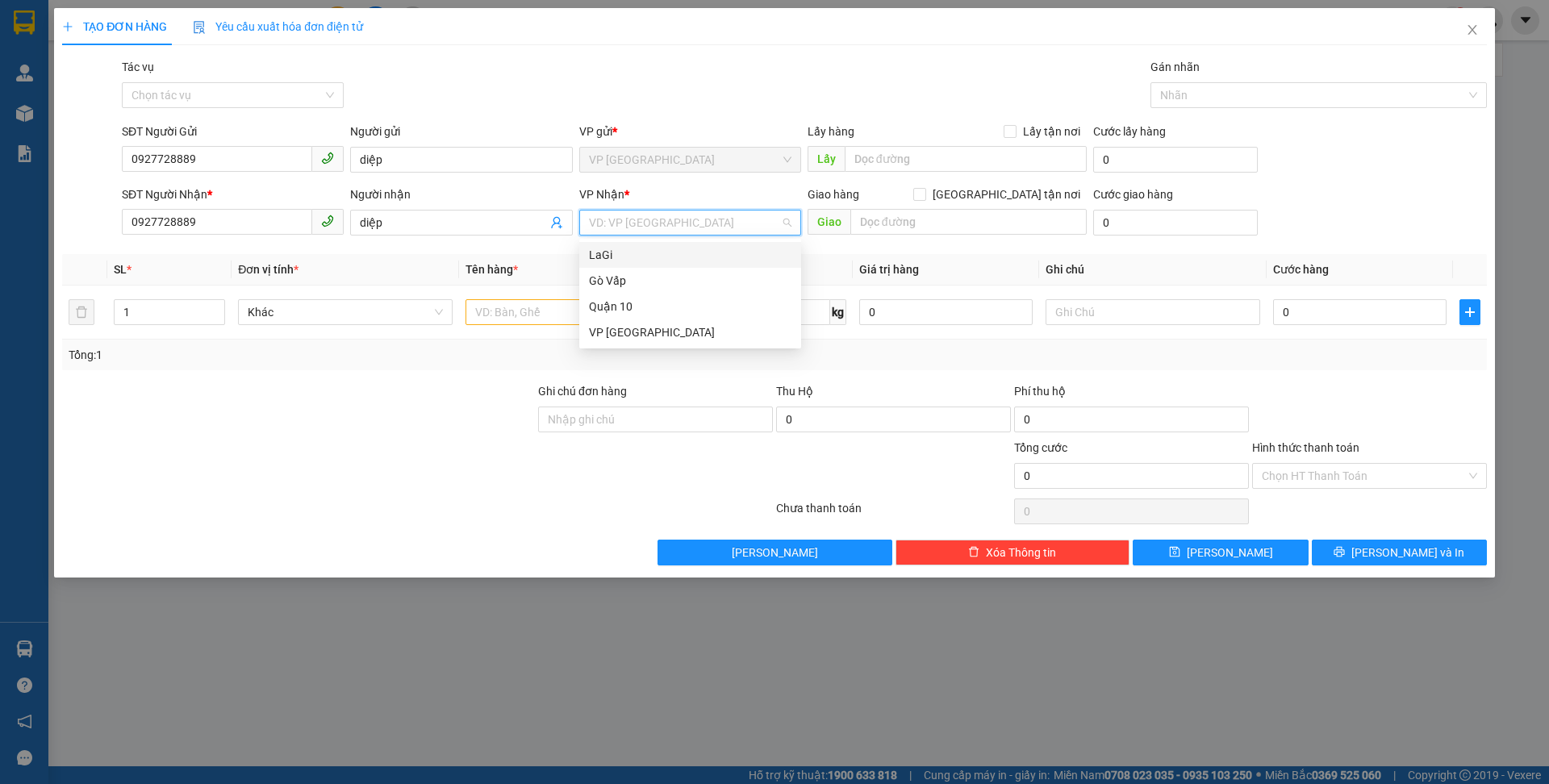
click at [651, 244] on div "LaGi" at bounding box center [689, 254] width 222 height 25
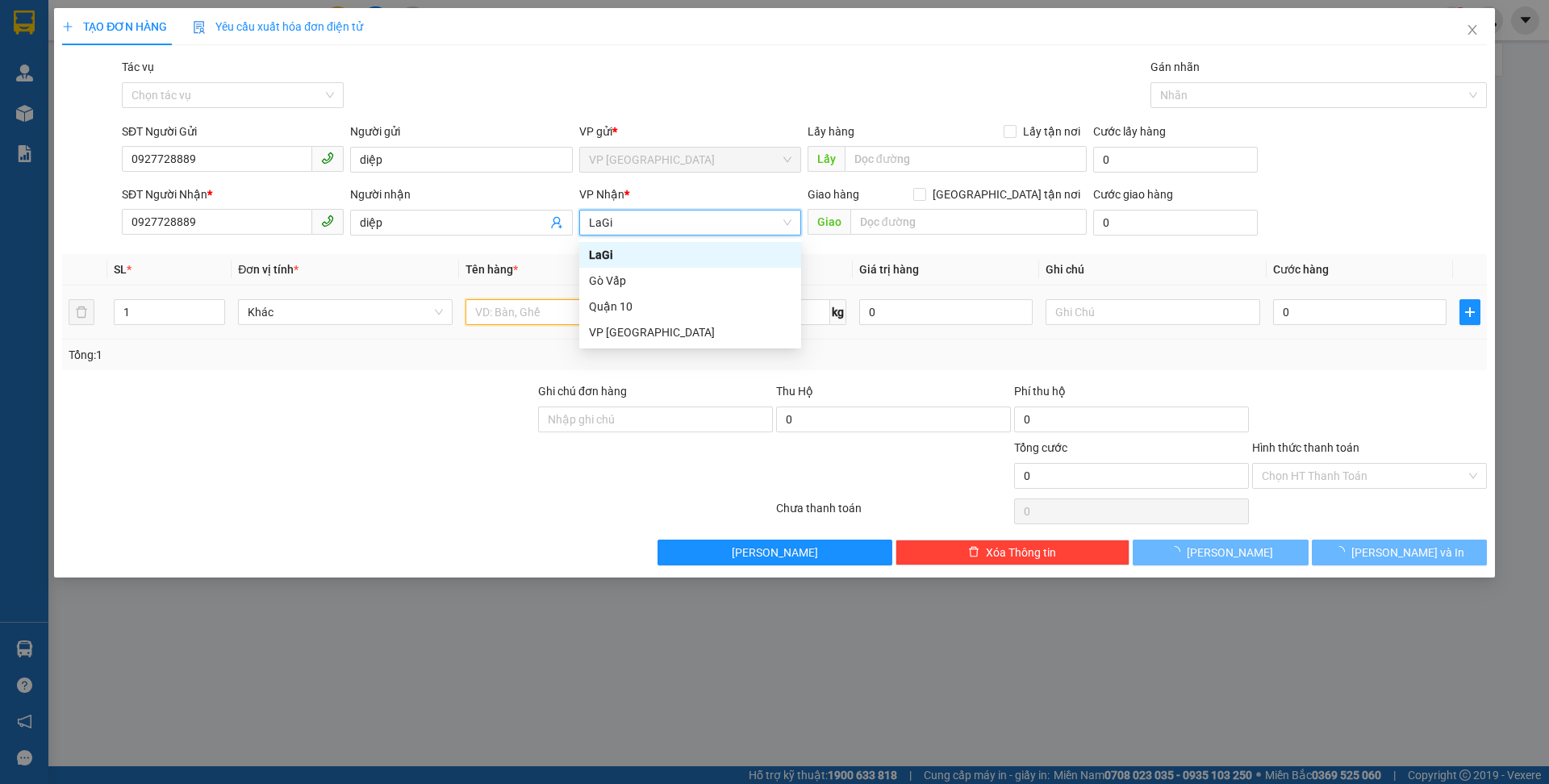
click at [565, 312] on input "text" at bounding box center [572, 311] width 215 height 25
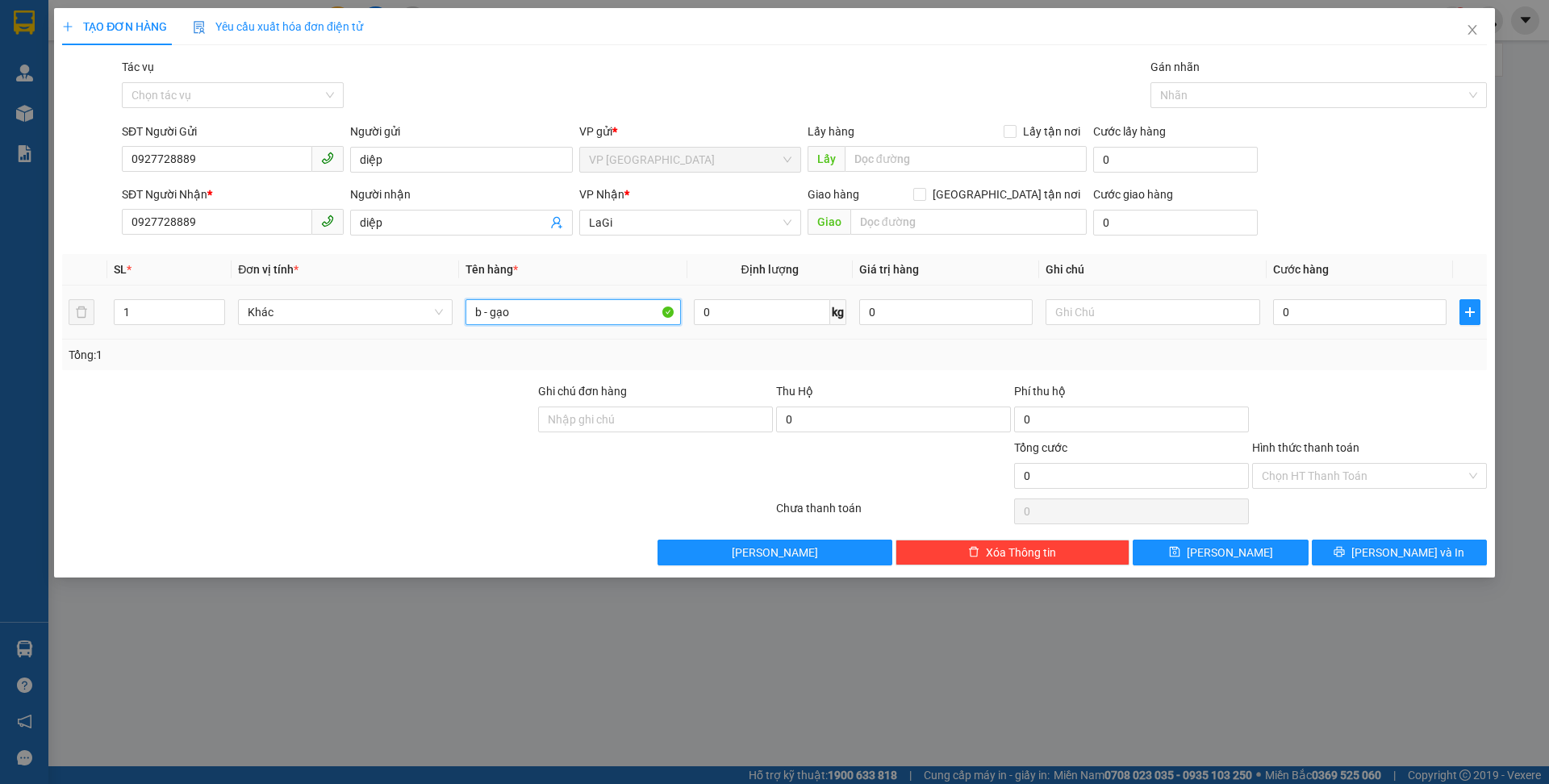
type input "b - gạo"
click at [1356, 293] on td "0" at bounding box center [1360, 312] width 187 height 54
click at [1359, 305] on input "0" at bounding box center [1359, 311] width 173 height 25
type input "1"
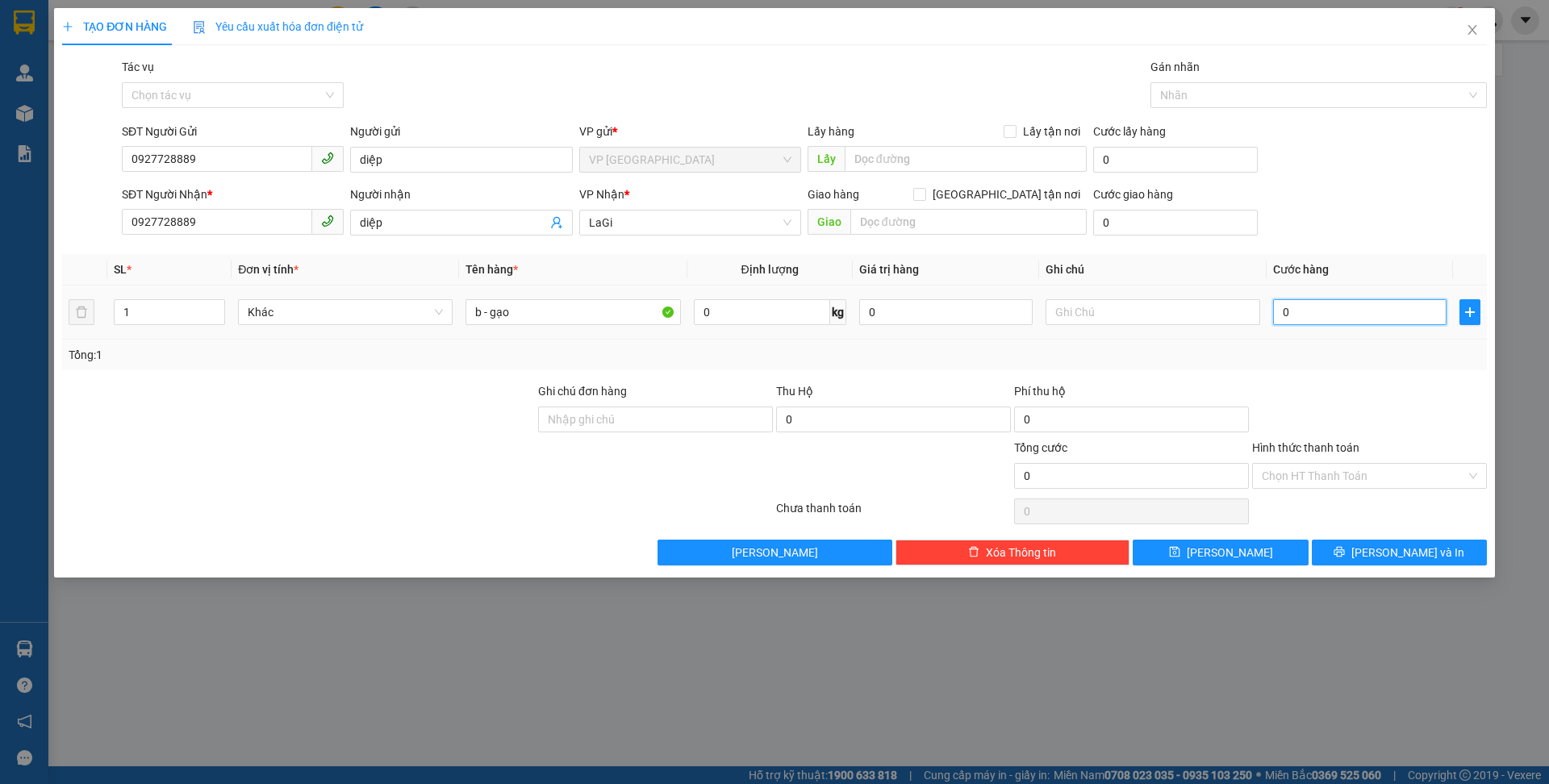
type input "1"
type input "14"
type input "1"
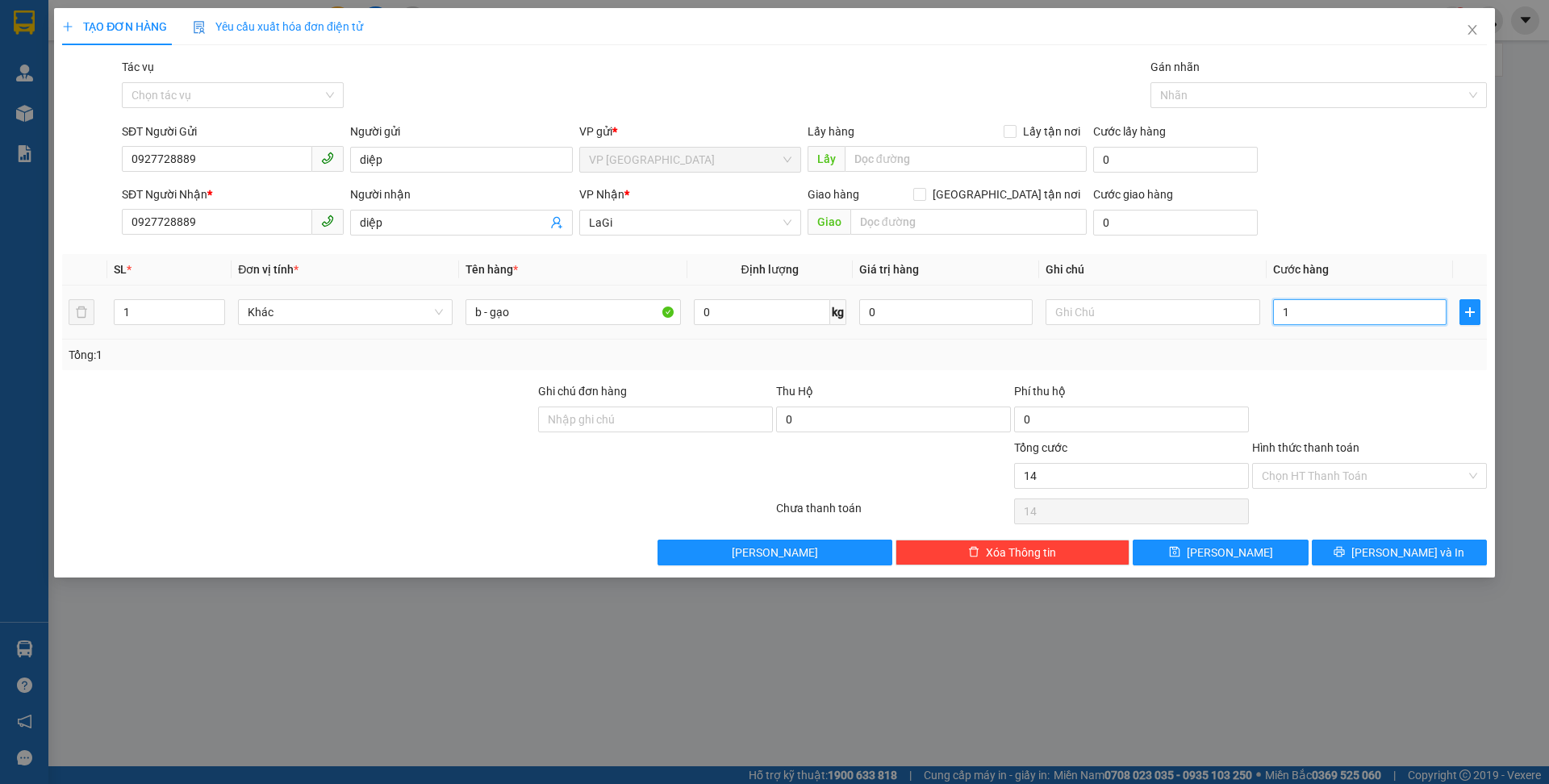
type input "1"
type input "0"
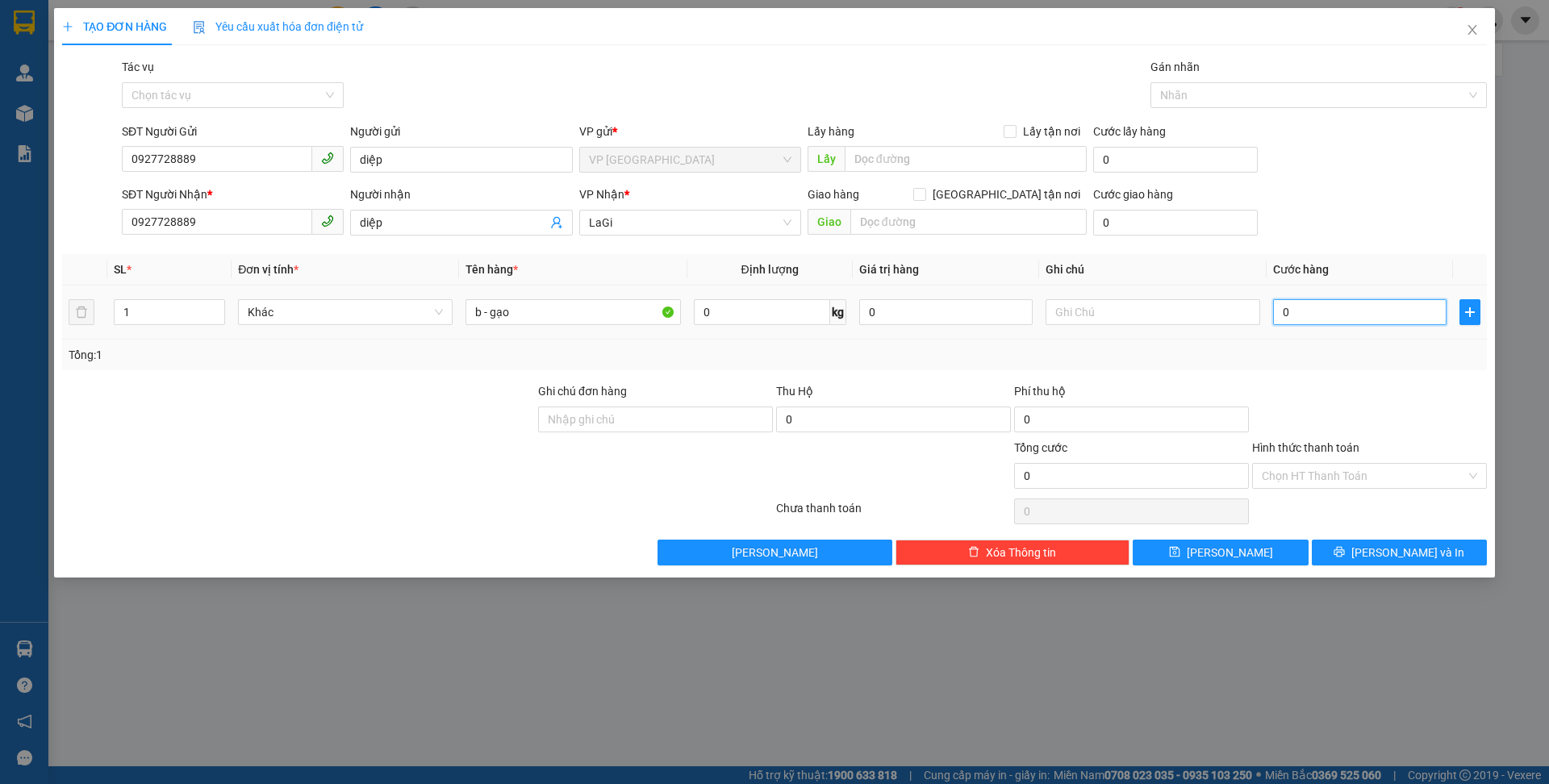
type input "04"
type input "4"
type input "040"
type input "40"
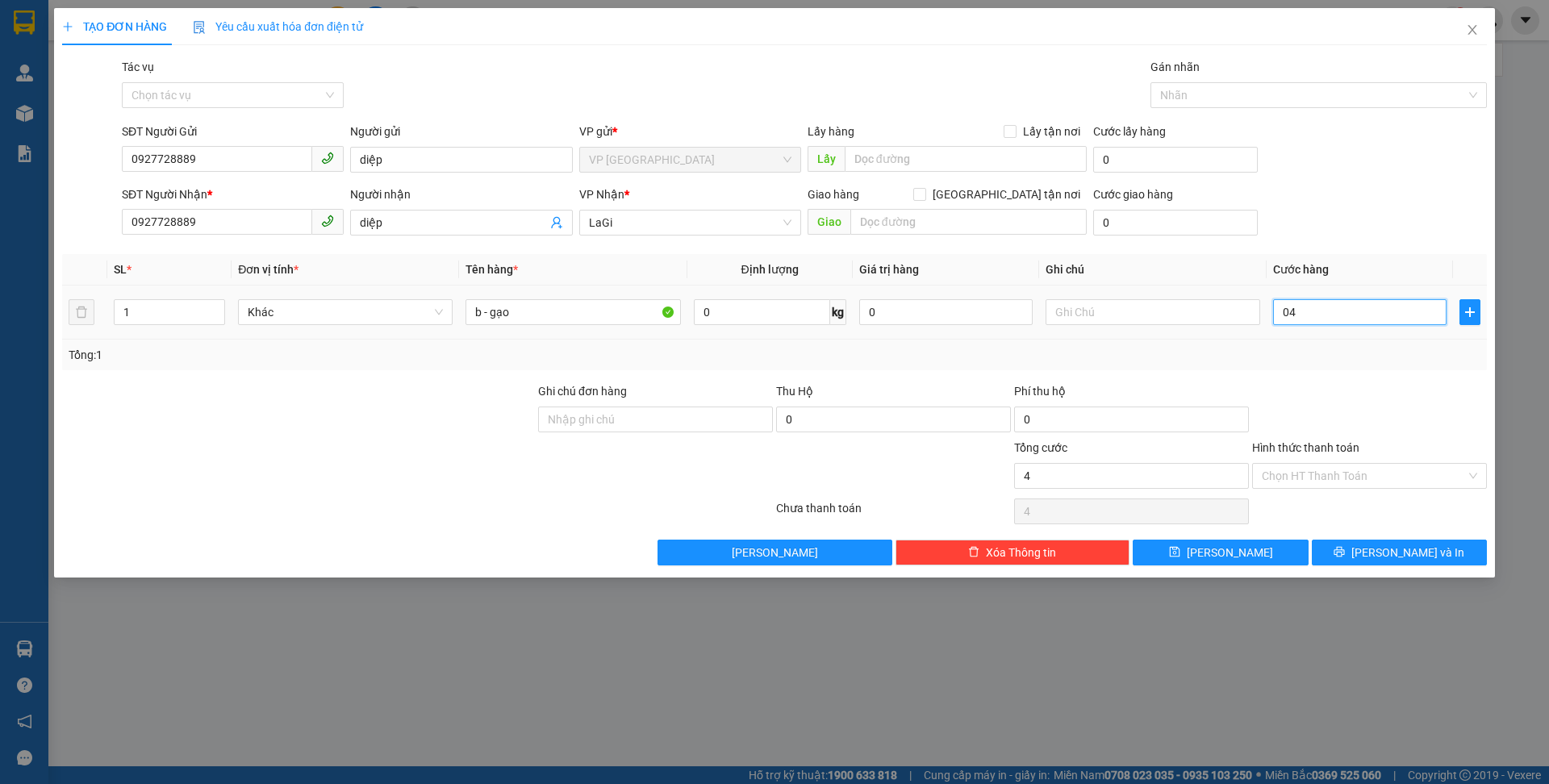
type input "40"
click at [1449, 555] on button "[PERSON_NAME] và In" at bounding box center [1399, 552] width 175 height 25
type input "40.000"
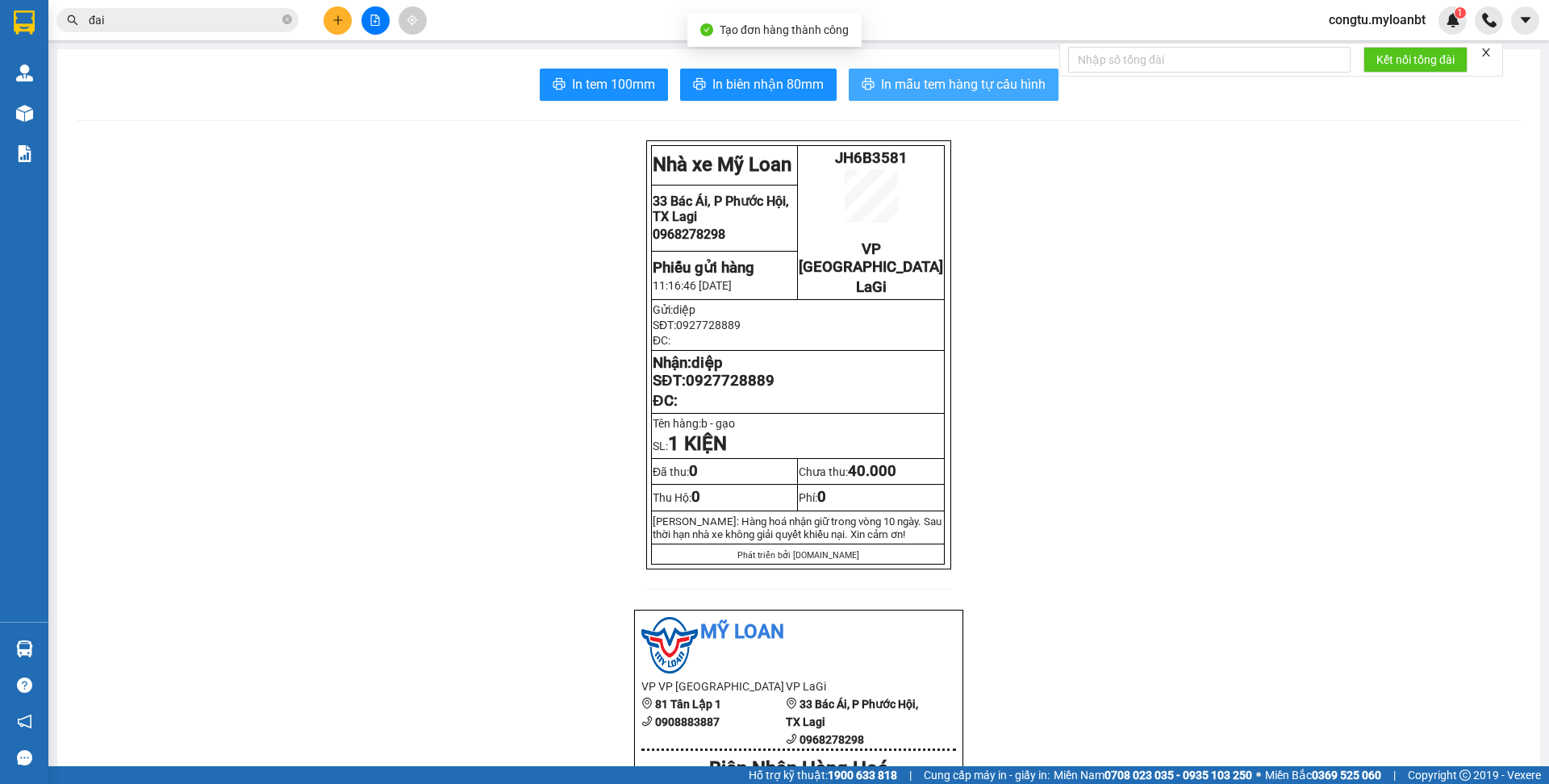
click at [1015, 96] on button "In mẫu tem hàng tự cấu hình" at bounding box center [954, 85] width 210 height 33
drag, startPoint x: 1002, startPoint y: 90, endPoint x: 997, endPoint y: 126, distance: 36.3
click at [1002, 91] on span "In mẫu tem hàng tự cấu hình" at bounding box center [963, 84] width 165 height 20
